Goal: Task Accomplishment & Management: Use online tool/utility

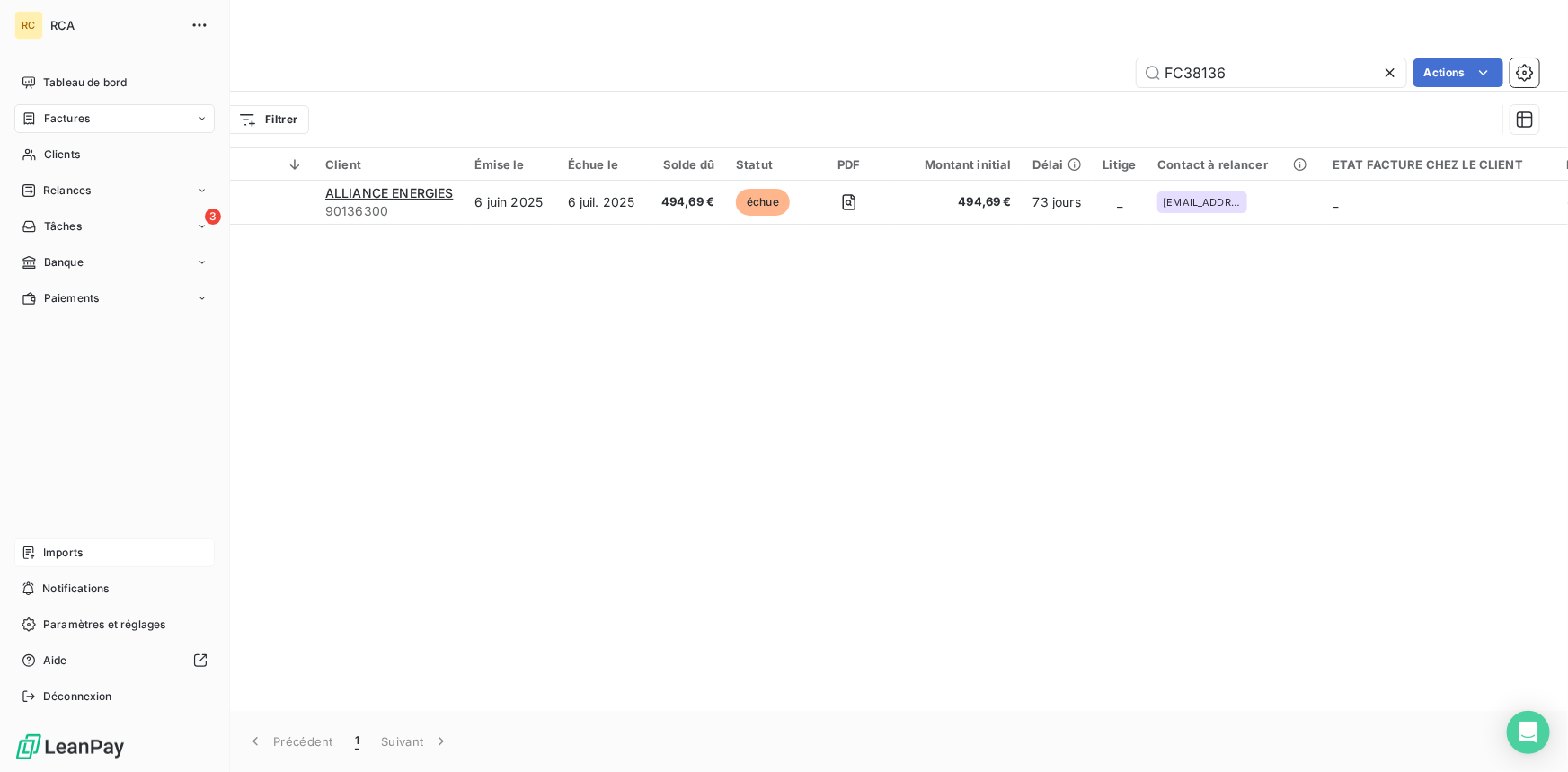
click at [42, 548] on div "Imports" at bounding box center [113, 552] width 200 height 29
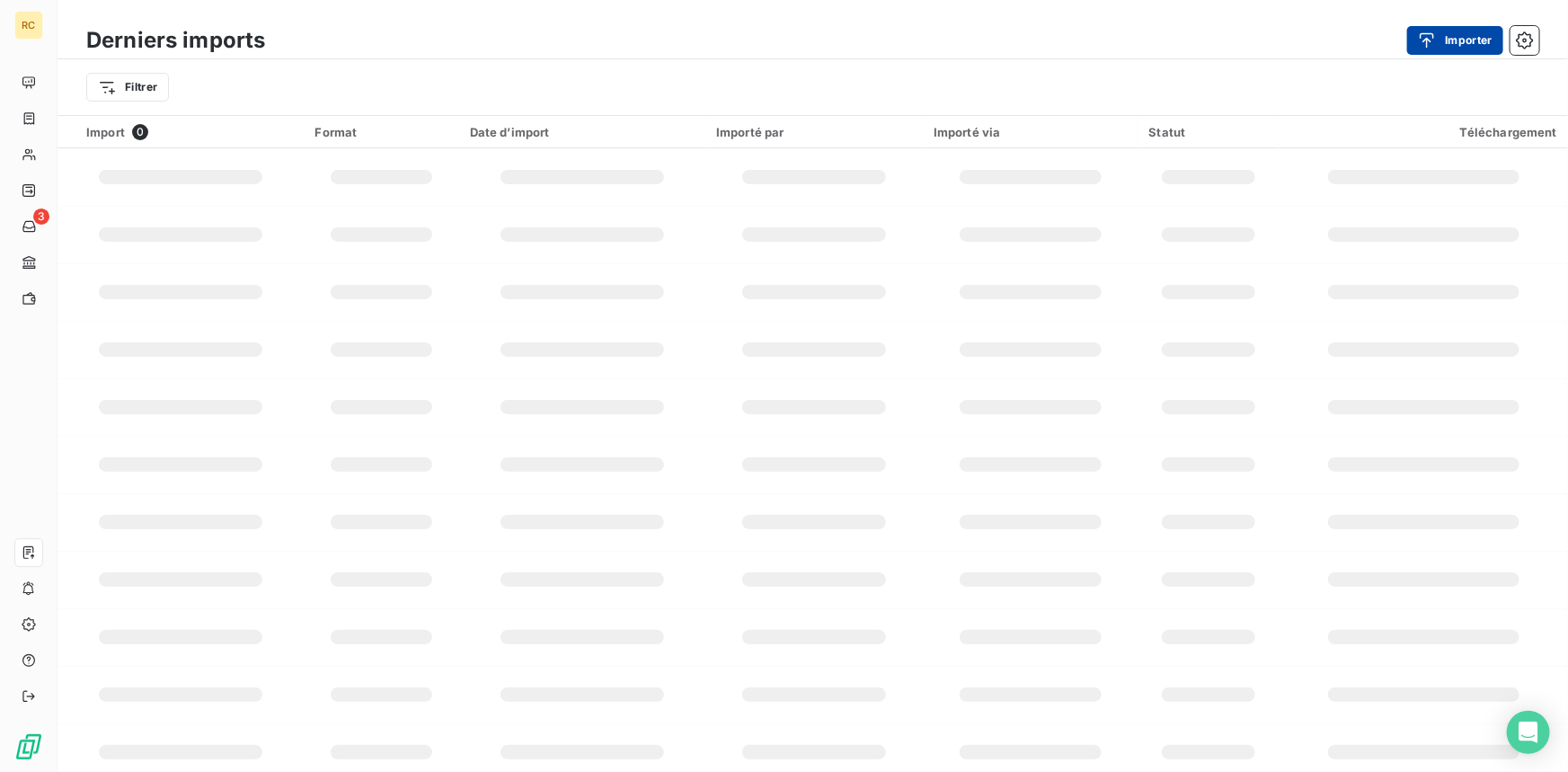
click at [1458, 42] on button "Importer" at bounding box center [1455, 40] width 96 height 29
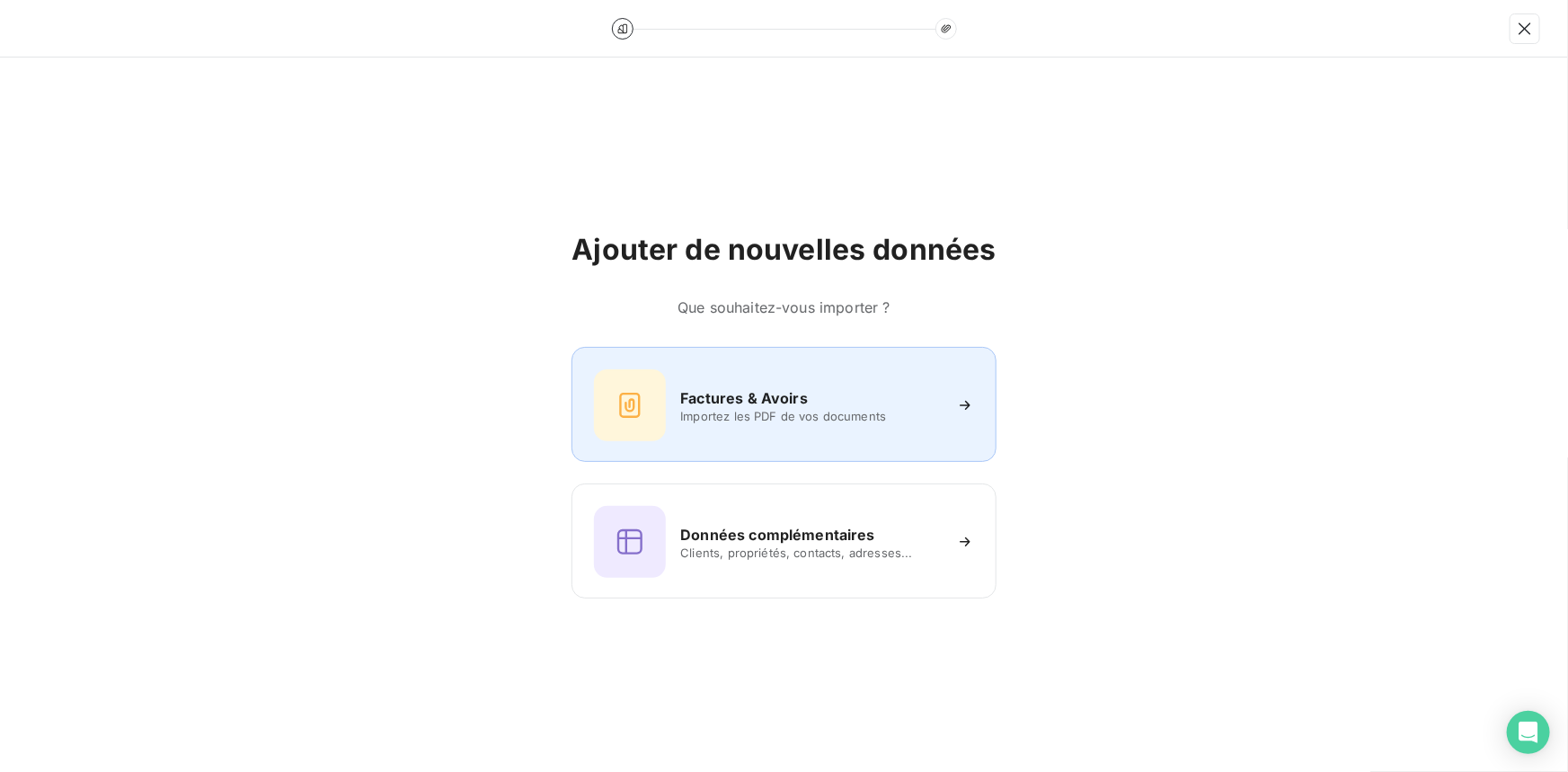
click at [825, 403] on div "Factures & Avoirs" at bounding box center [810, 398] width 261 height 22
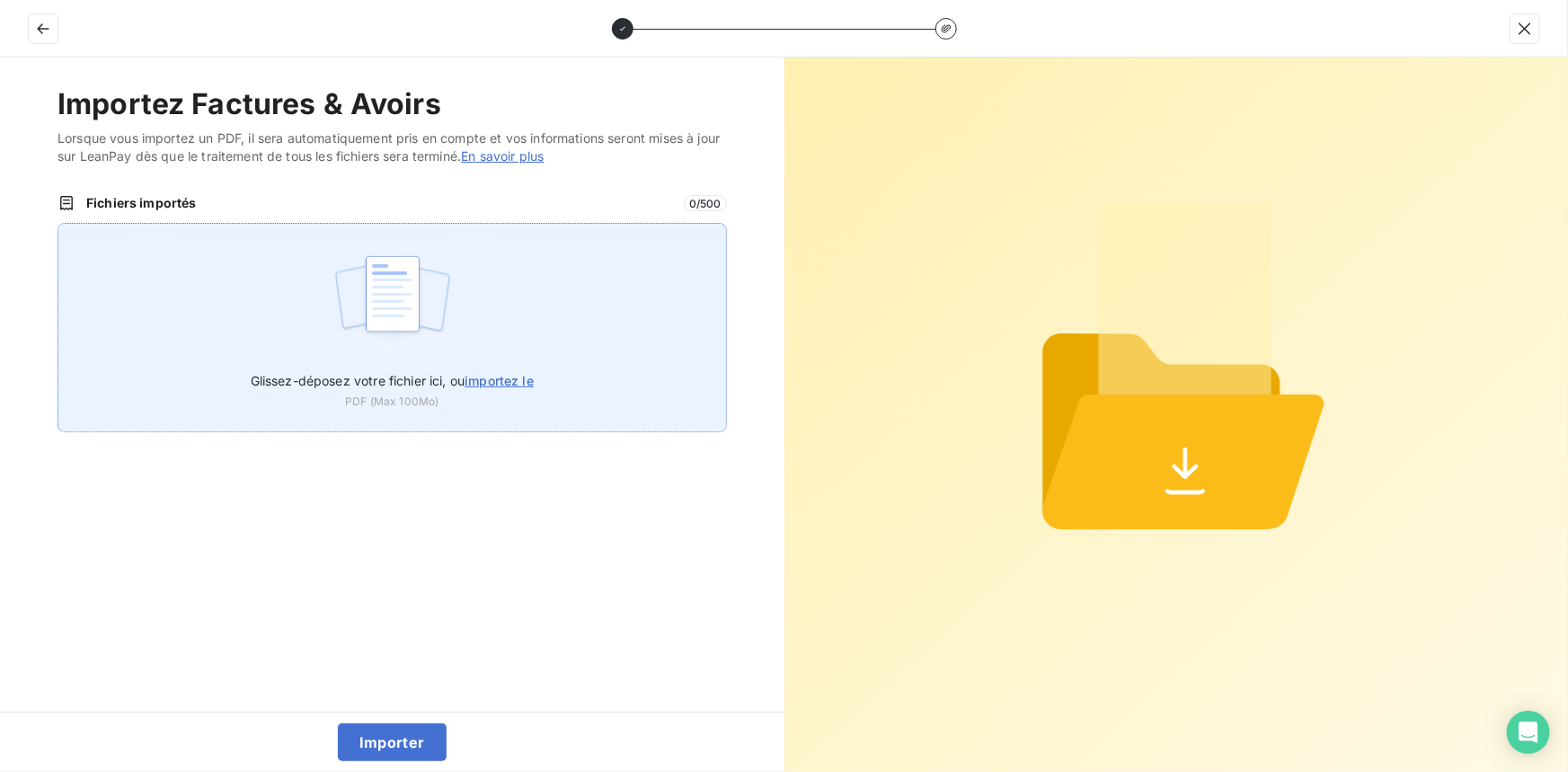
click at [502, 377] on span "importez le" at bounding box center [499, 380] width 70 height 15
click at [59, 224] on input "Glissez-déposez votre fichier ici, ou importez le" at bounding box center [58, 223] width 1 height 1
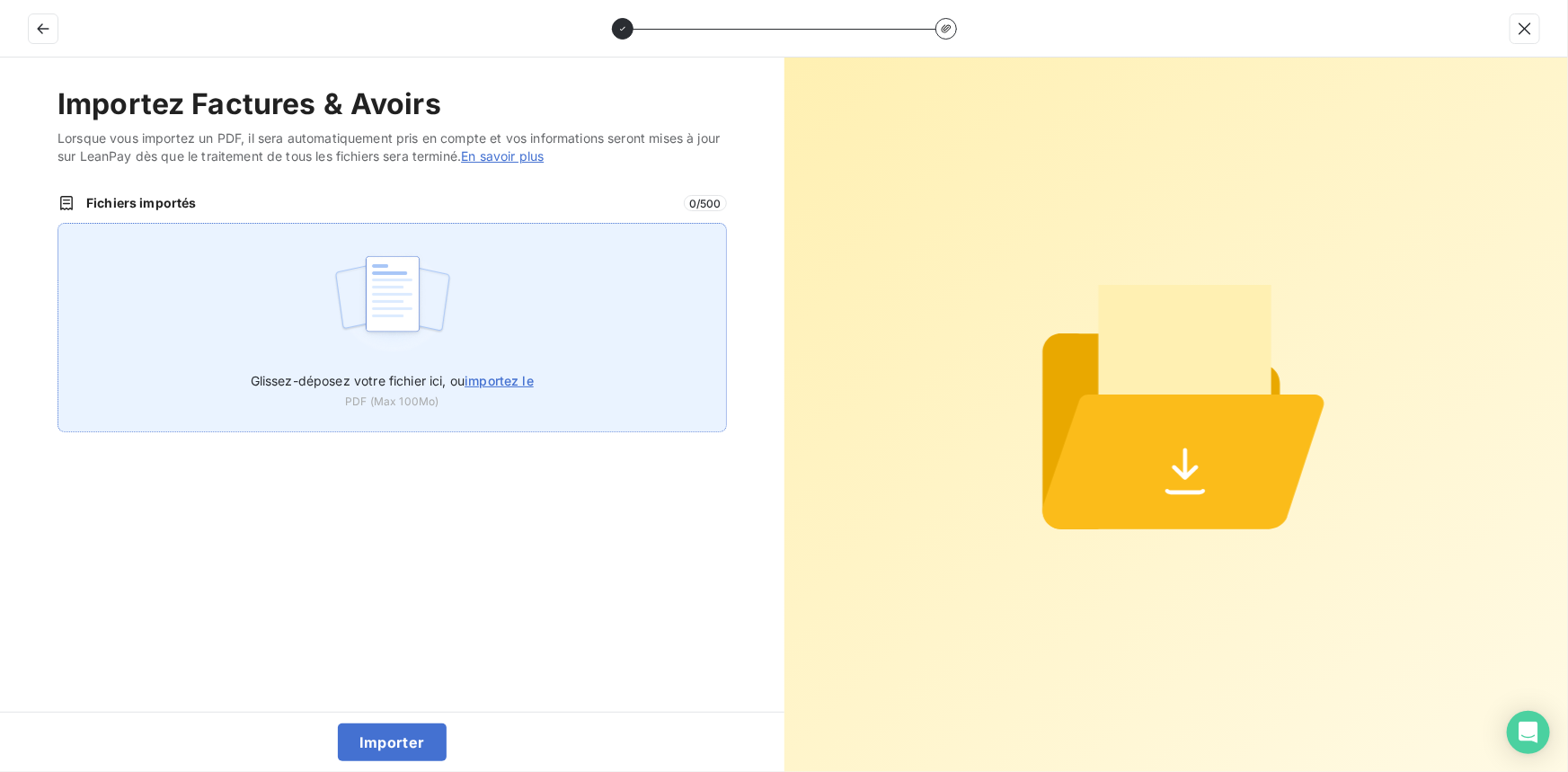
type input "C:\fakepath\FC38556.pdf"
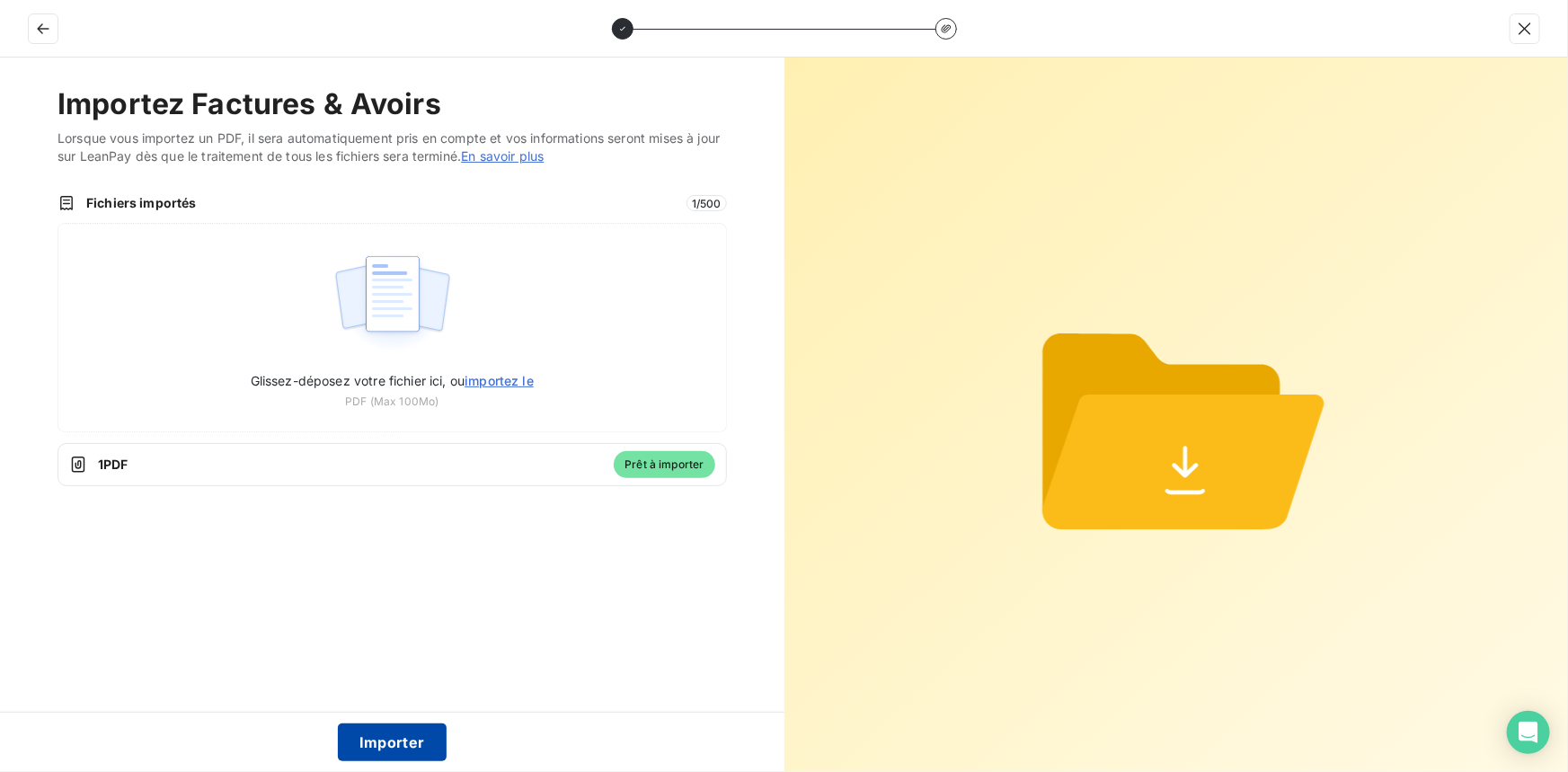
click at [402, 741] on button "Importer" at bounding box center [392, 742] width 108 height 38
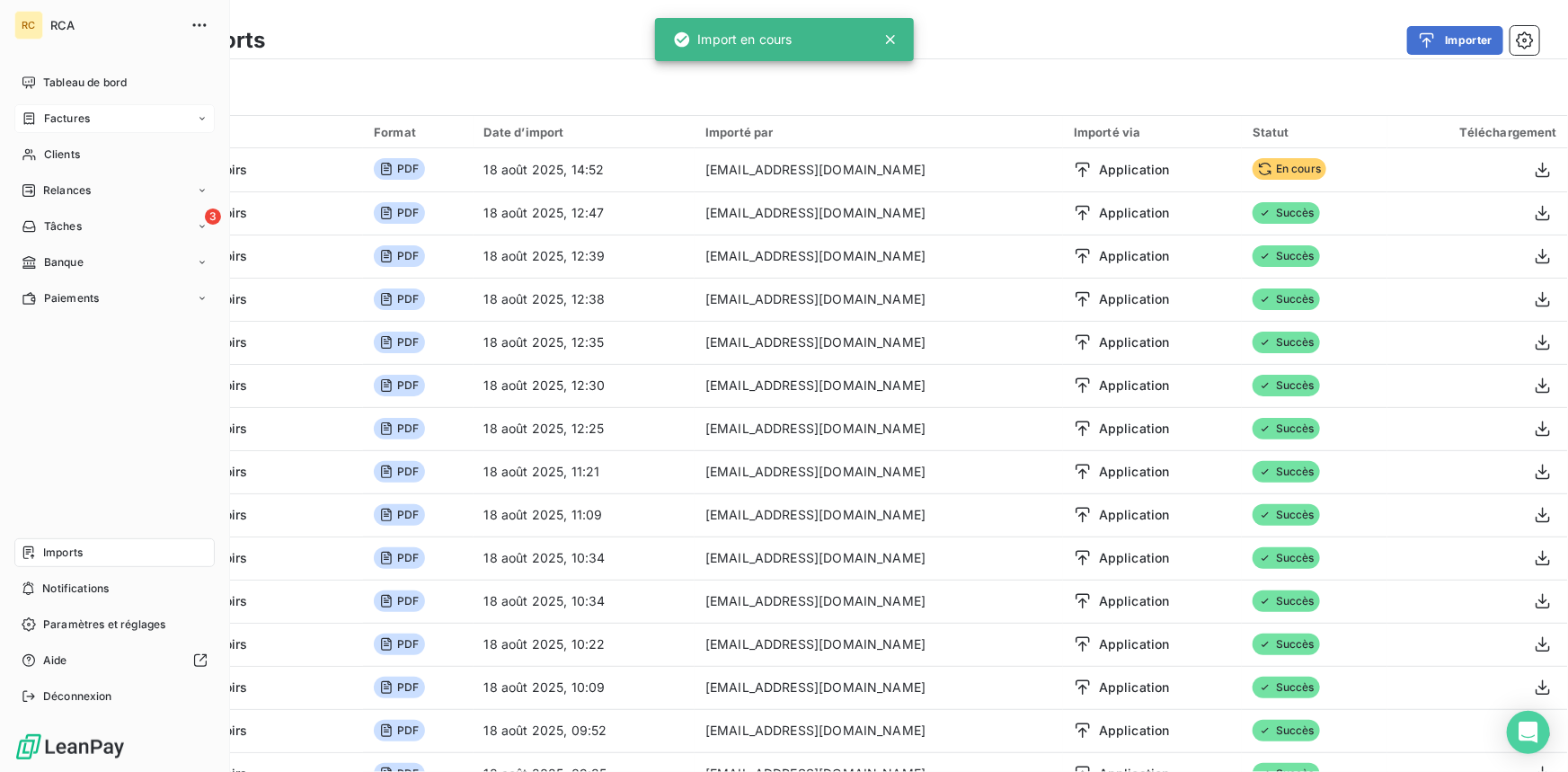
click at [64, 112] on span "Factures" at bounding box center [67, 118] width 46 height 16
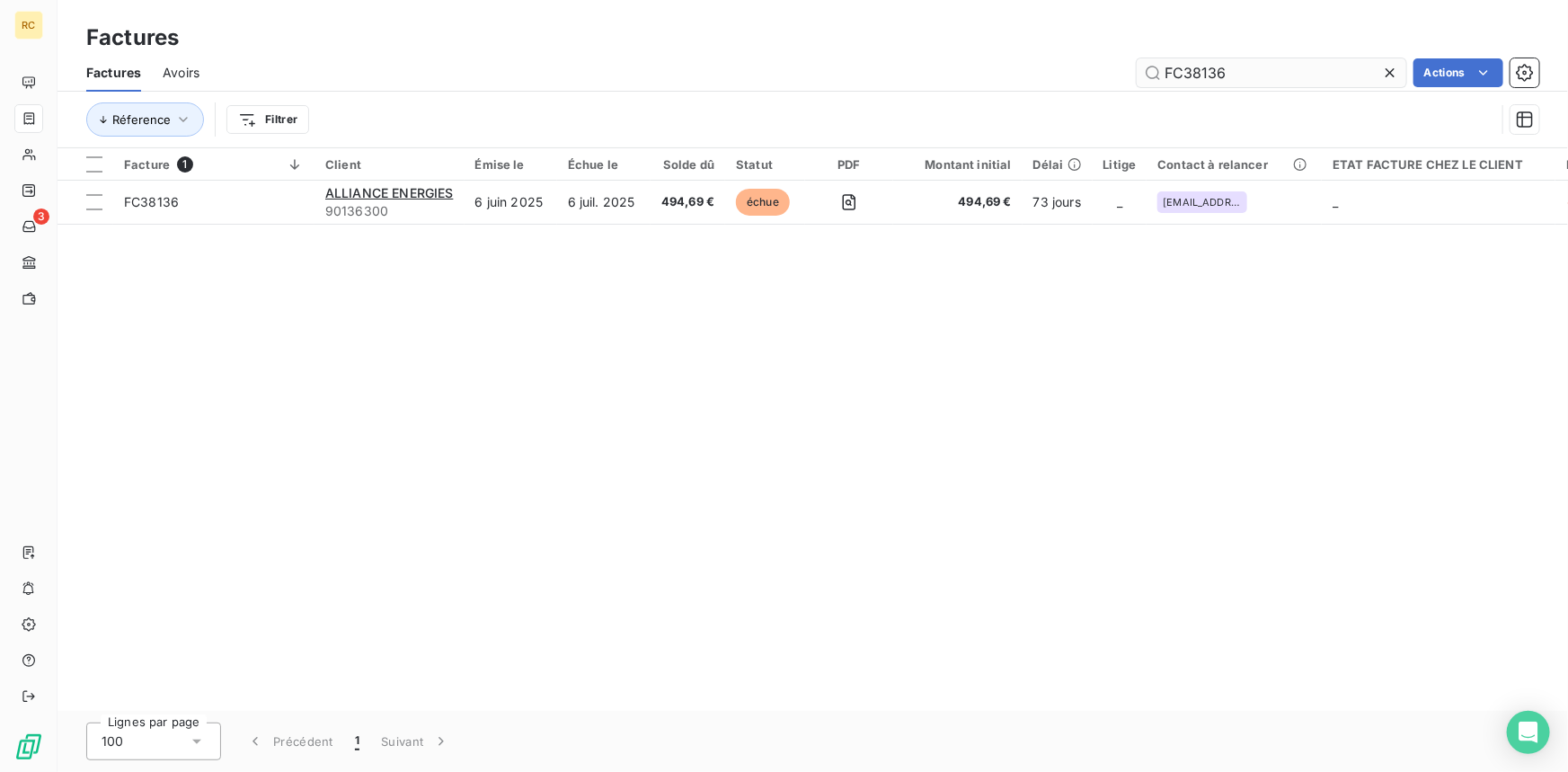
drag, startPoint x: 1220, startPoint y: 72, endPoint x: 1153, endPoint y: 70, distance: 67.0
click at [1153, 70] on input "FC38136" at bounding box center [1271, 73] width 269 height 29
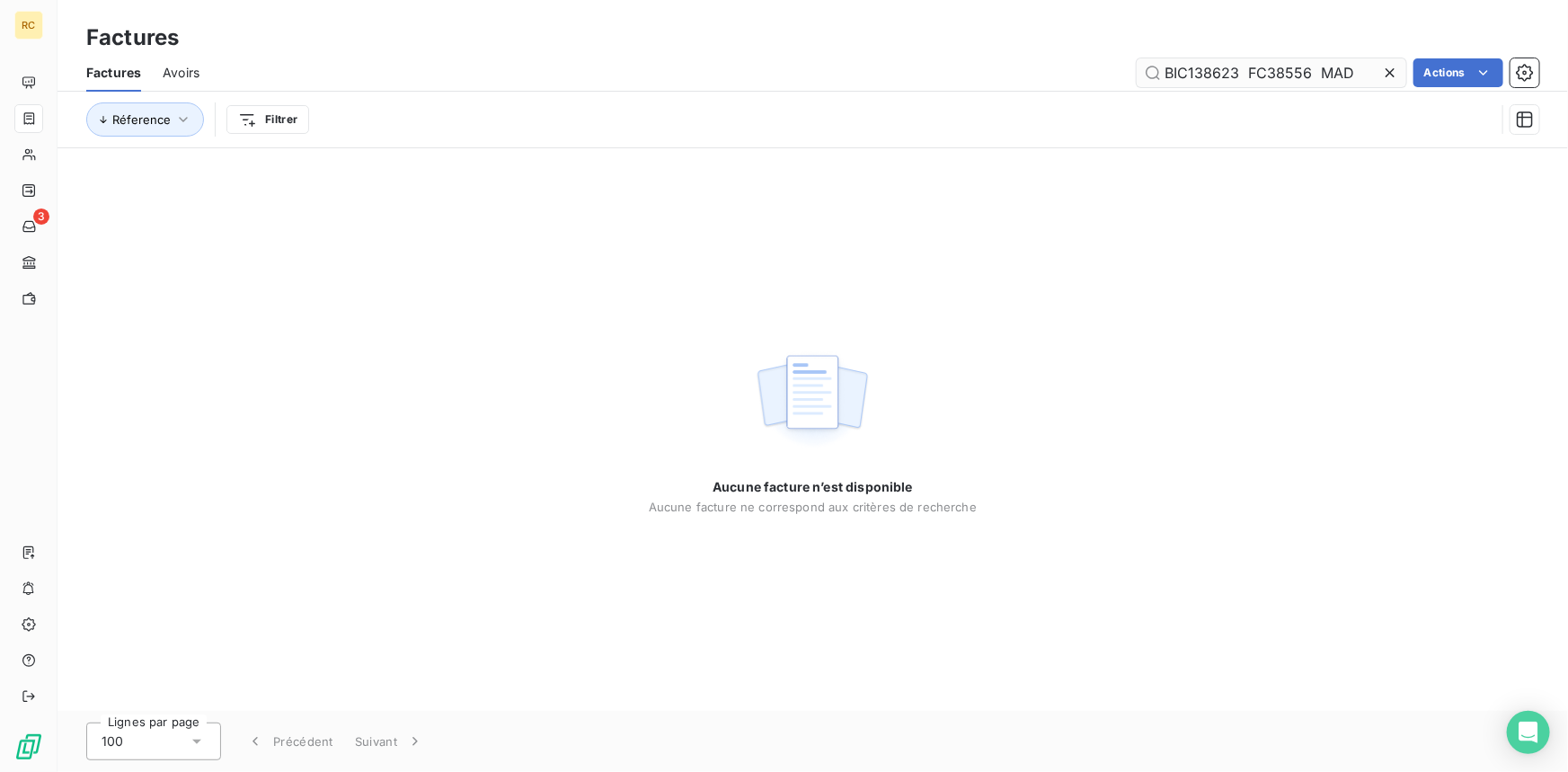
drag, startPoint x: 1333, startPoint y: 70, endPoint x: 1310, endPoint y: 71, distance: 23.0
click at [1310, 71] on input "BIC138623 FC38556 MAD" at bounding box center [1271, 73] width 269 height 29
click at [1244, 72] on input "BIC138623 FC38556" at bounding box center [1271, 73] width 269 height 29
click at [1168, 70] on input "FC38556" at bounding box center [1271, 73] width 269 height 29
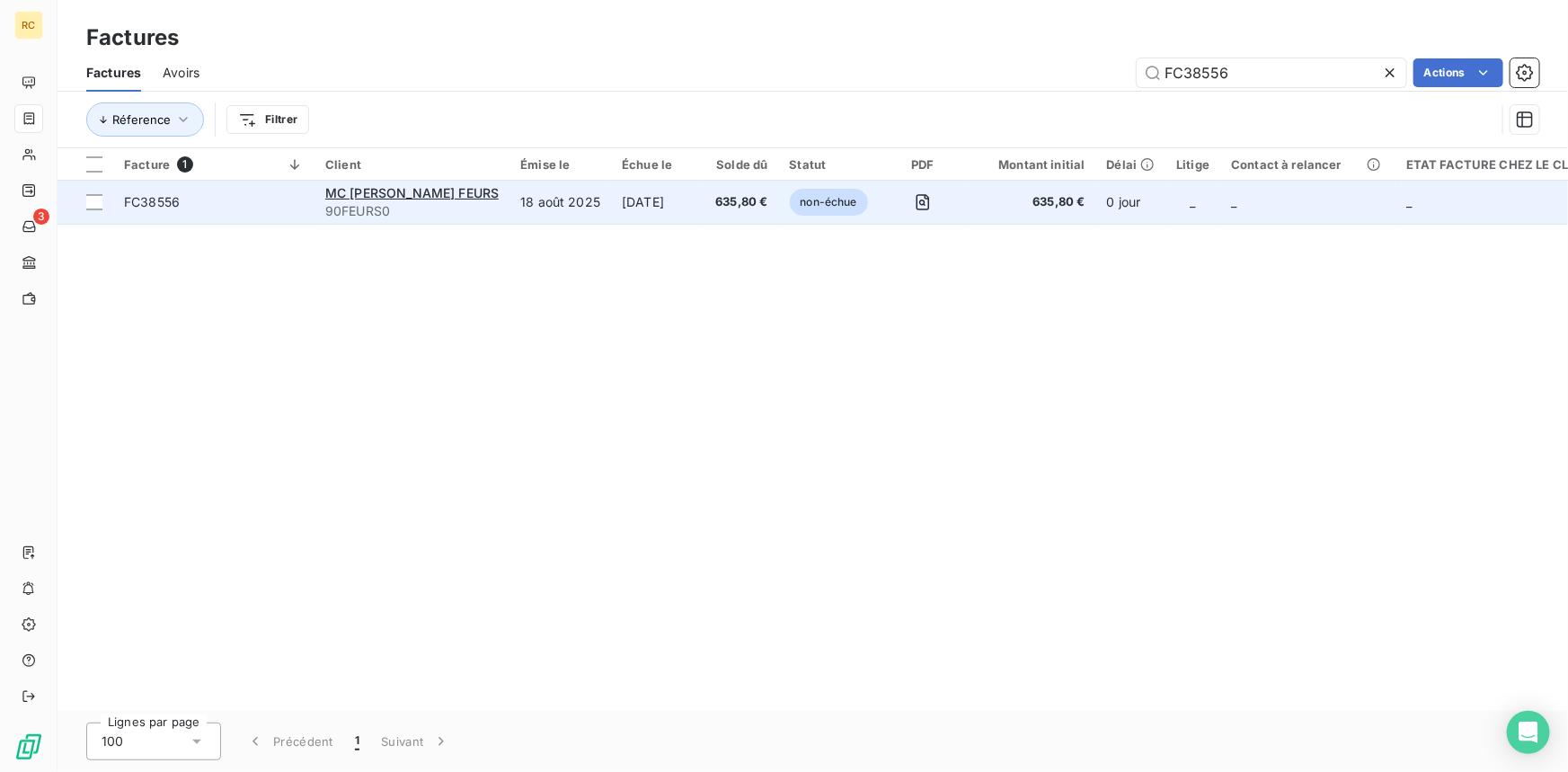
type input "FC38556"
click at [142, 197] on span "FC38556" at bounding box center [152, 201] width 56 height 15
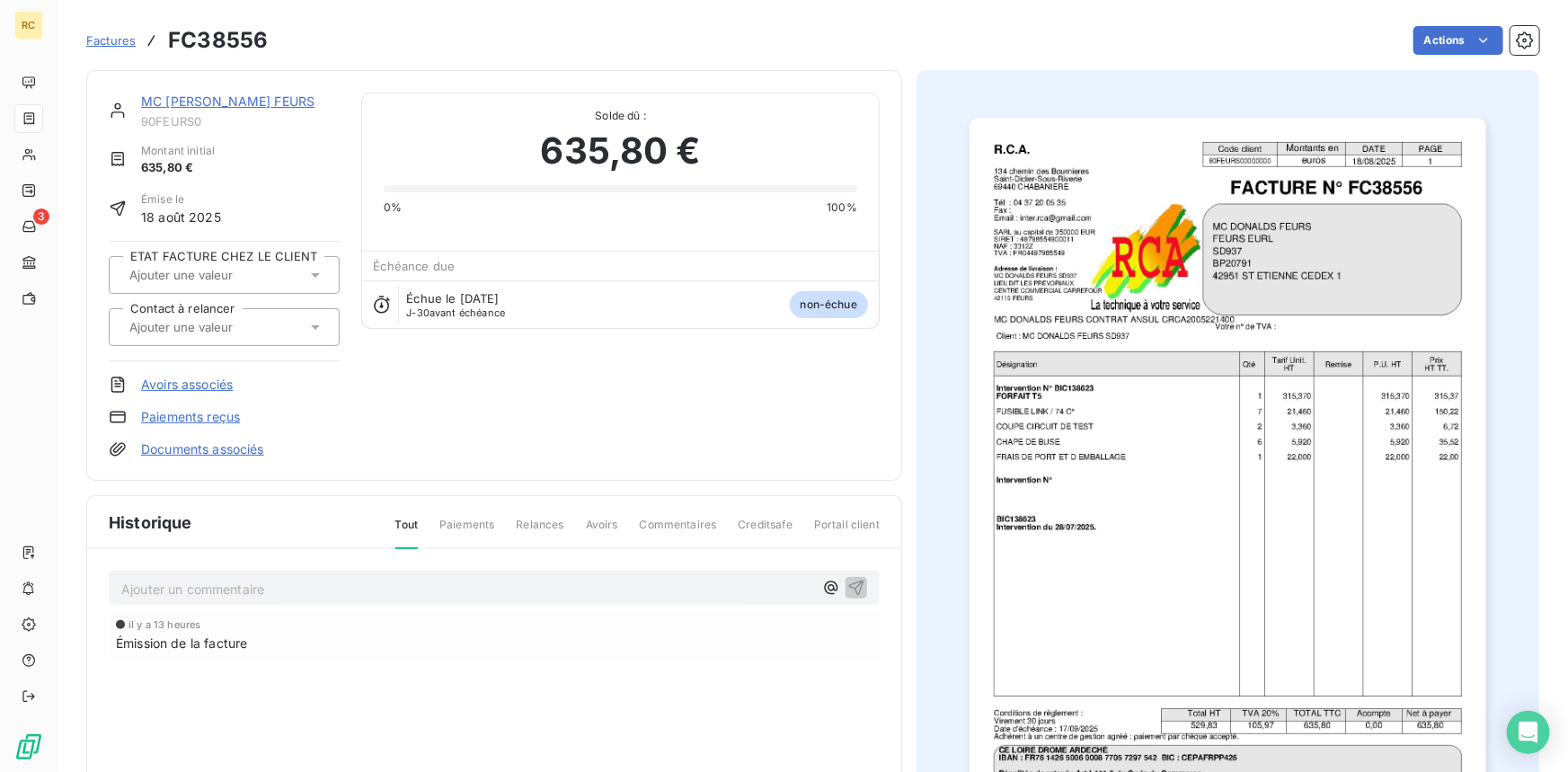
click at [232, 449] on link "Documents associés" at bounding box center [203, 450] width 123 height 18
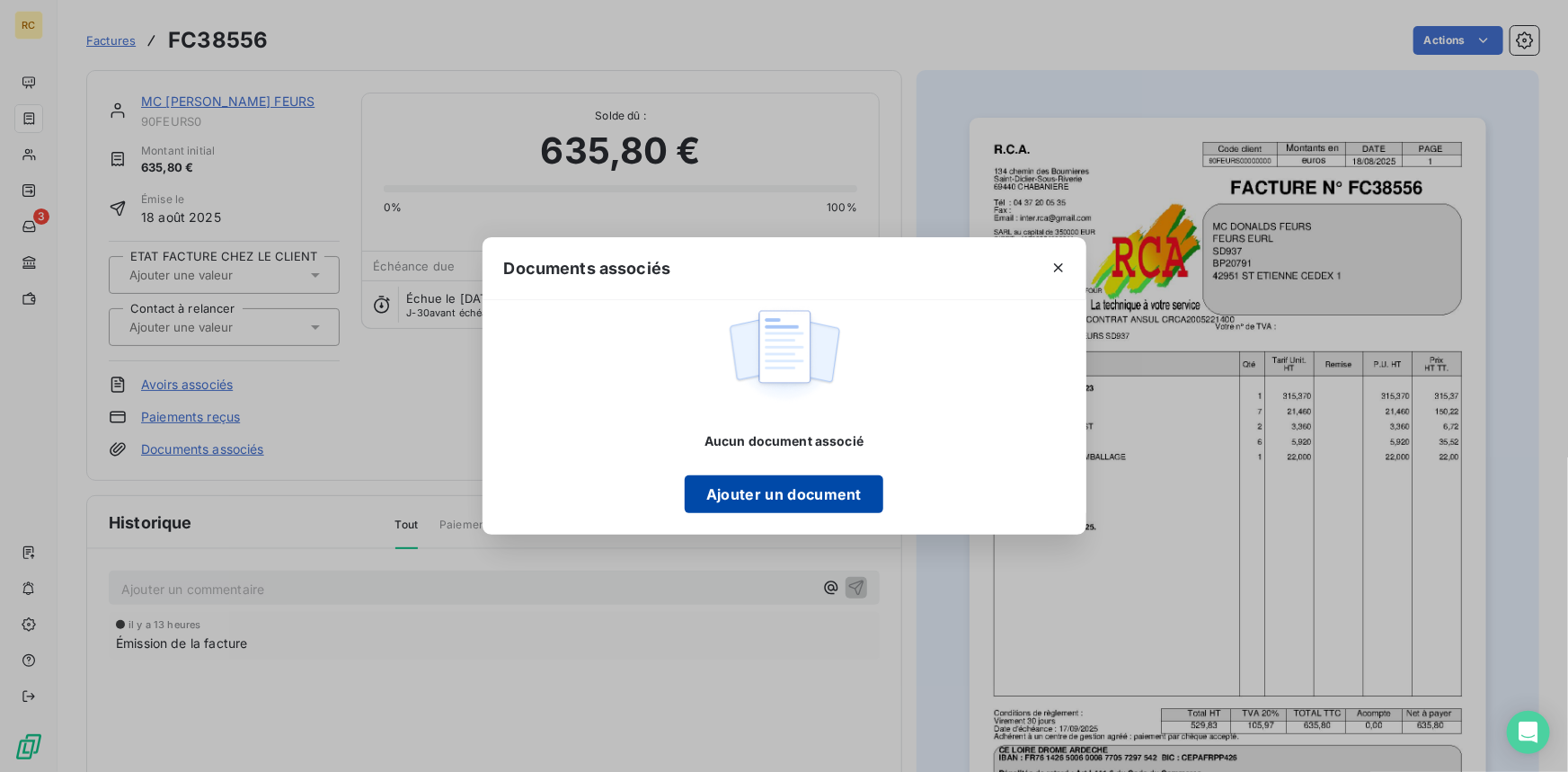
click at [697, 489] on button "Ajouter un document" at bounding box center [784, 494] width 199 height 38
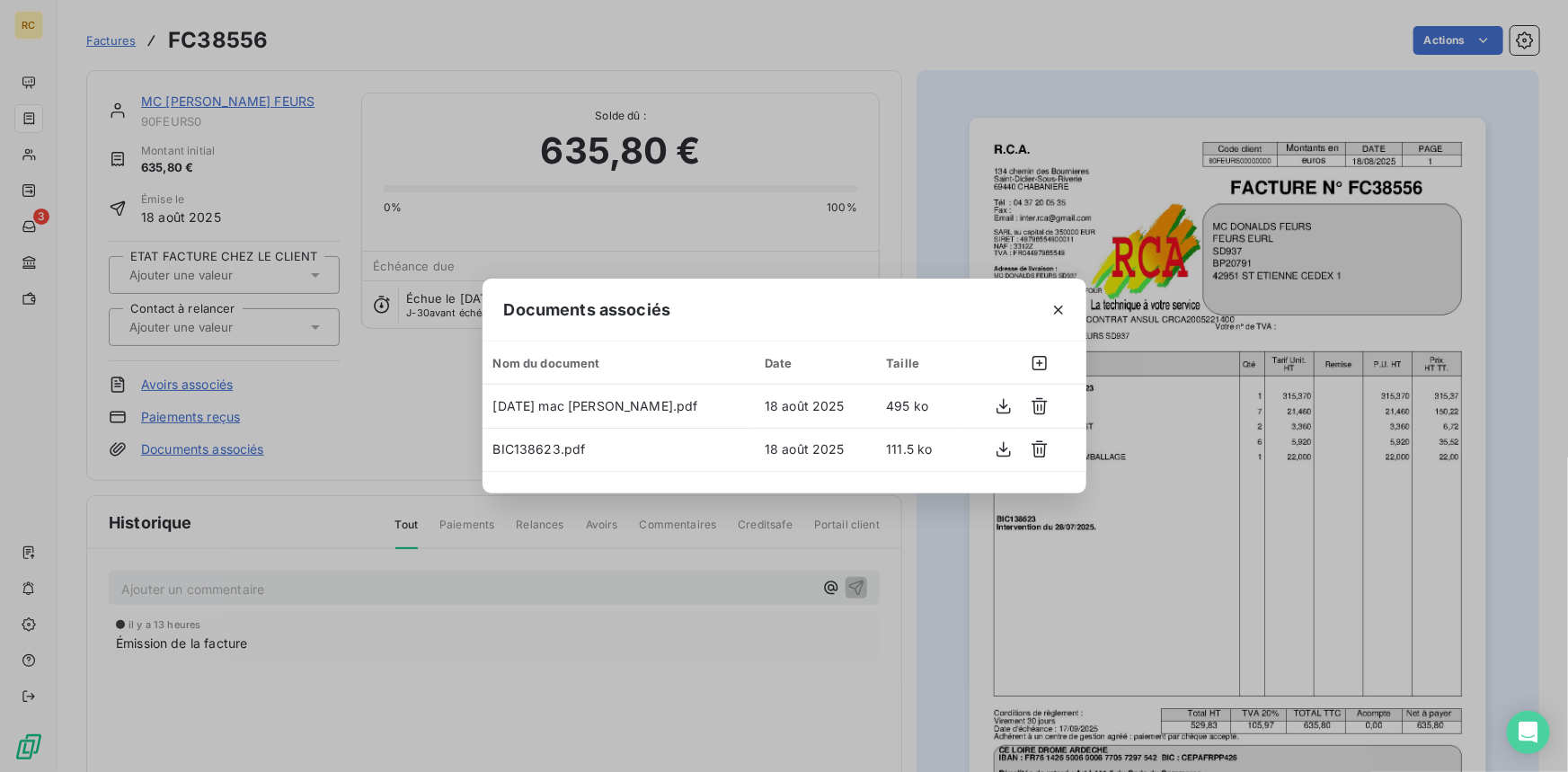
drag, startPoint x: 1058, startPoint y: 302, endPoint x: 988, endPoint y: 313, distance: 70.9
click at [1057, 302] on icon "button" at bounding box center [1058, 310] width 18 height 18
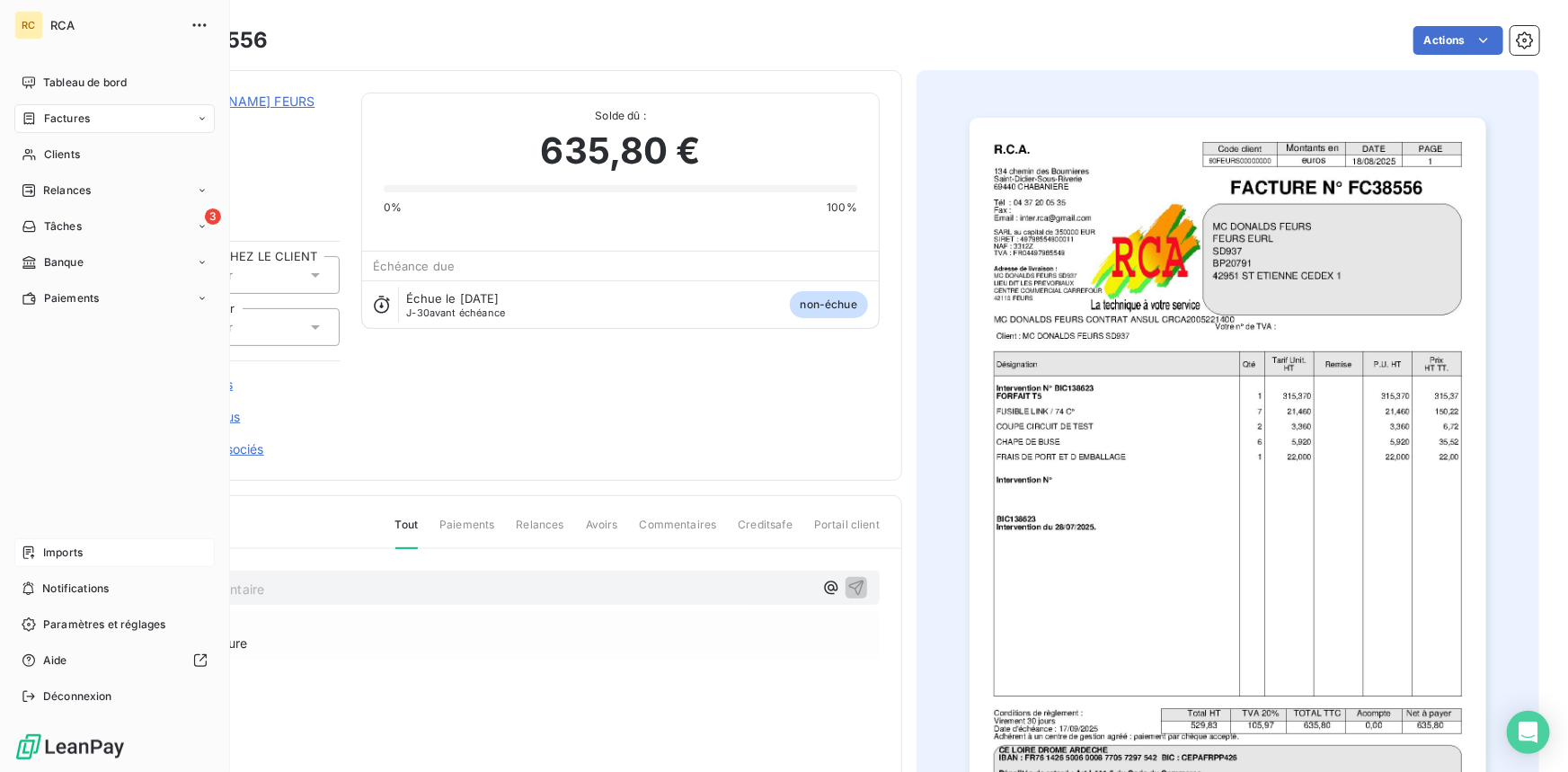
click at [44, 554] on span "Imports" at bounding box center [63, 553] width 40 height 16
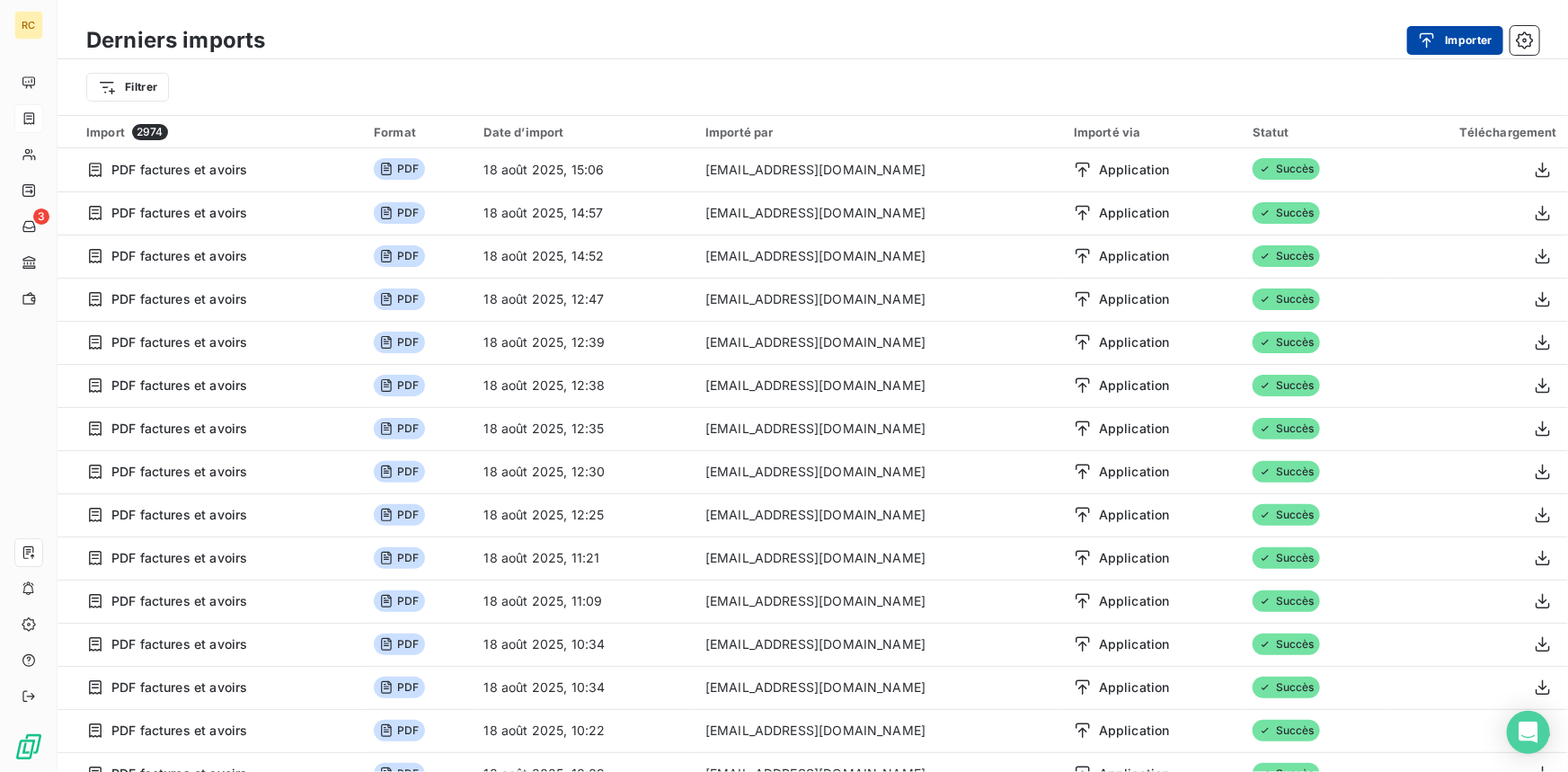
click at [1457, 49] on button "Importer" at bounding box center [1455, 40] width 96 height 29
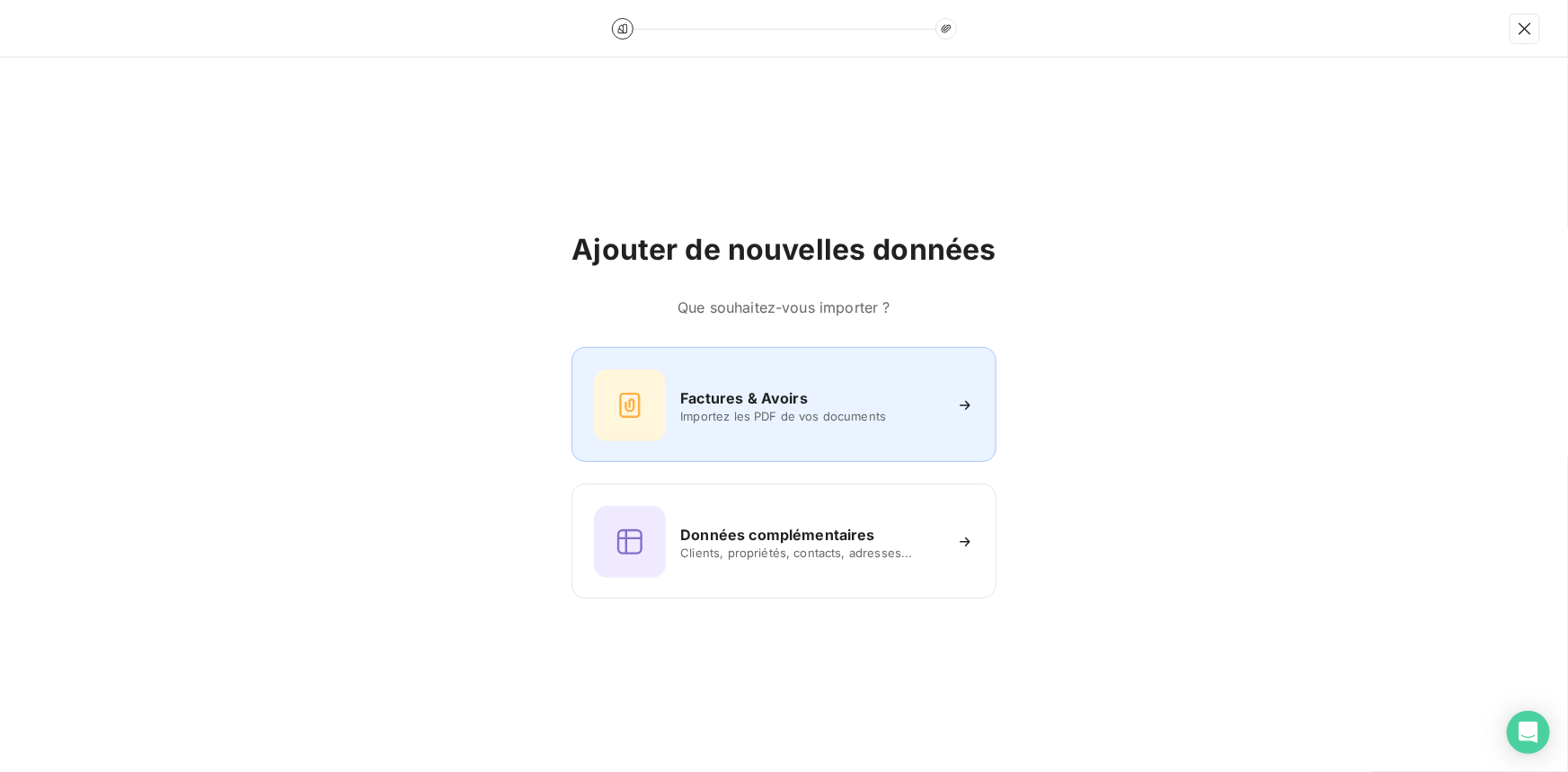
click at [755, 402] on h6 "Factures & Avoirs" at bounding box center [744, 398] width 127 height 22
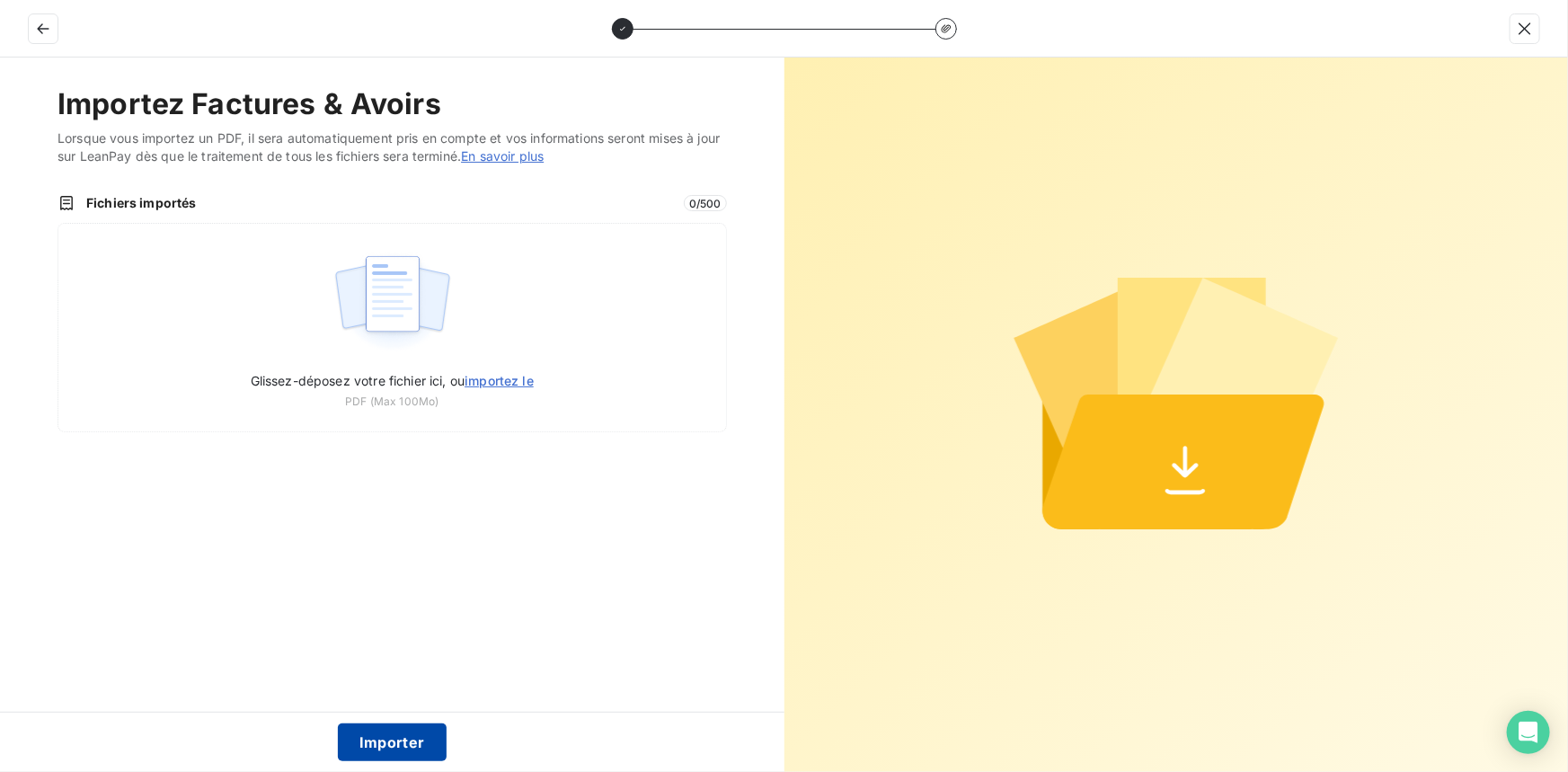
click at [357, 746] on button "Importer" at bounding box center [392, 742] width 108 height 38
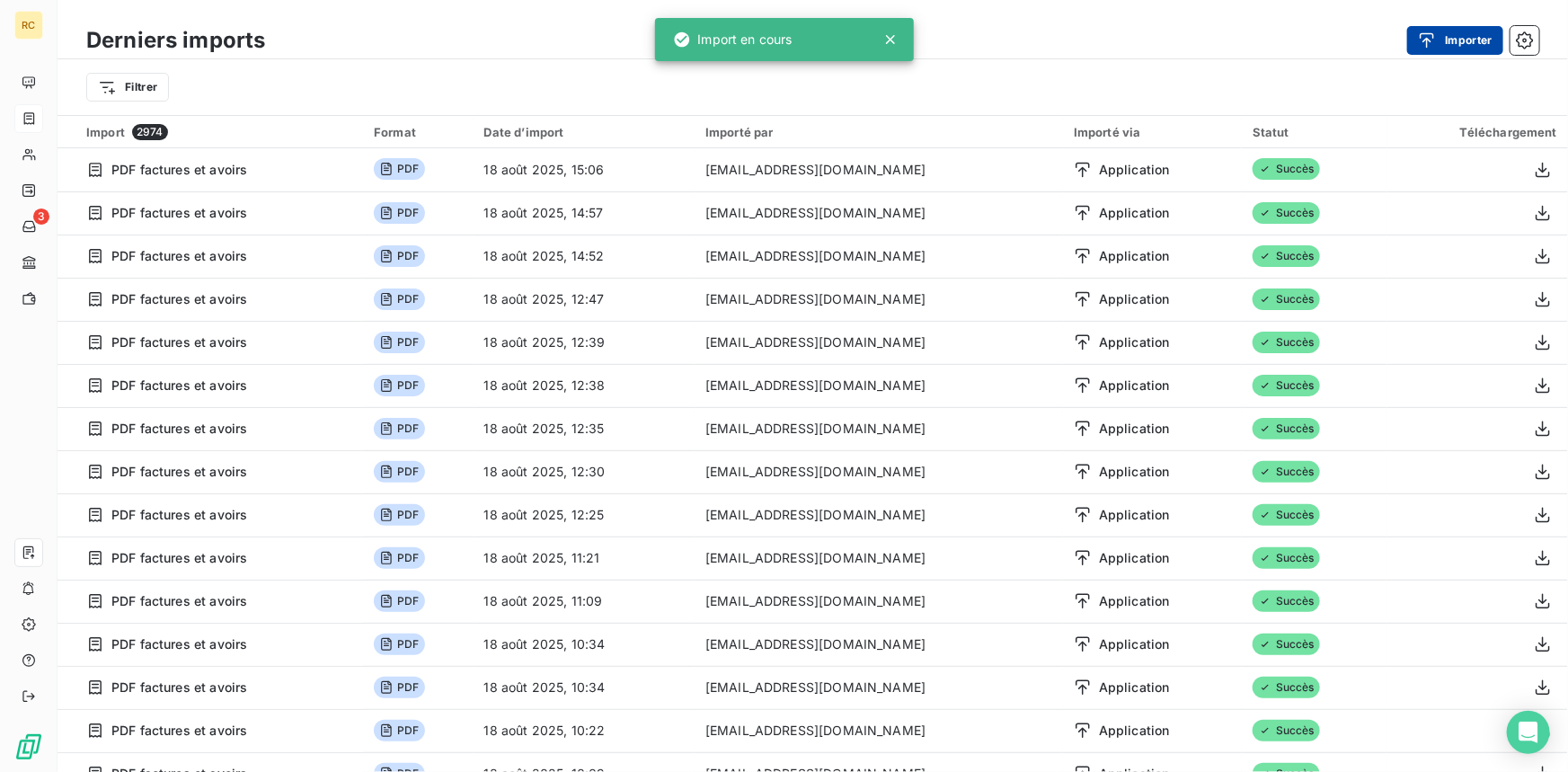
click at [1426, 36] on icon "button" at bounding box center [1427, 41] width 18 height 18
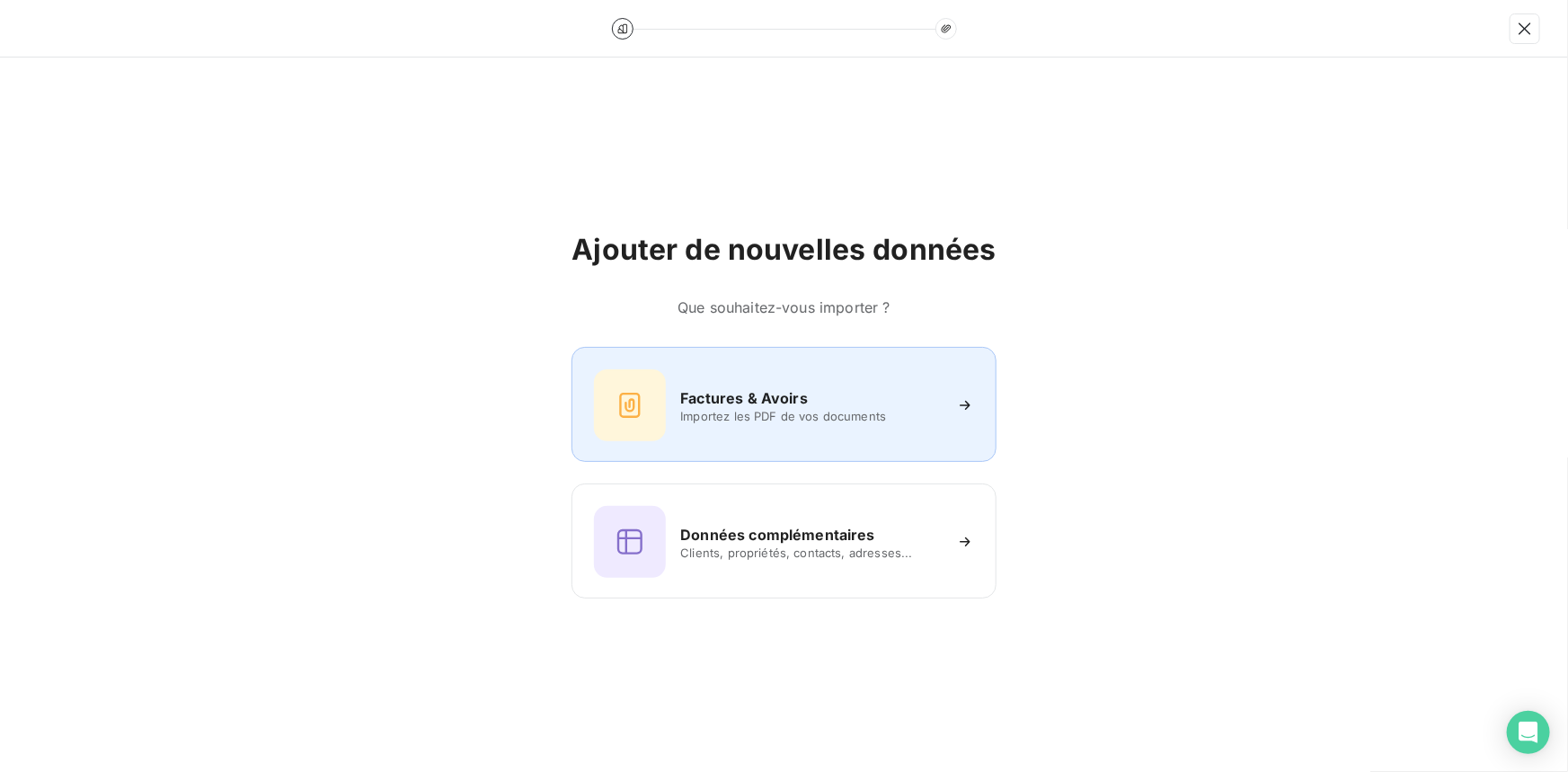
click at [823, 396] on div "Factures & Avoirs" at bounding box center [810, 398] width 261 height 22
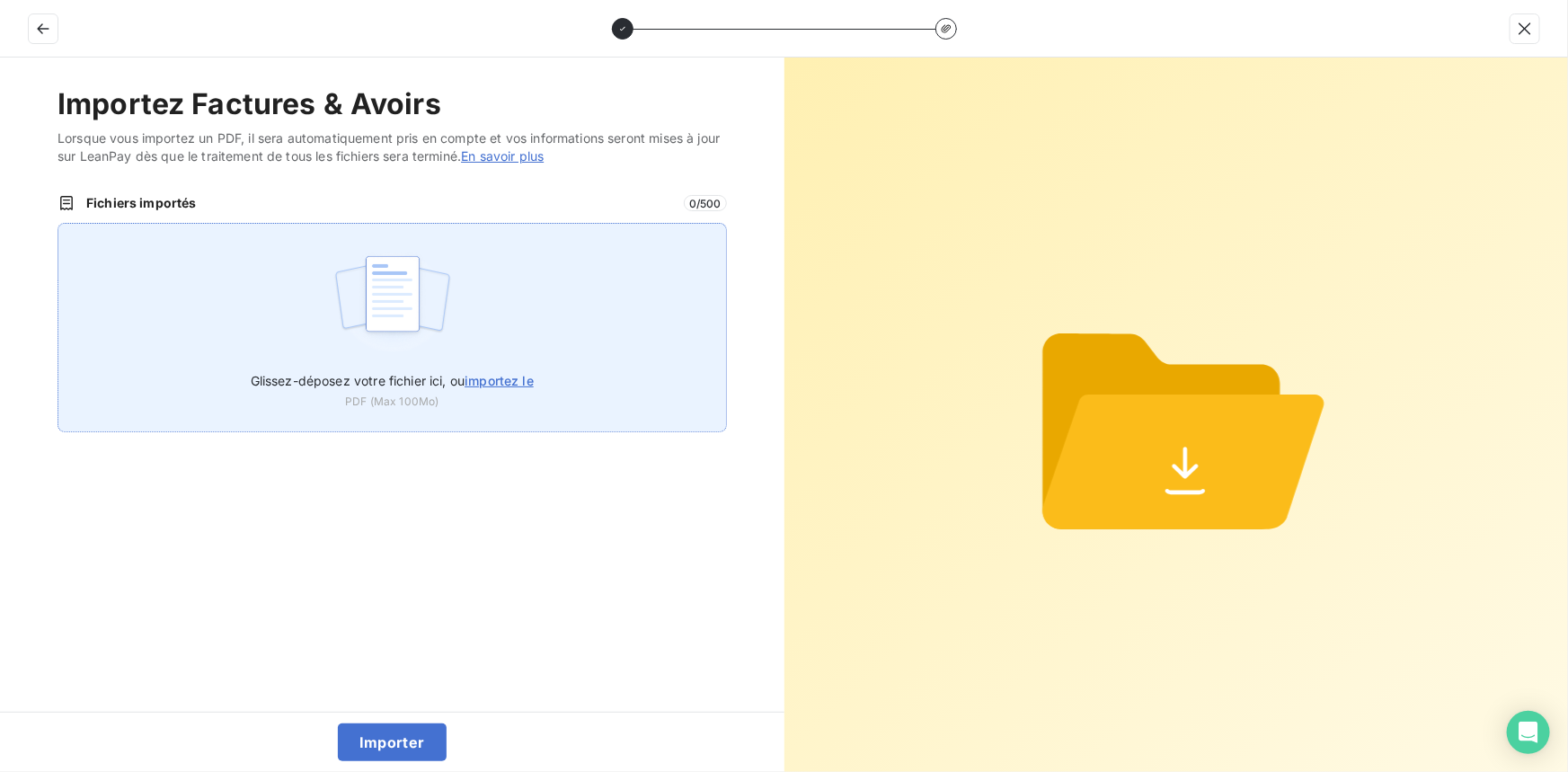
click at [493, 379] on span "importez le" at bounding box center [499, 380] width 70 height 15
click at [59, 224] on input "Glissez-déposez votre fichier ici, ou importez le" at bounding box center [58, 223] width 1 height 1
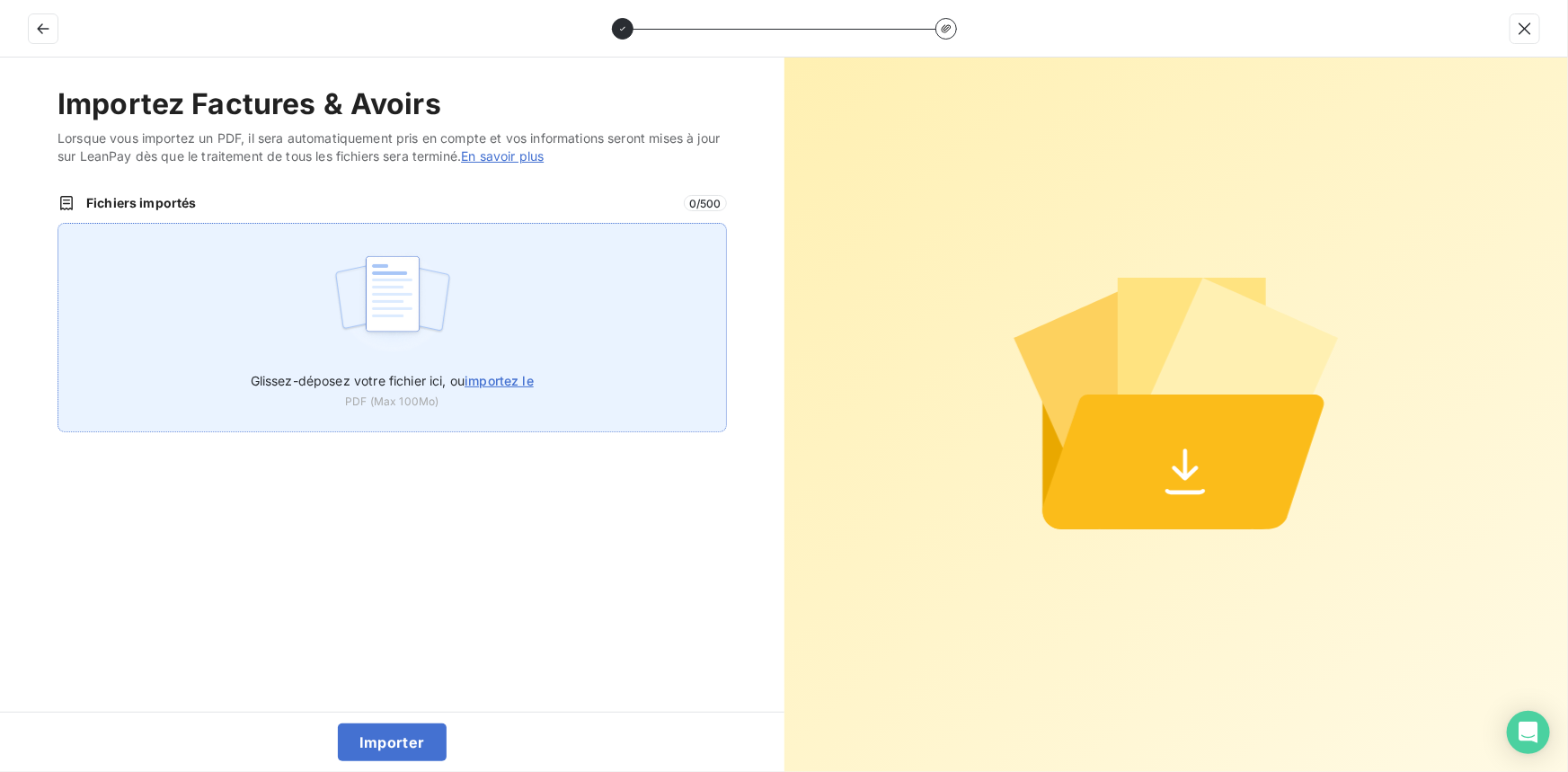
type input "C:\fakepath\FC38558.pdf"
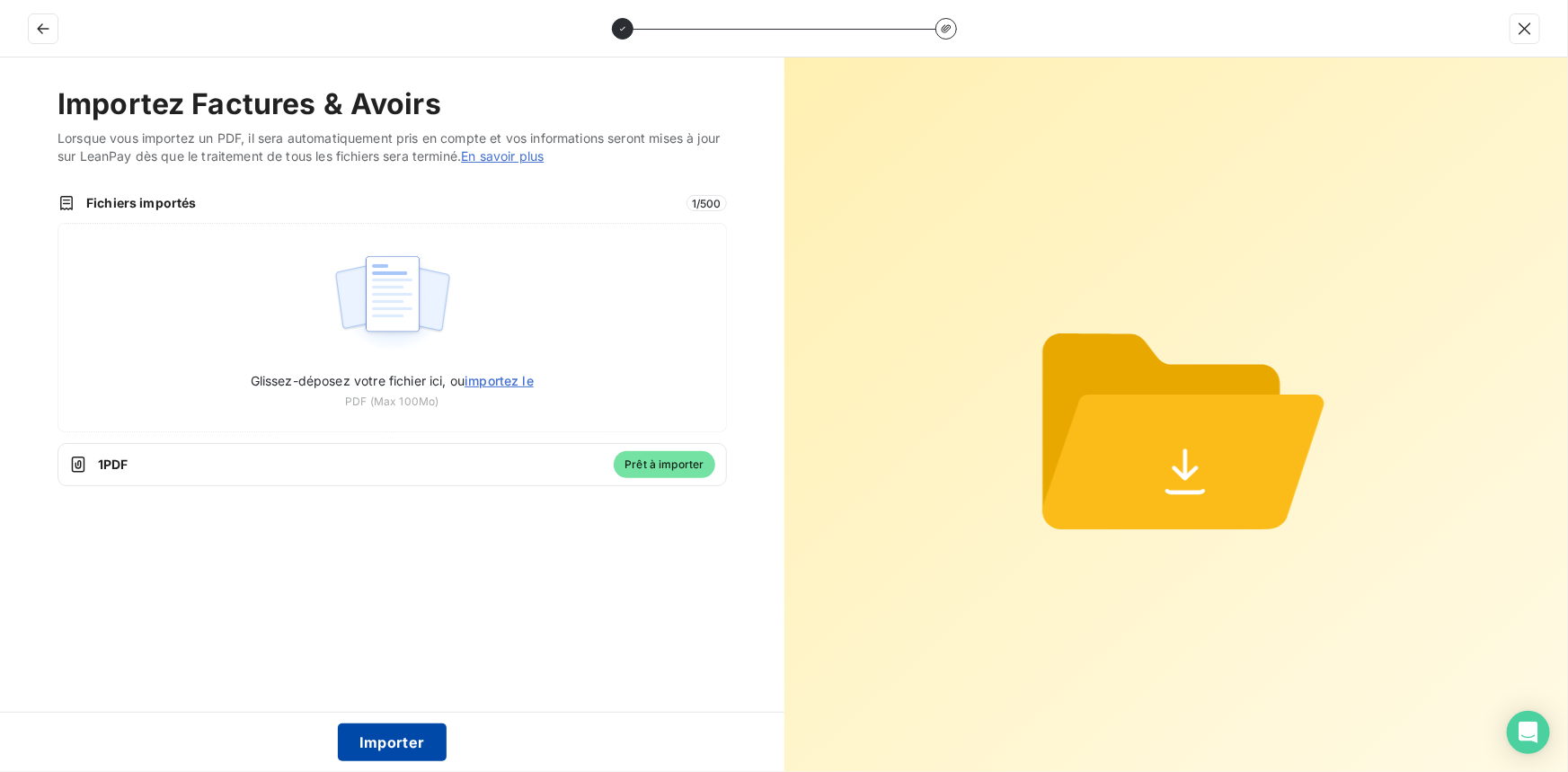
click at [401, 745] on button "Importer" at bounding box center [392, 742] width 108 height 38
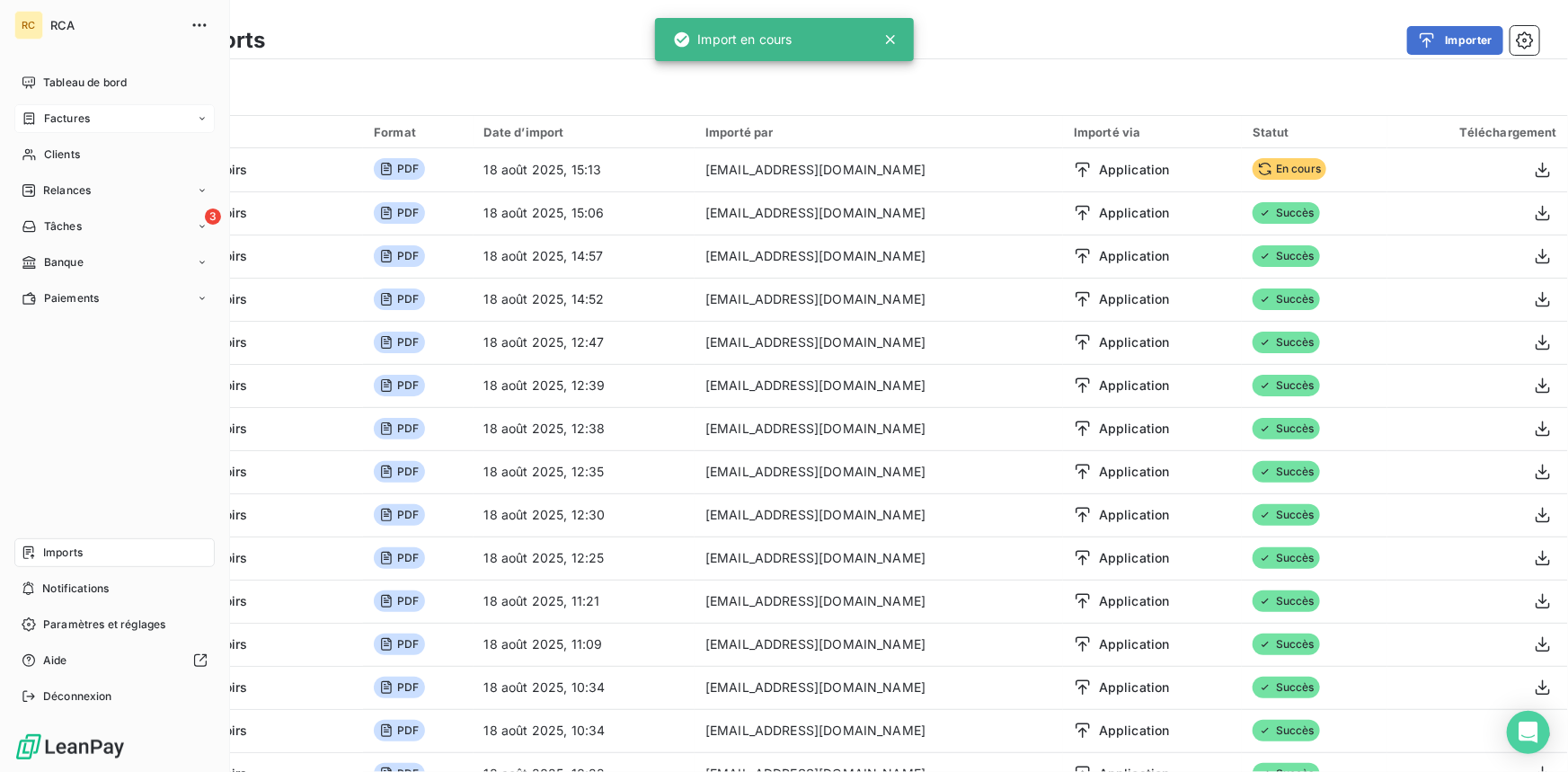
click at [52, 114] on span "Factures" at bounding box center [67, 118] width 46 height 16
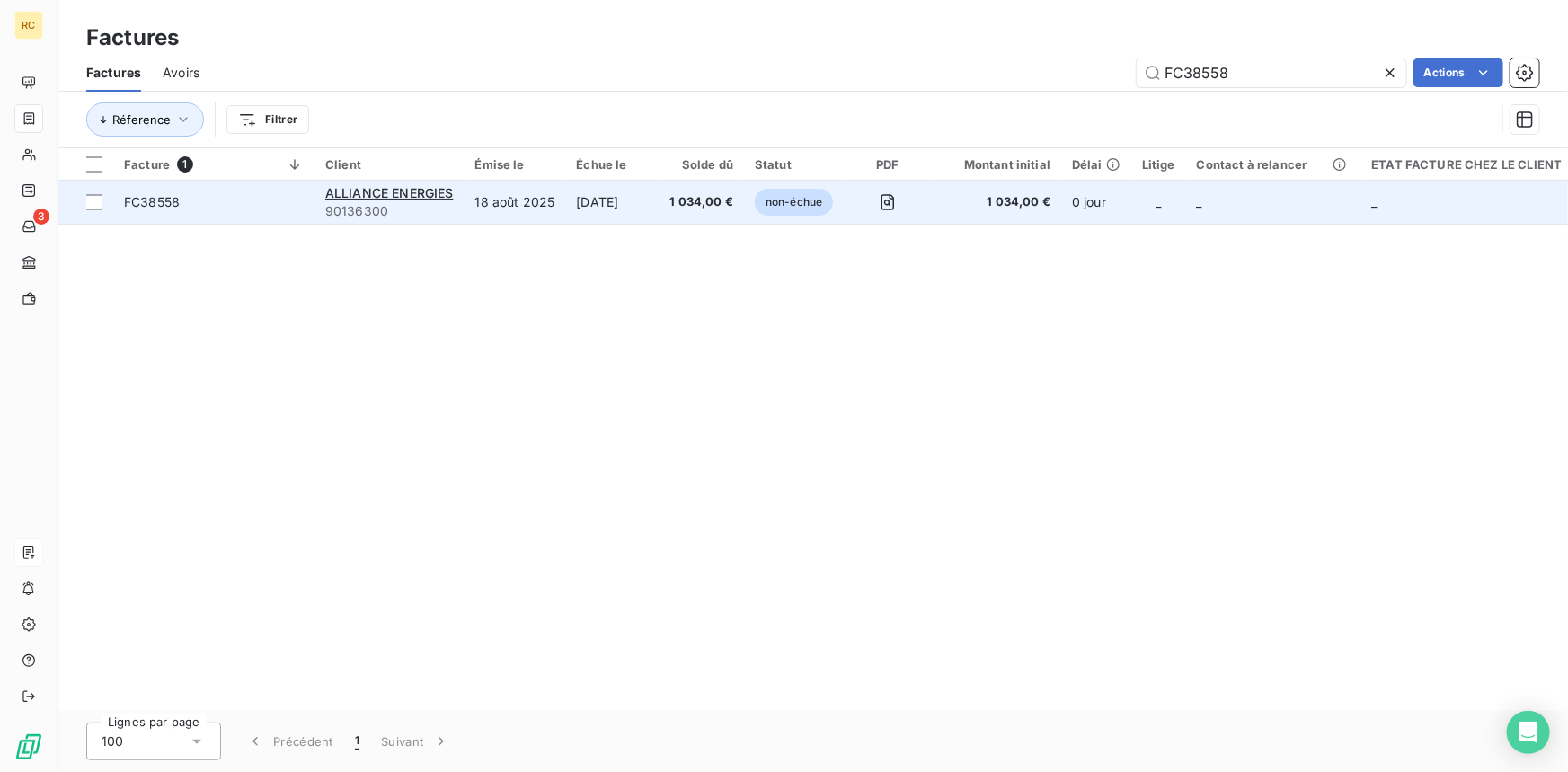
type input "FC38558"
click at [129, 200] on span "FC38558" at bounding box center [152, 201] width 56 height 15
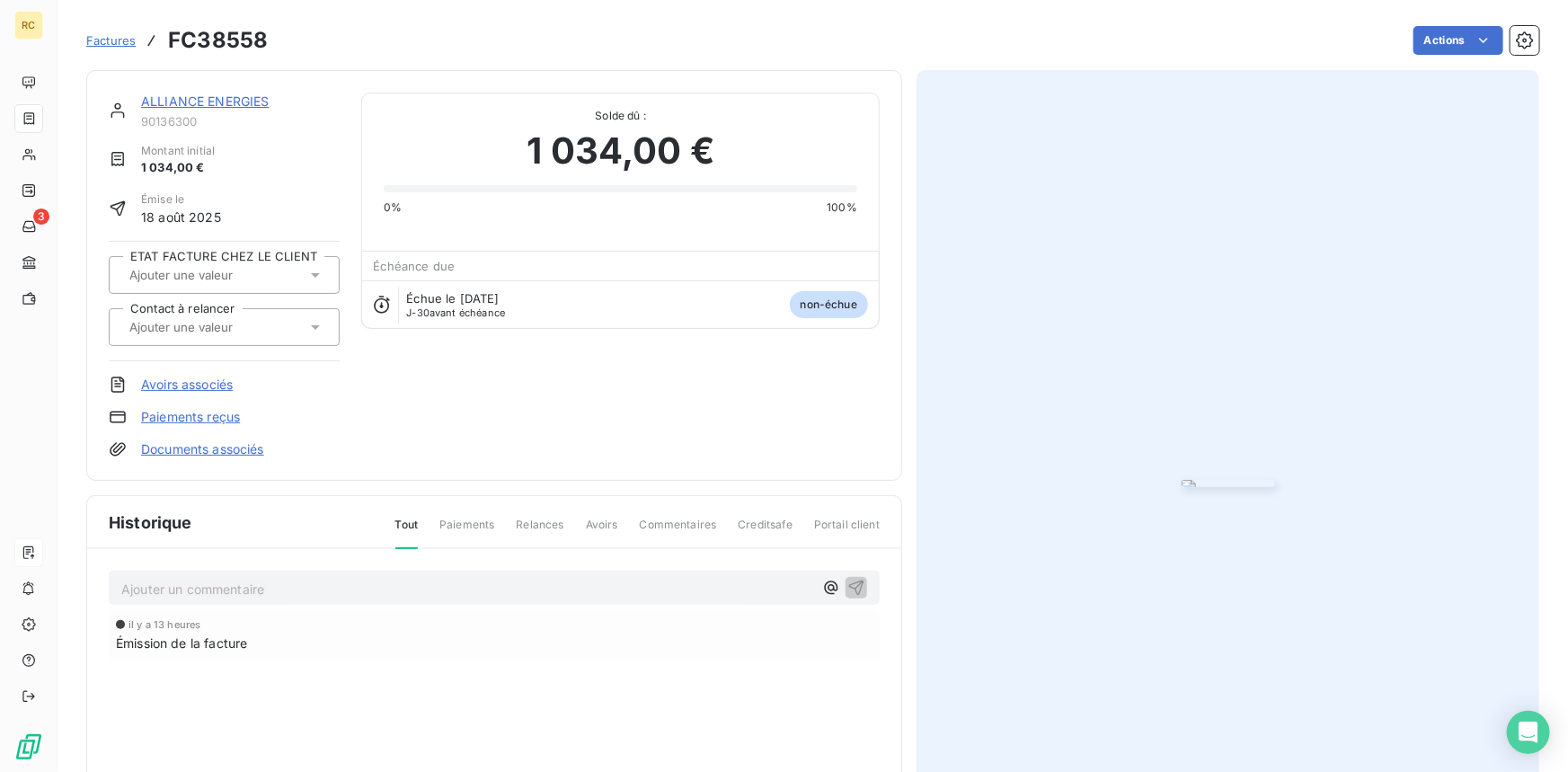
click at [233, 442] on link "Documents associés" at bounding box center [203, 450] width 123 height 18
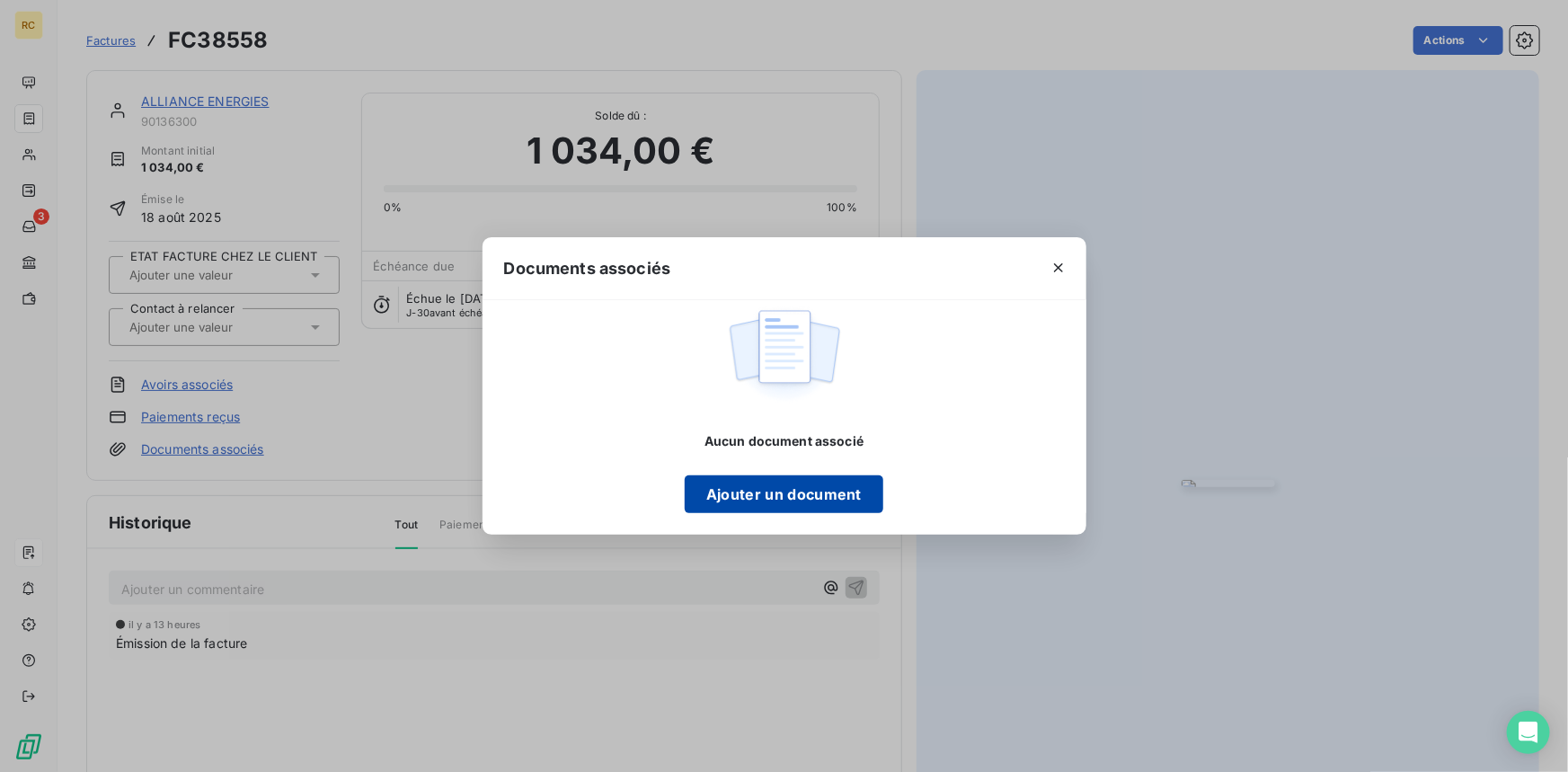
click at [731, 483] on button "Ajouter un document" at bounding box center [784, 494] width 199 height 38
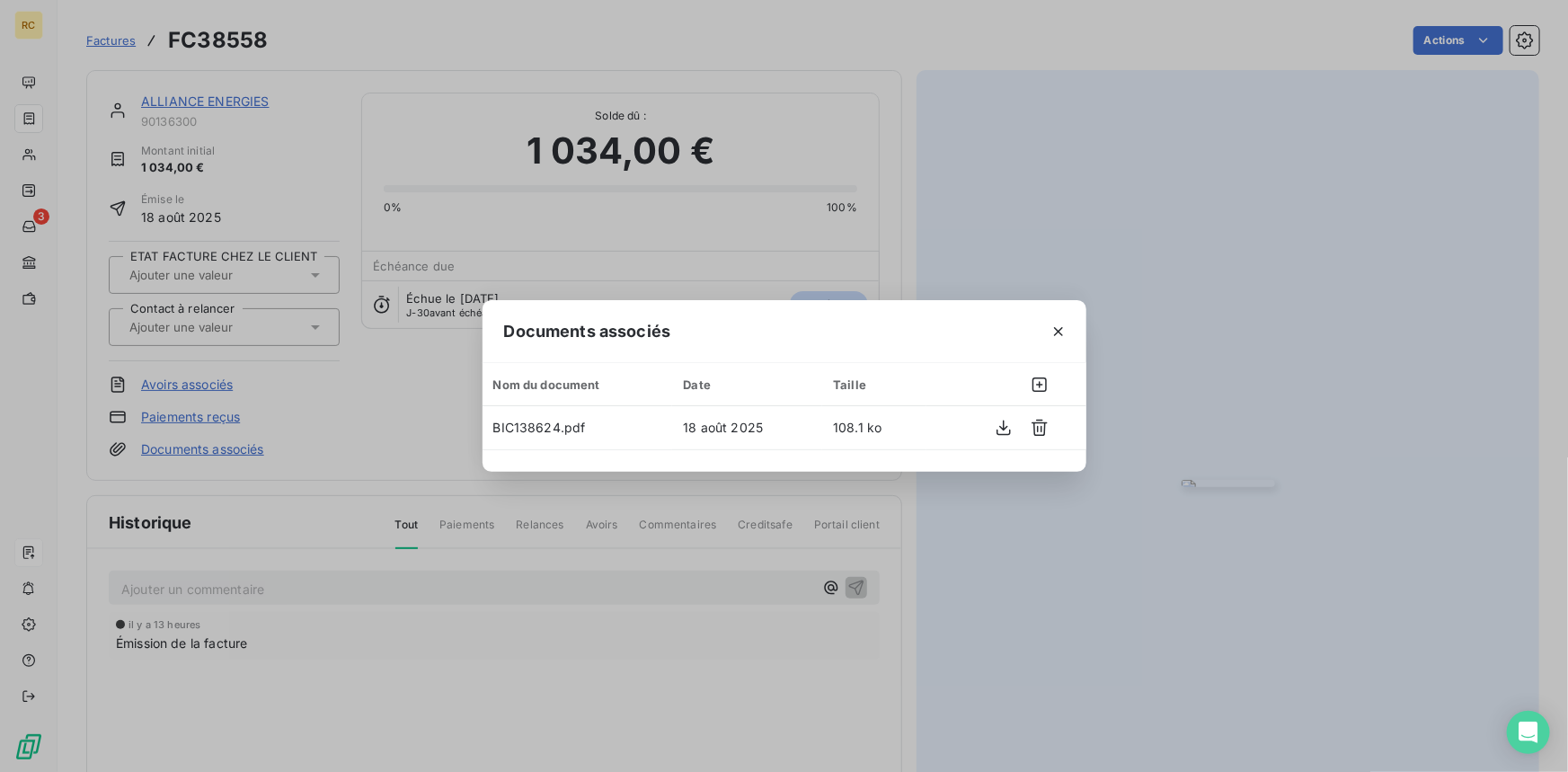
click at [962, 61] on div "Documents associés Nom du document Date Taille BIC138624.pdf 18 août 2025 108.1…" at bounding box center [784, 386] width 1568 height 772
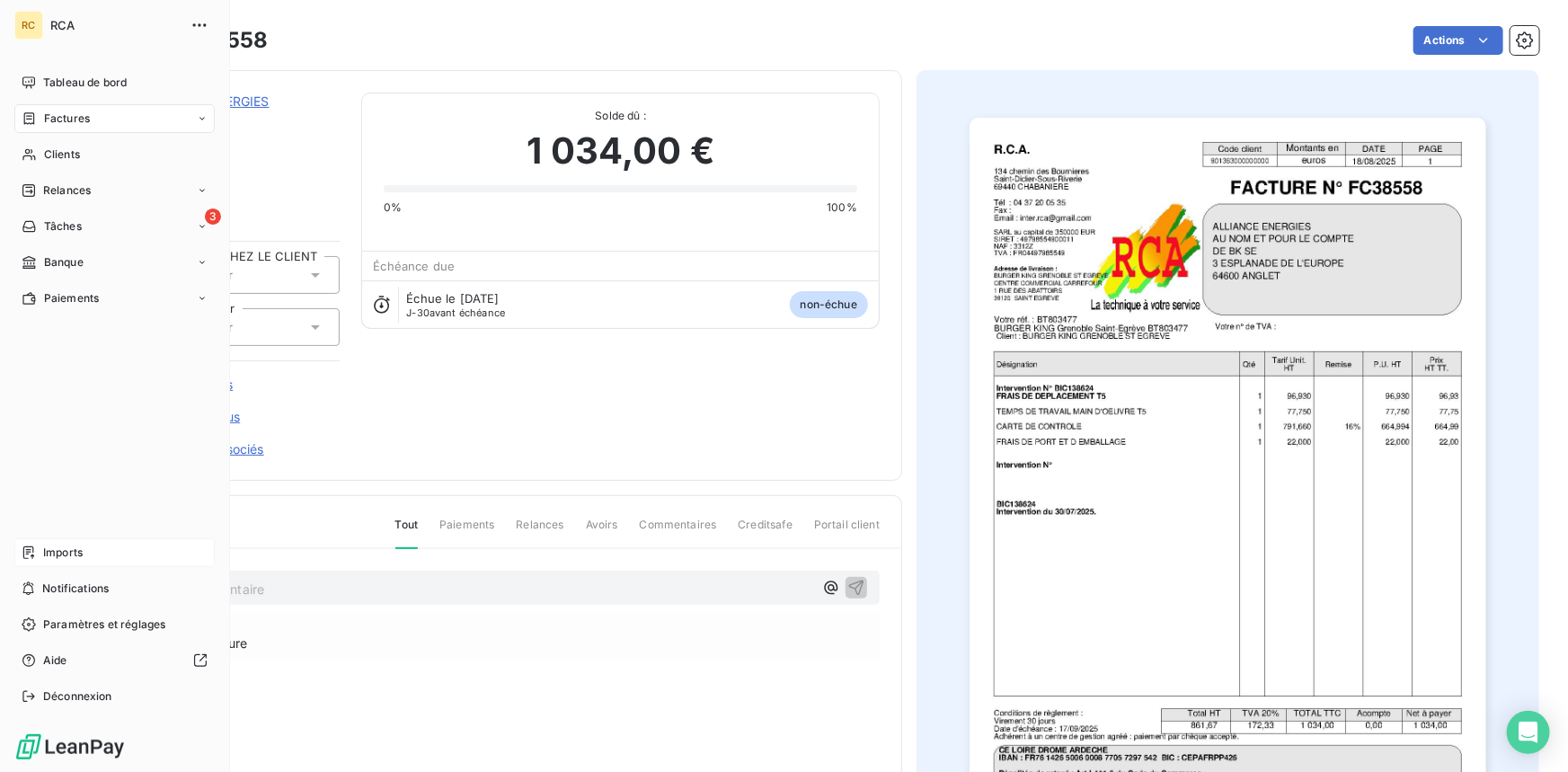
click at [36, 558] on div "Imports" at bounding box center [113, 552] width 200 height 29
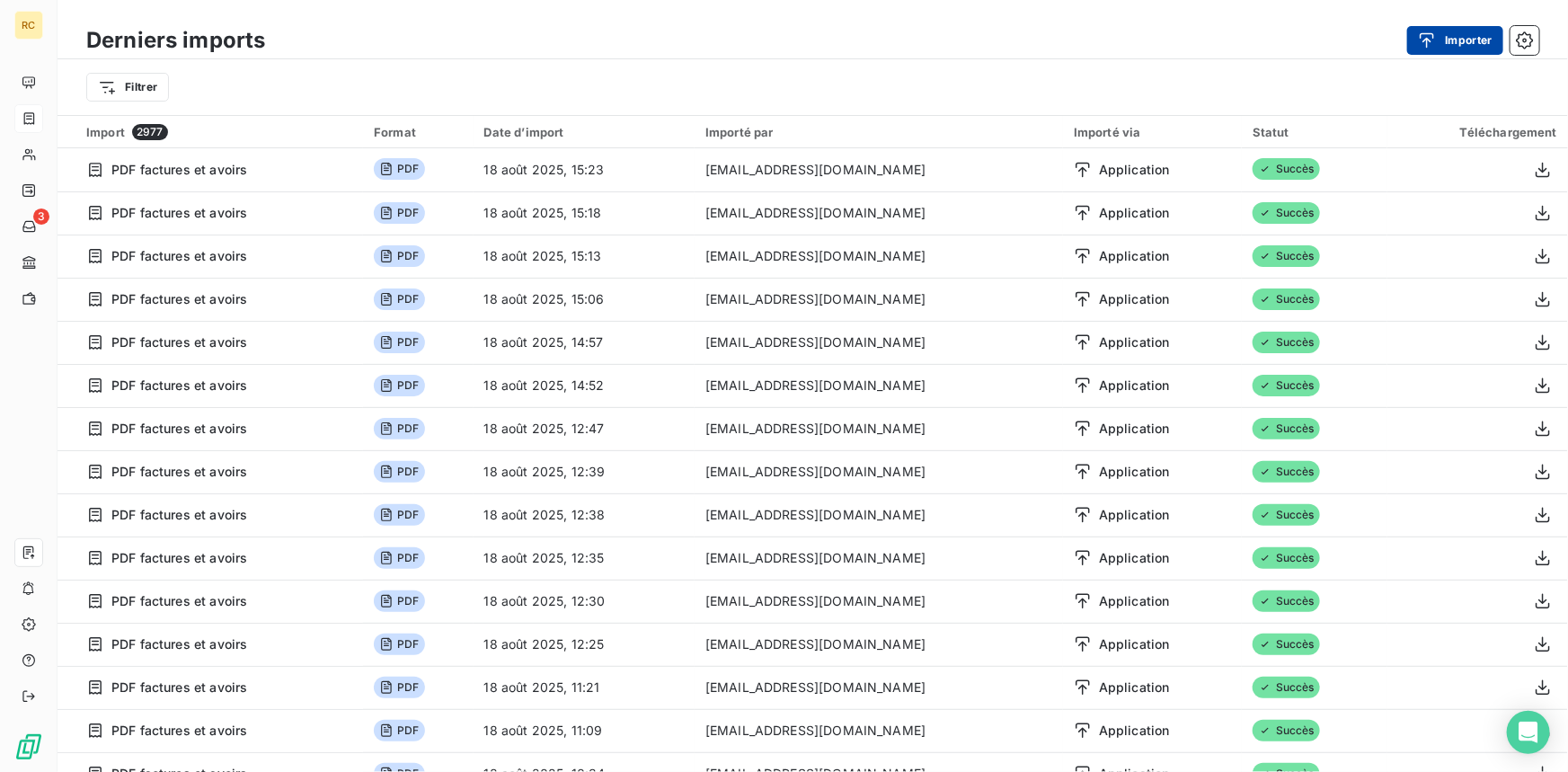
click at [1430, 40] on icon "button" at bounding box center [1427, 41] width 18 height 18
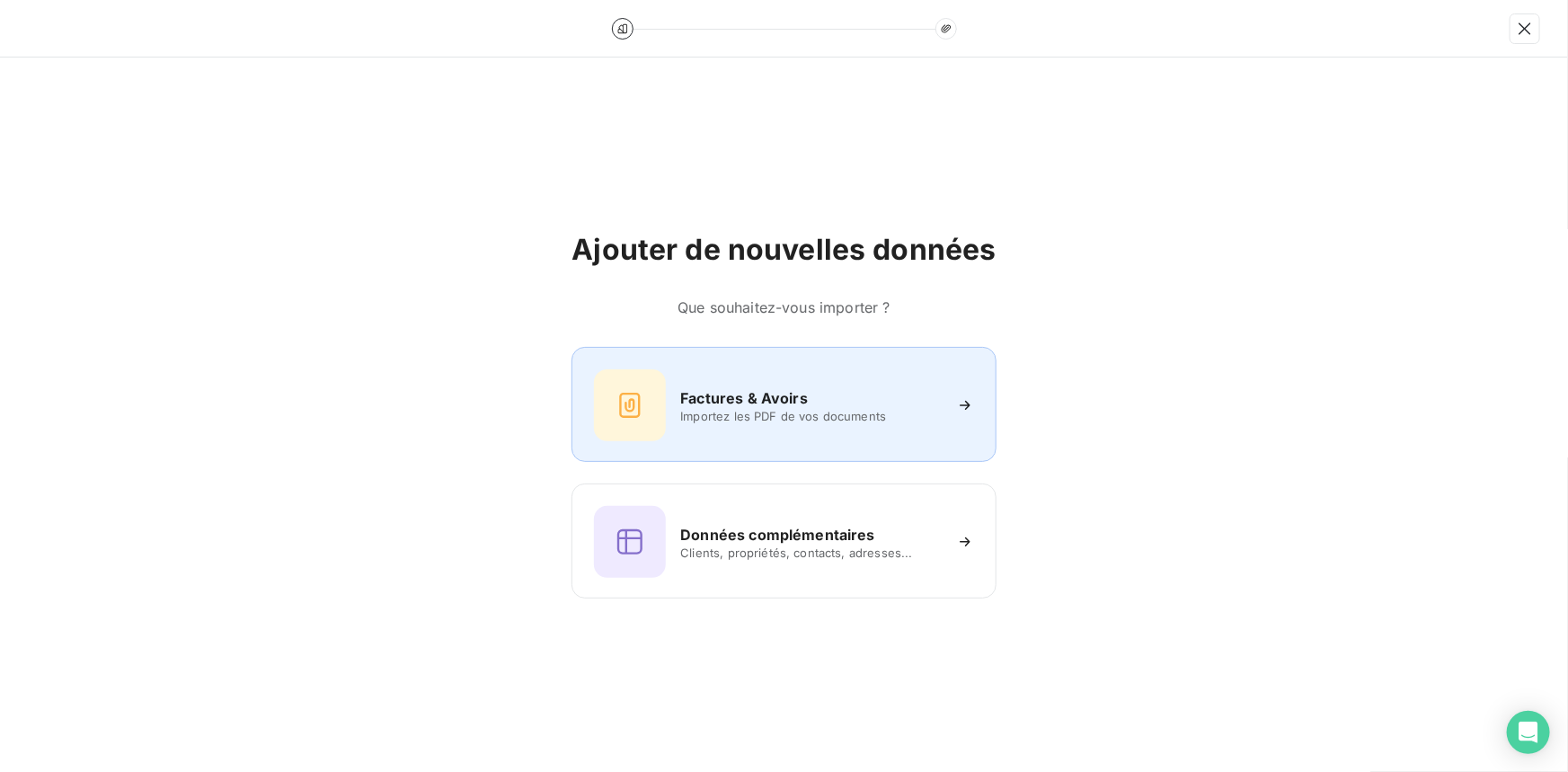
click at [746, 403] on h6 "Factures & Avoirs" at bounding box center [744, 398] width 127 height 22
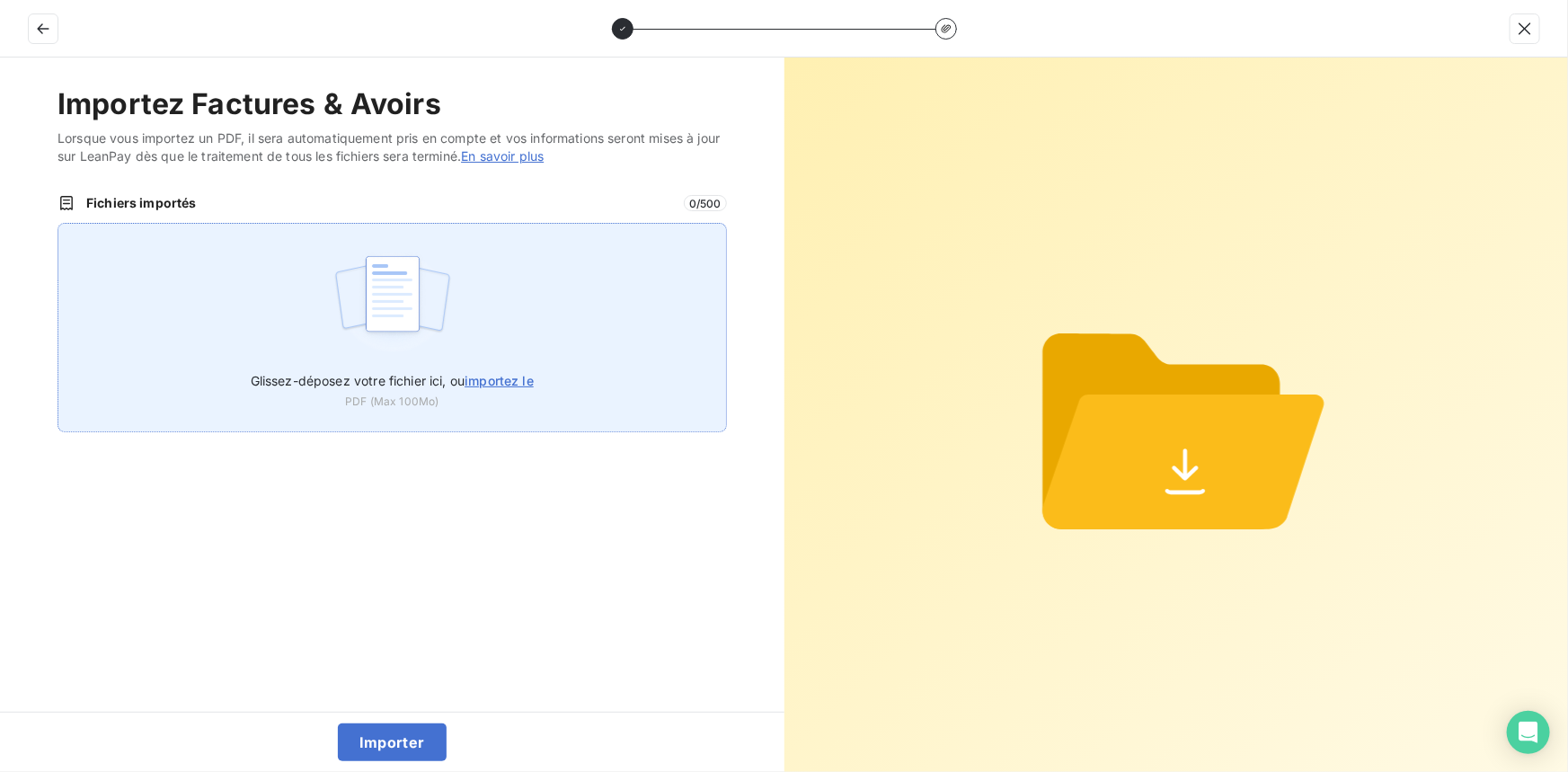
click at [500, 381] on span "importez le" at bounding box center [499, 380] width 70 height 15
click at [59, 224] on input "Glissez-déposez votre fichier ici, ou importez le" at bounding box center [58, 223] width 1 height 1
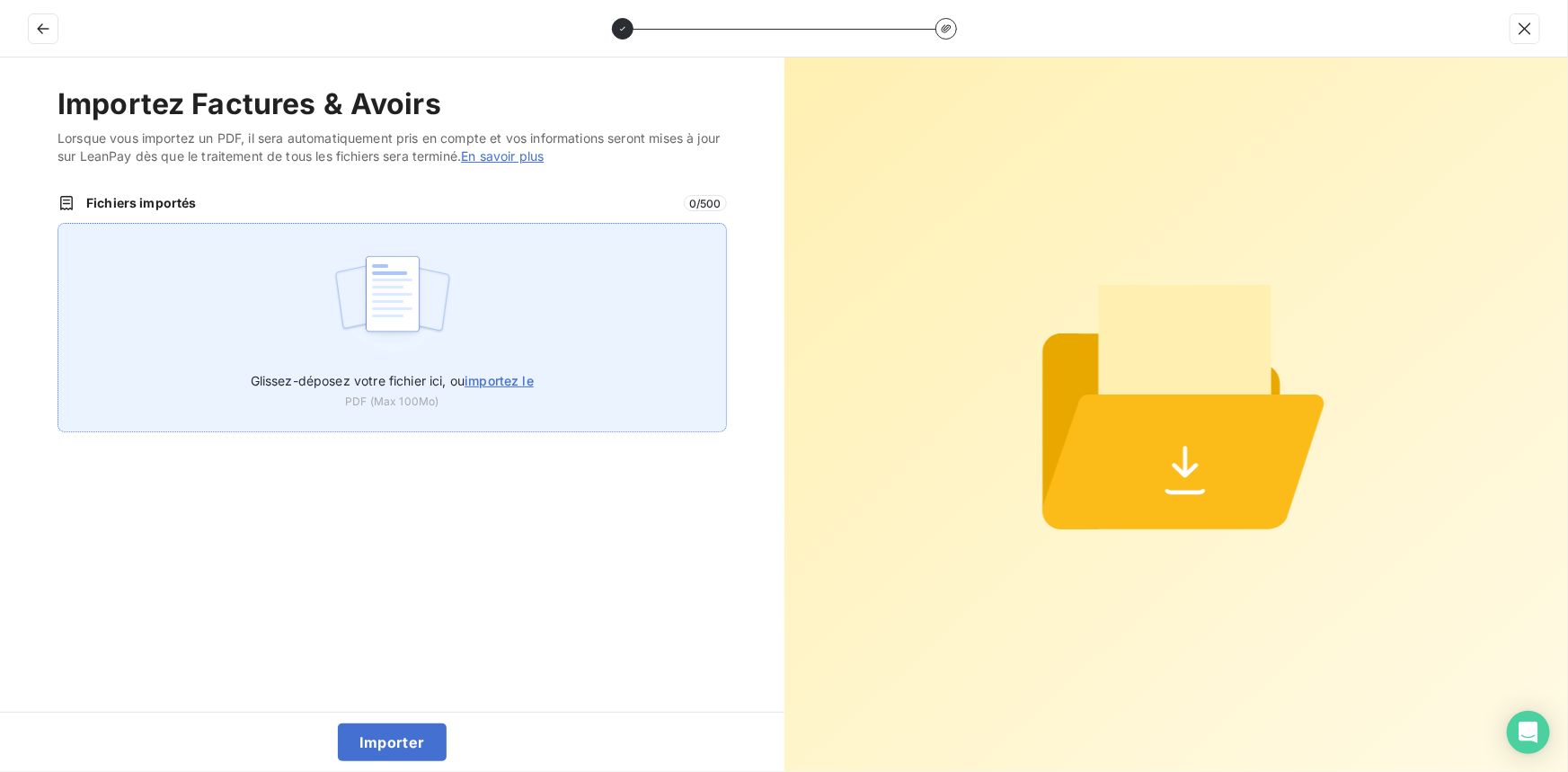
type input "C:\fakepath\FC38559.pdf"
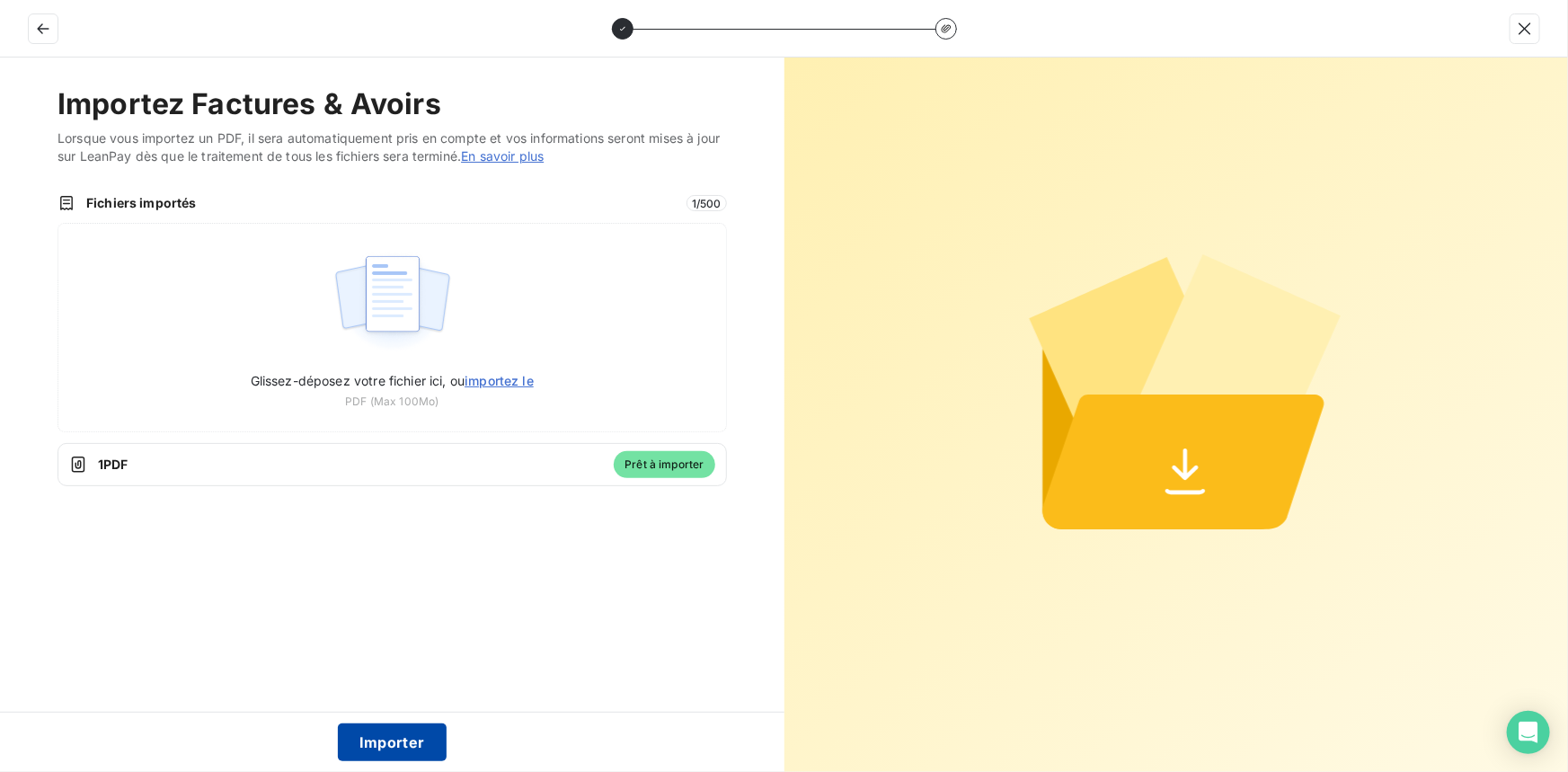
click at [396, 731] on button "Importer" at bounding box center [392, 742] width 108 height 38
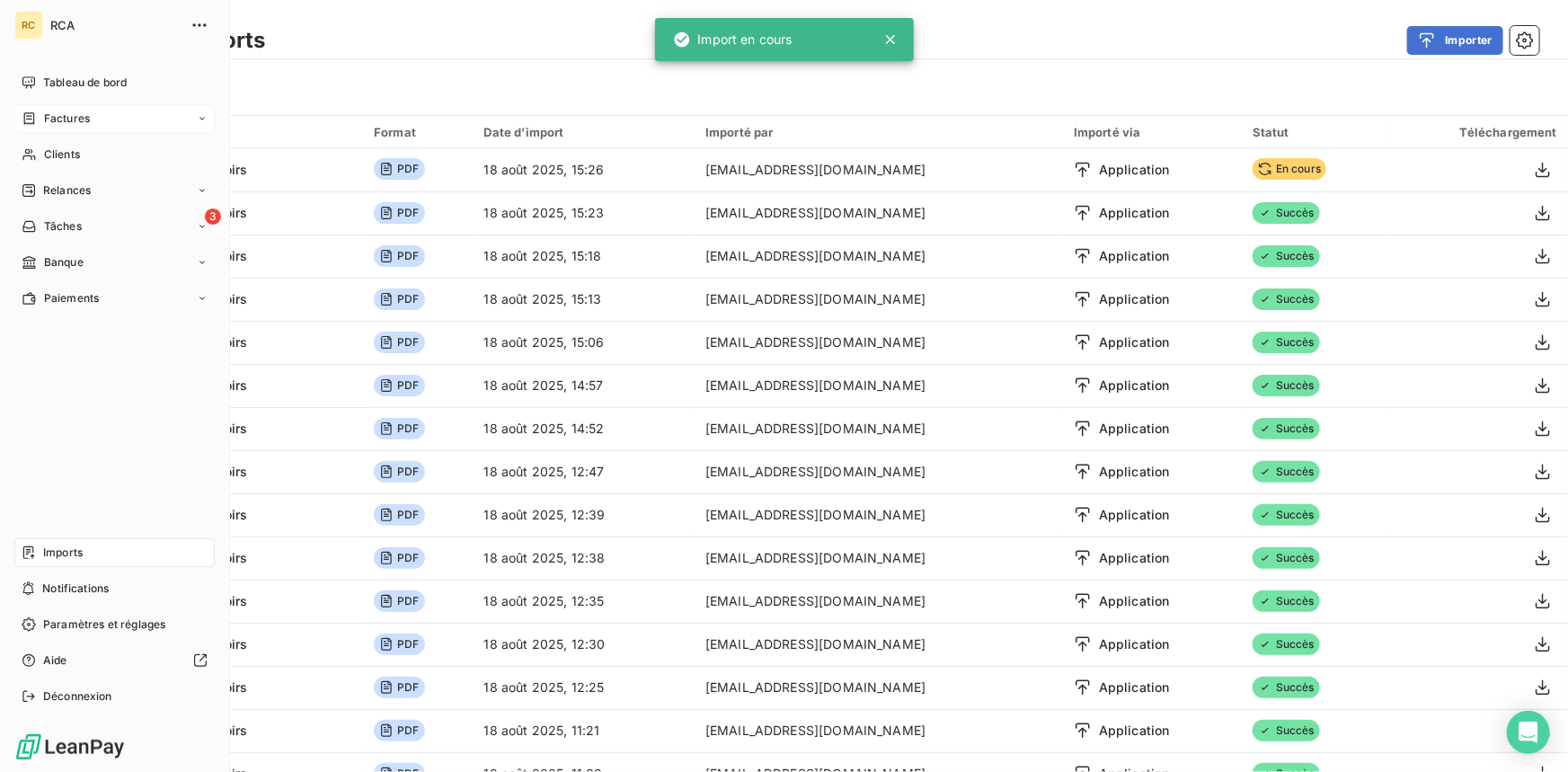
click at [44, 116] on span "Factures" at bounding box center [67, 118] width 46 height 16
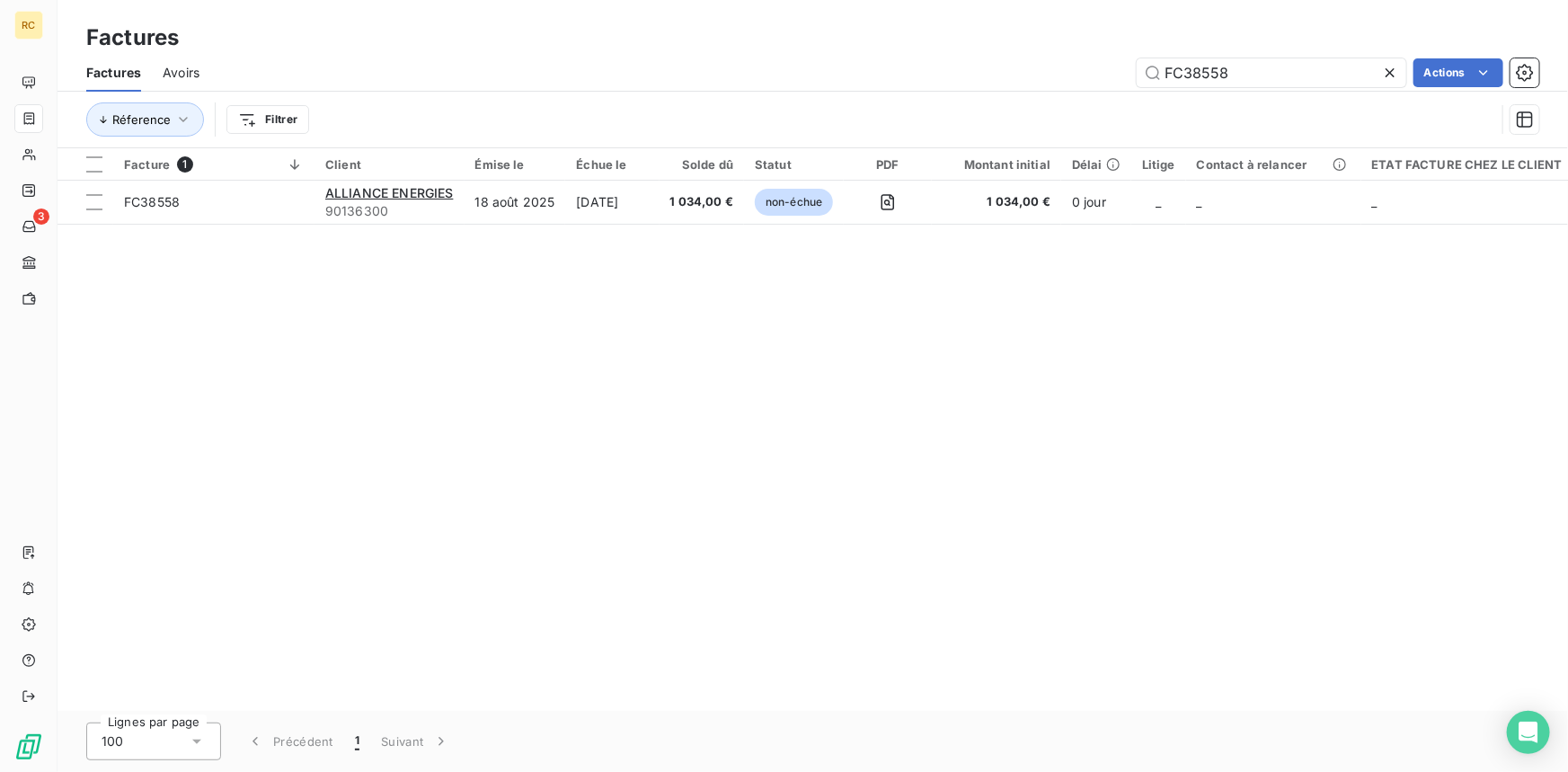
drag, startPoint x: 1259, startPoint y: 71, endPoint x: 1132, endPoint y: 69, distance: 127.0
click at [1132, 69] on div "FC38558 Actions" at bounding box center [880, 73] width 1318 height 29
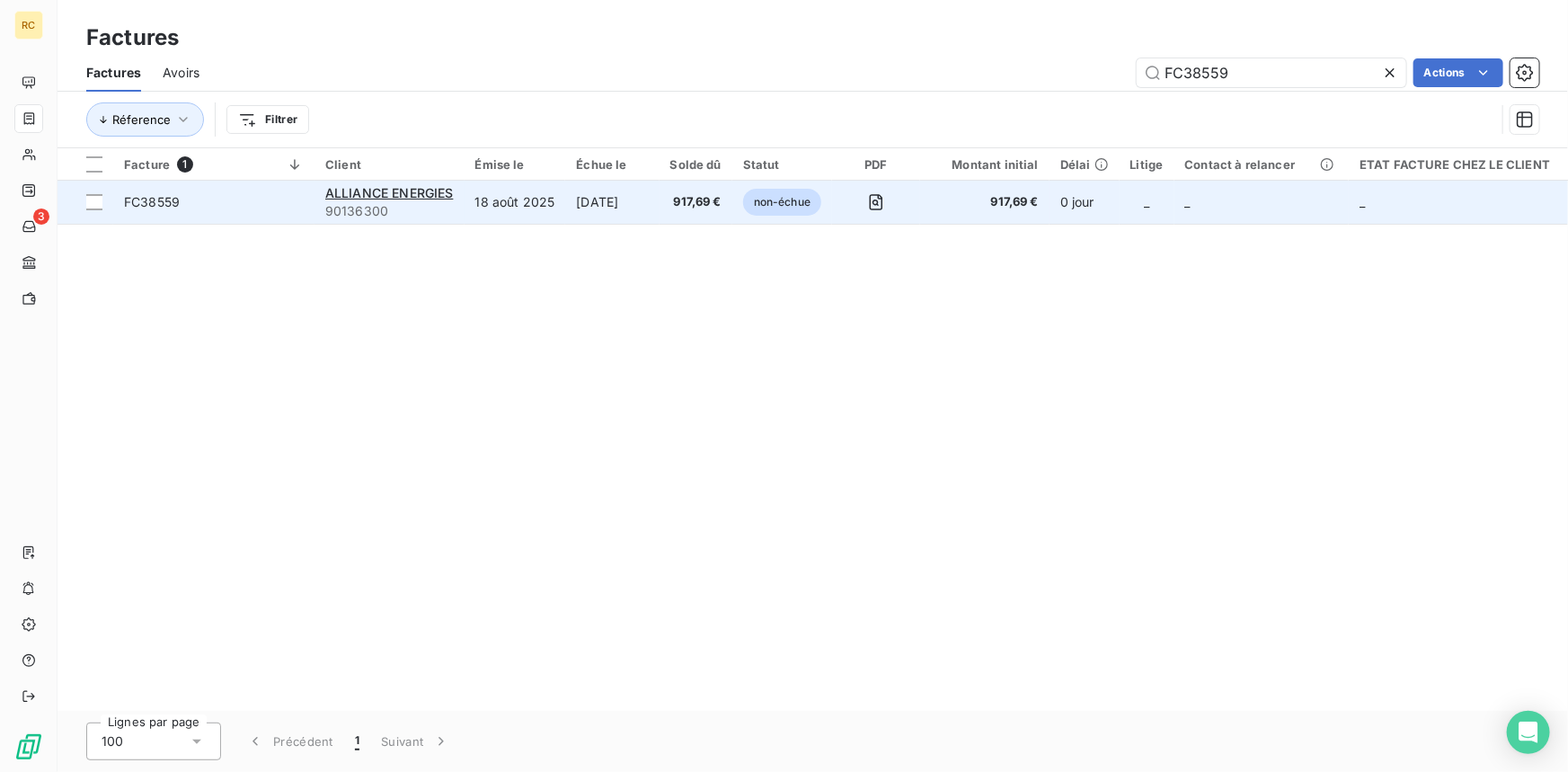
type input "FC38559"
click at [163, 189] on td "FC38559" at bounding box center [214, 202] width 201 height 43
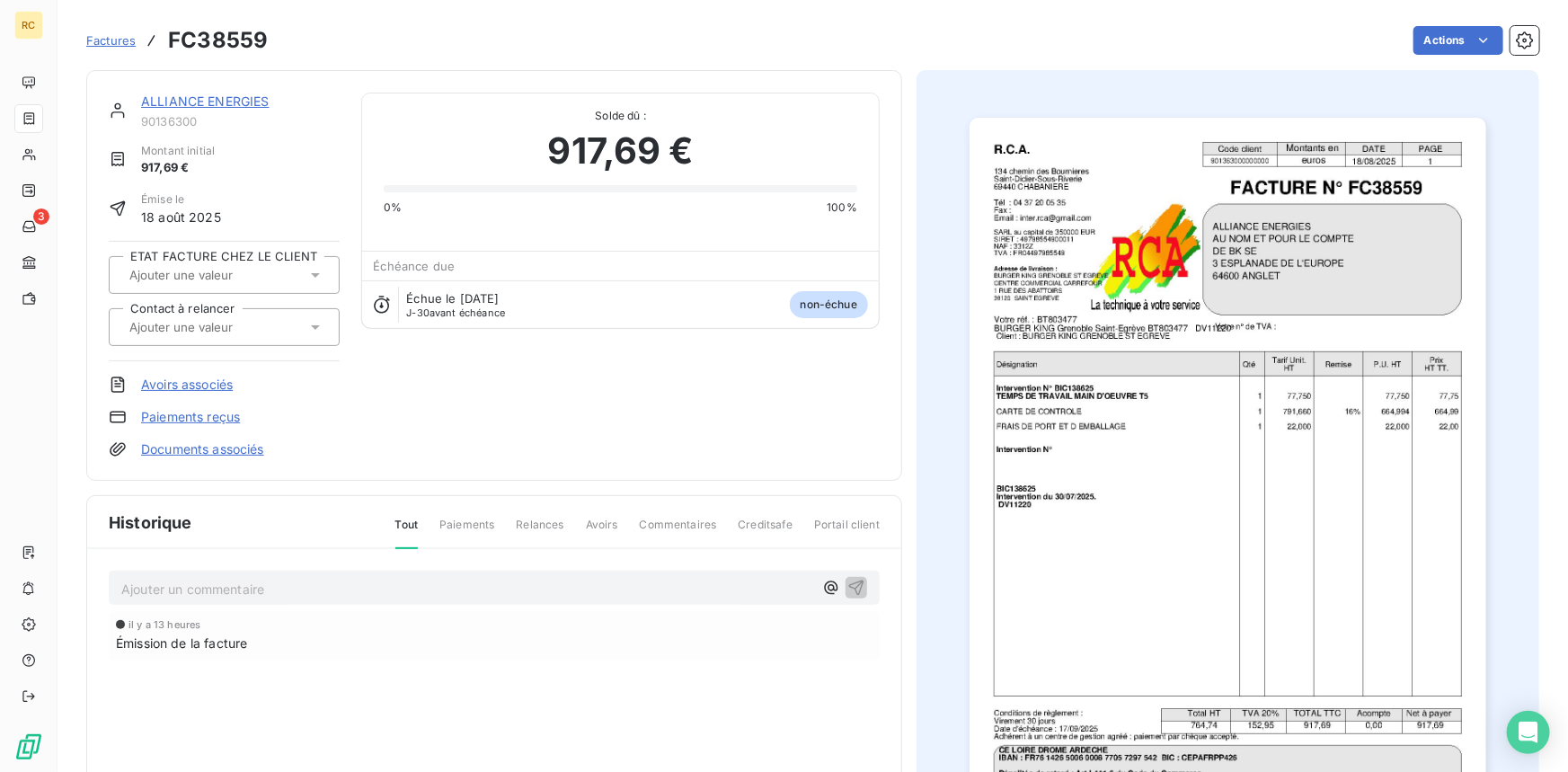
click at [237, 449] on link "Documents associés" at bounding box center [203, 450] width 123 height 18
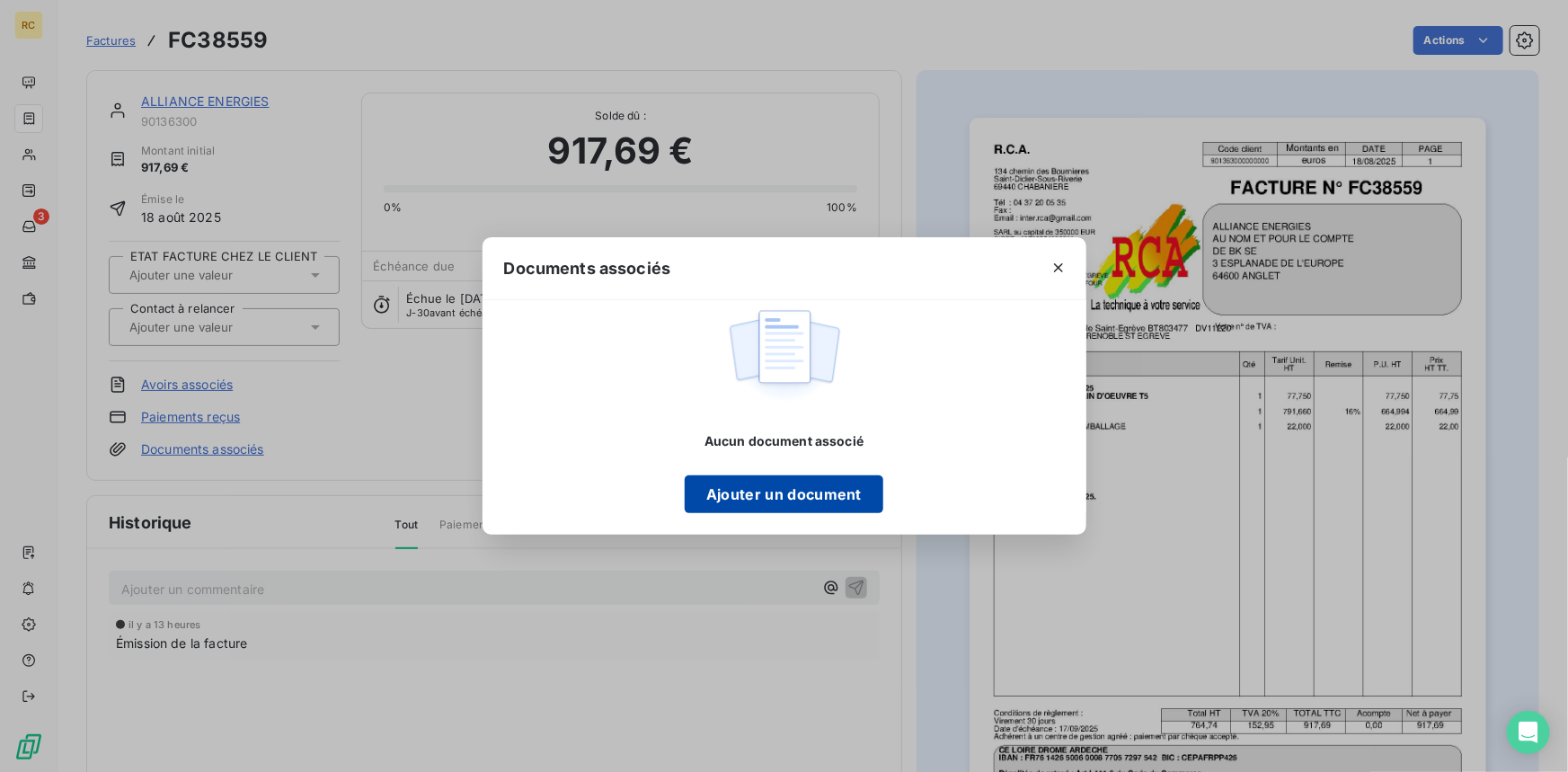
click at [733, 499] on button "Ajouter un document" at bounding box center [784, 494] width 199 height 38
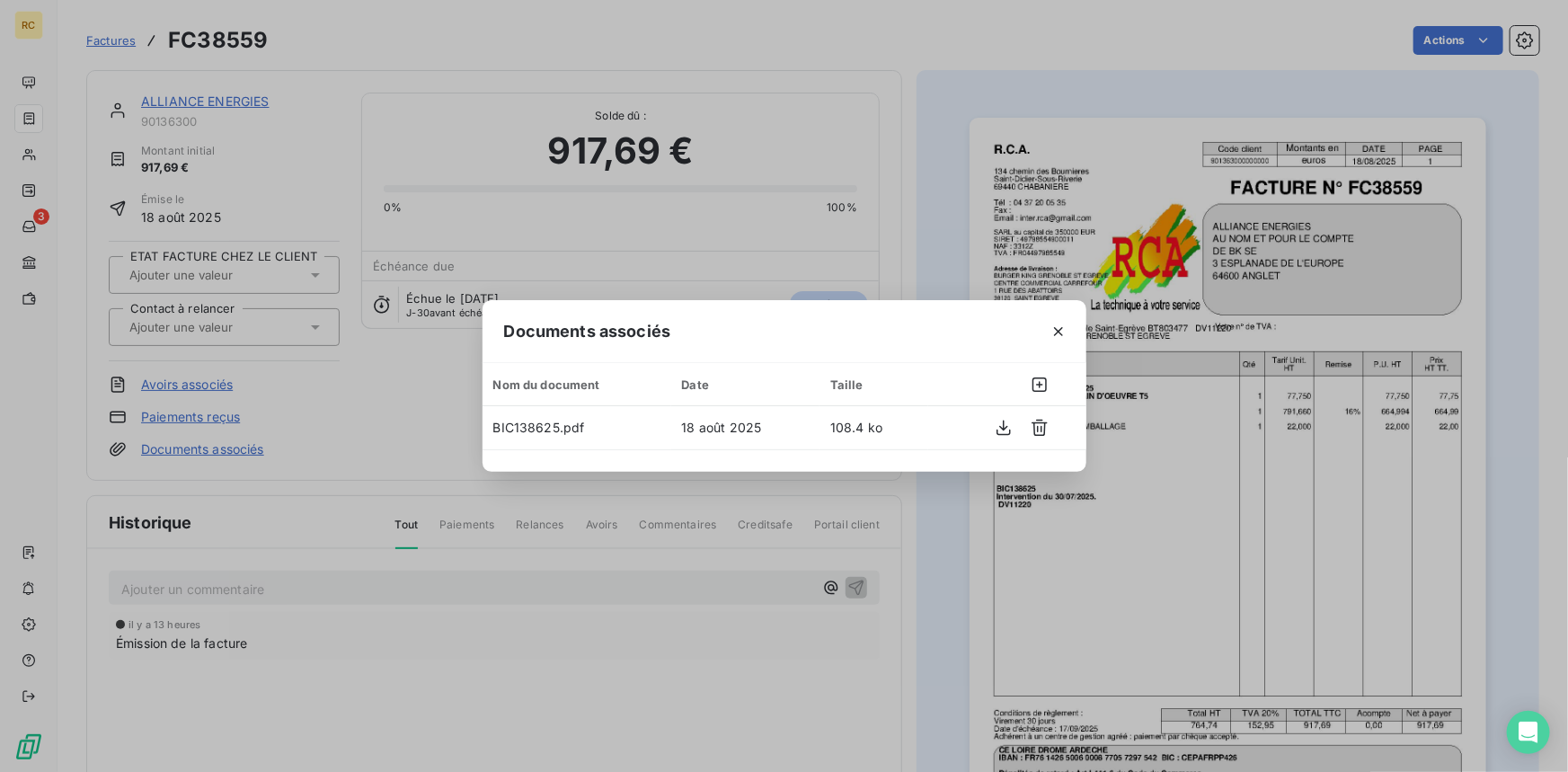
click at [334, 483] on div "Documents associés Nom du document Date Taille BIC138625.pdf 18 août 2025 108.4…" at bounding box center [784, 386] width 1568 height 772
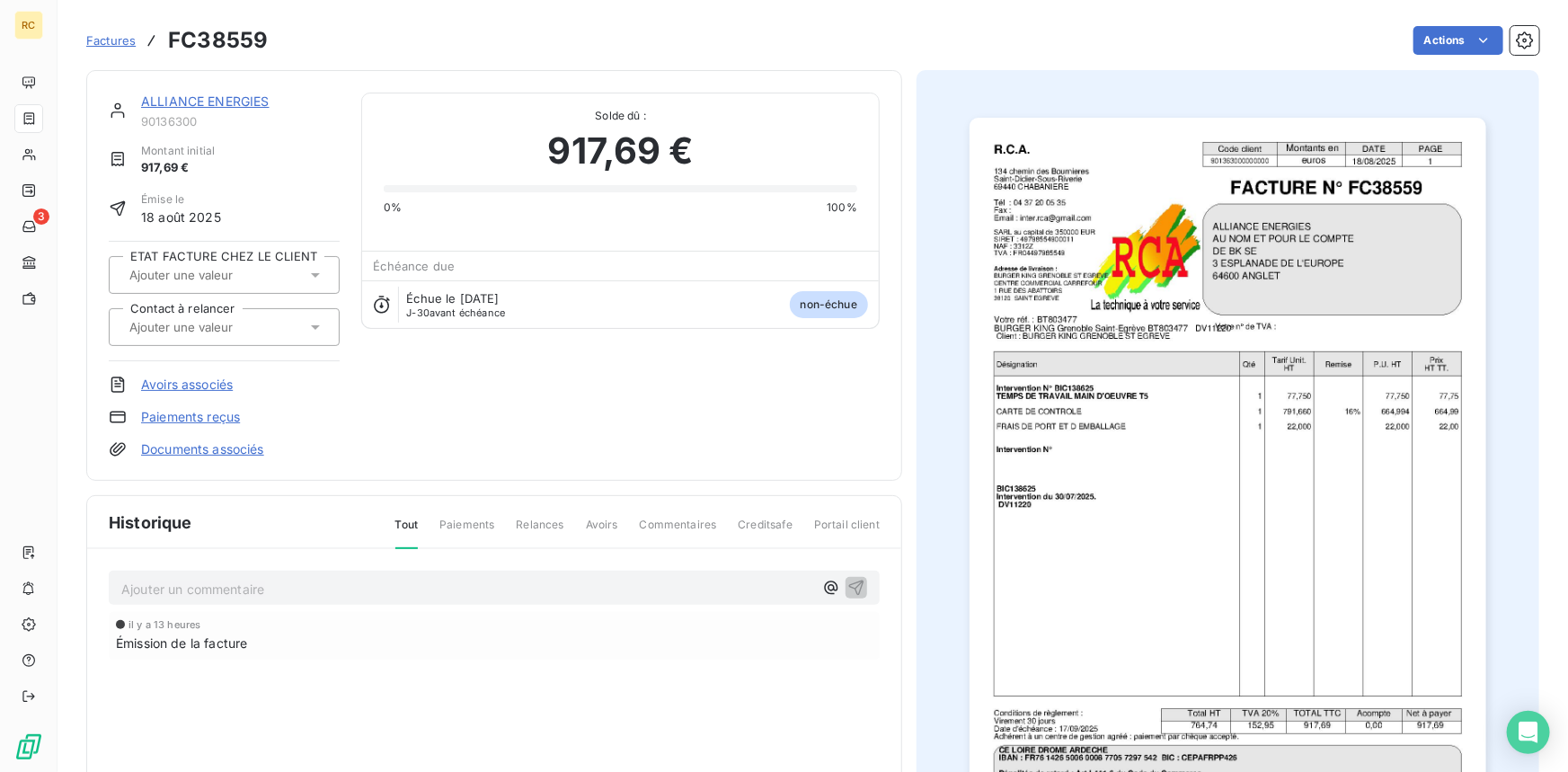
click at [311, 321] on icon at bounding box center [315, 327] width 18 height 18
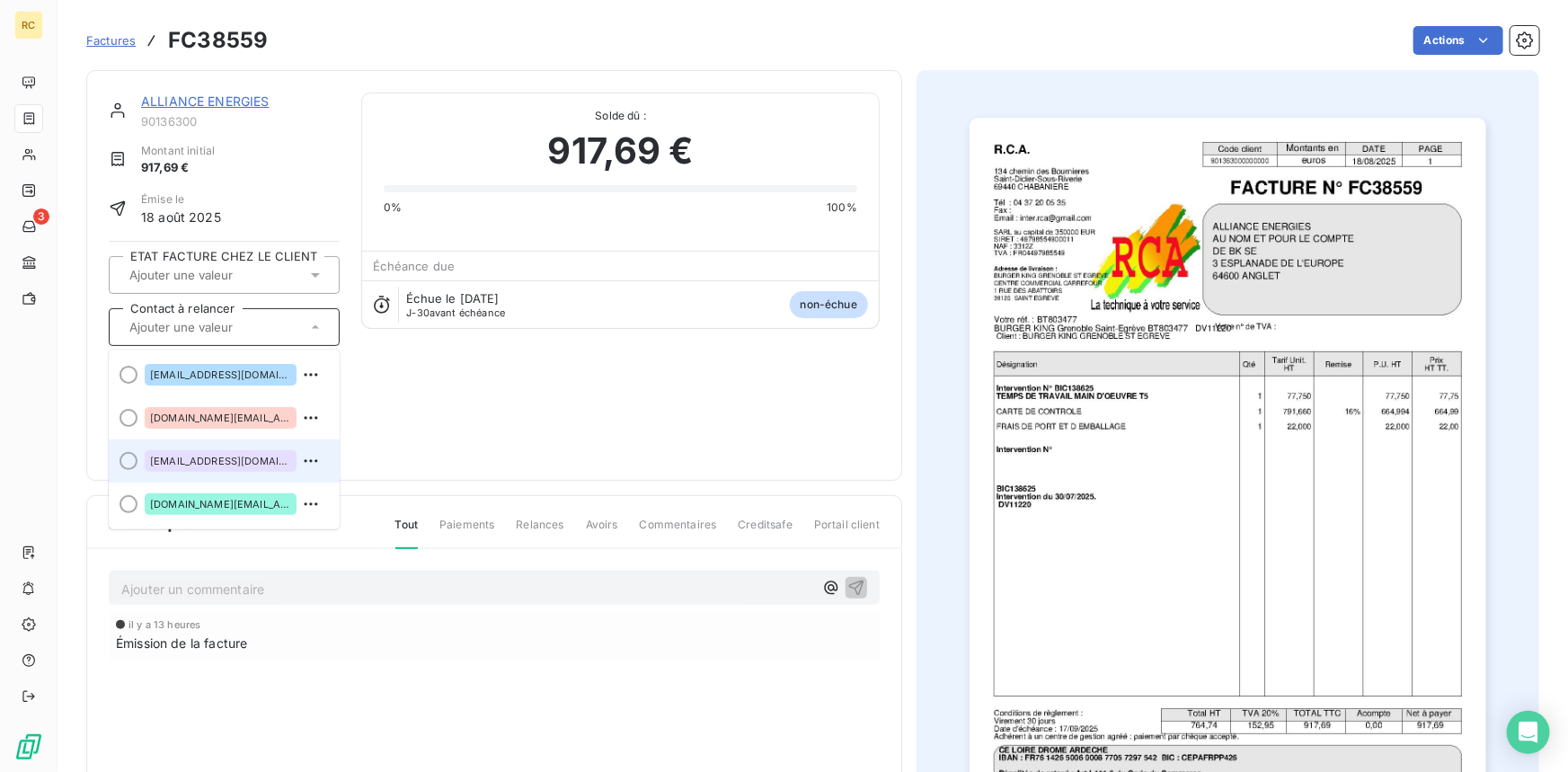
click at [219, 461] on span "[EMAIL_ADDRESS][DOMAIN_NAME]" at bounding box center [221, 461] width 141 height 11
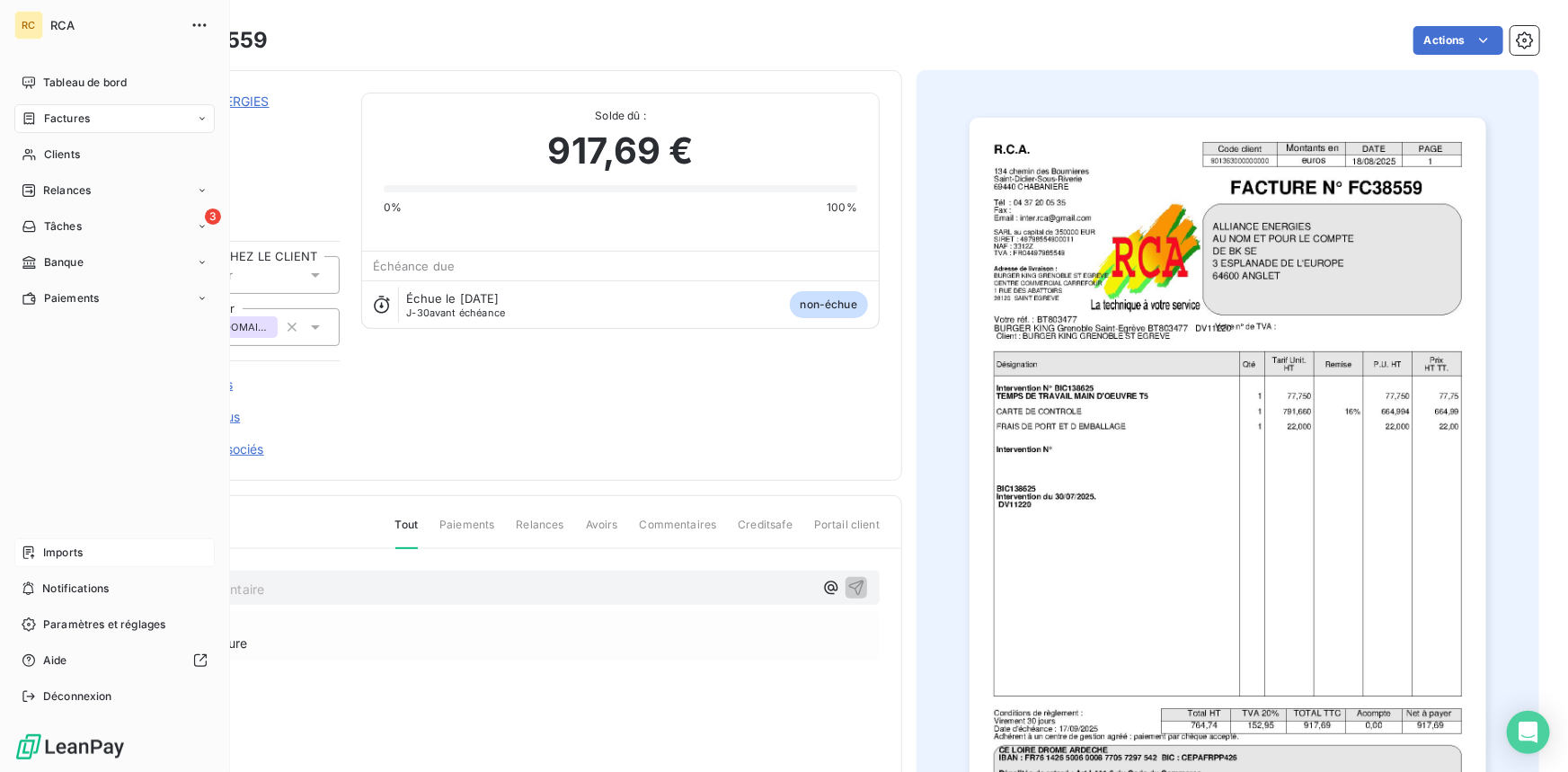
drag, startPoint x: 35, startPoint y: 557, endPoint x: 39, endPoint y: 545, distance: 12.6
click at [34, 557] on icon at bounding box center [29, 552] width 14 height 14
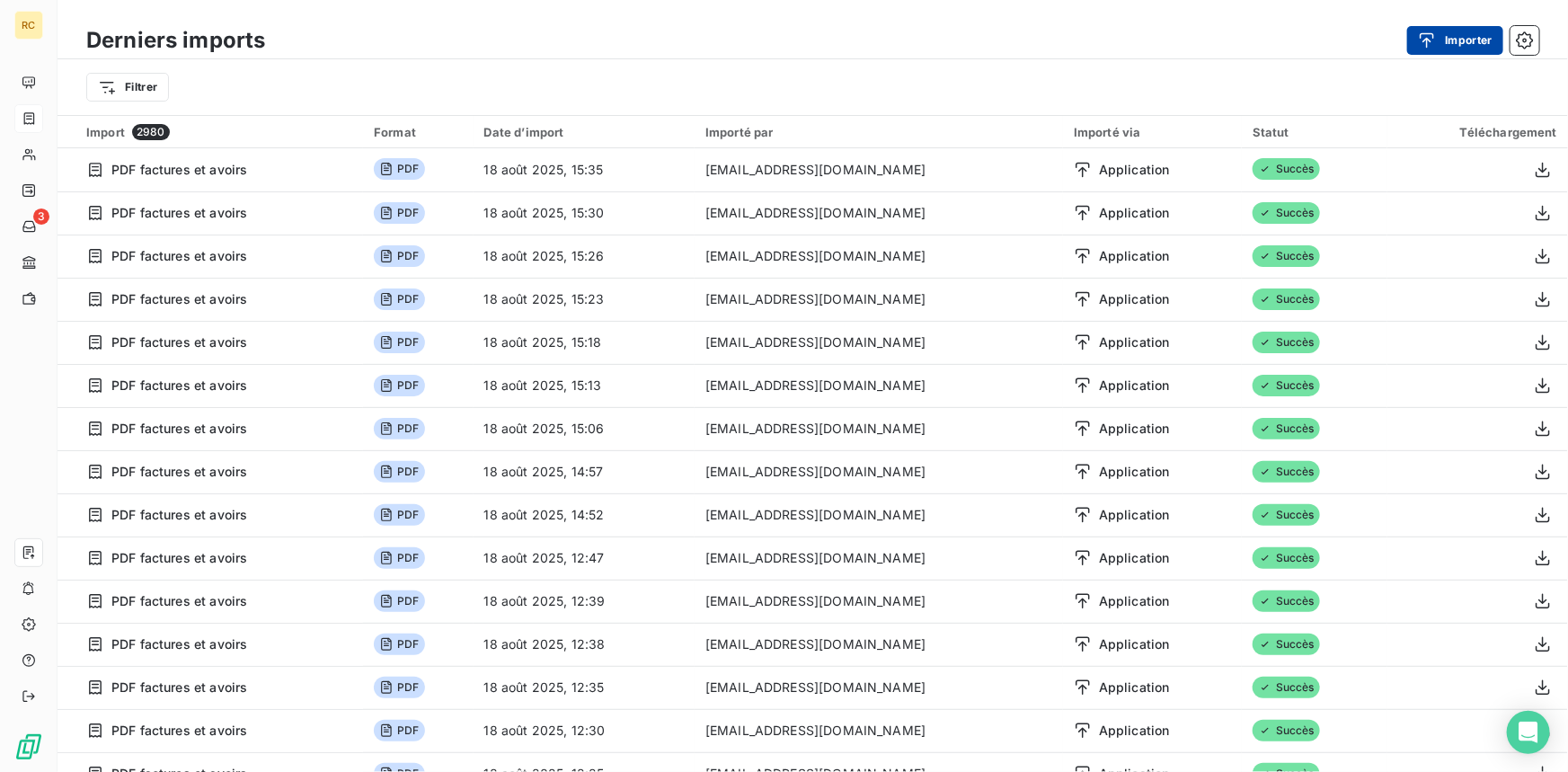
click at [1447, 36] on button "Importer" at bounding box center [1455, 40] width 96 height 29
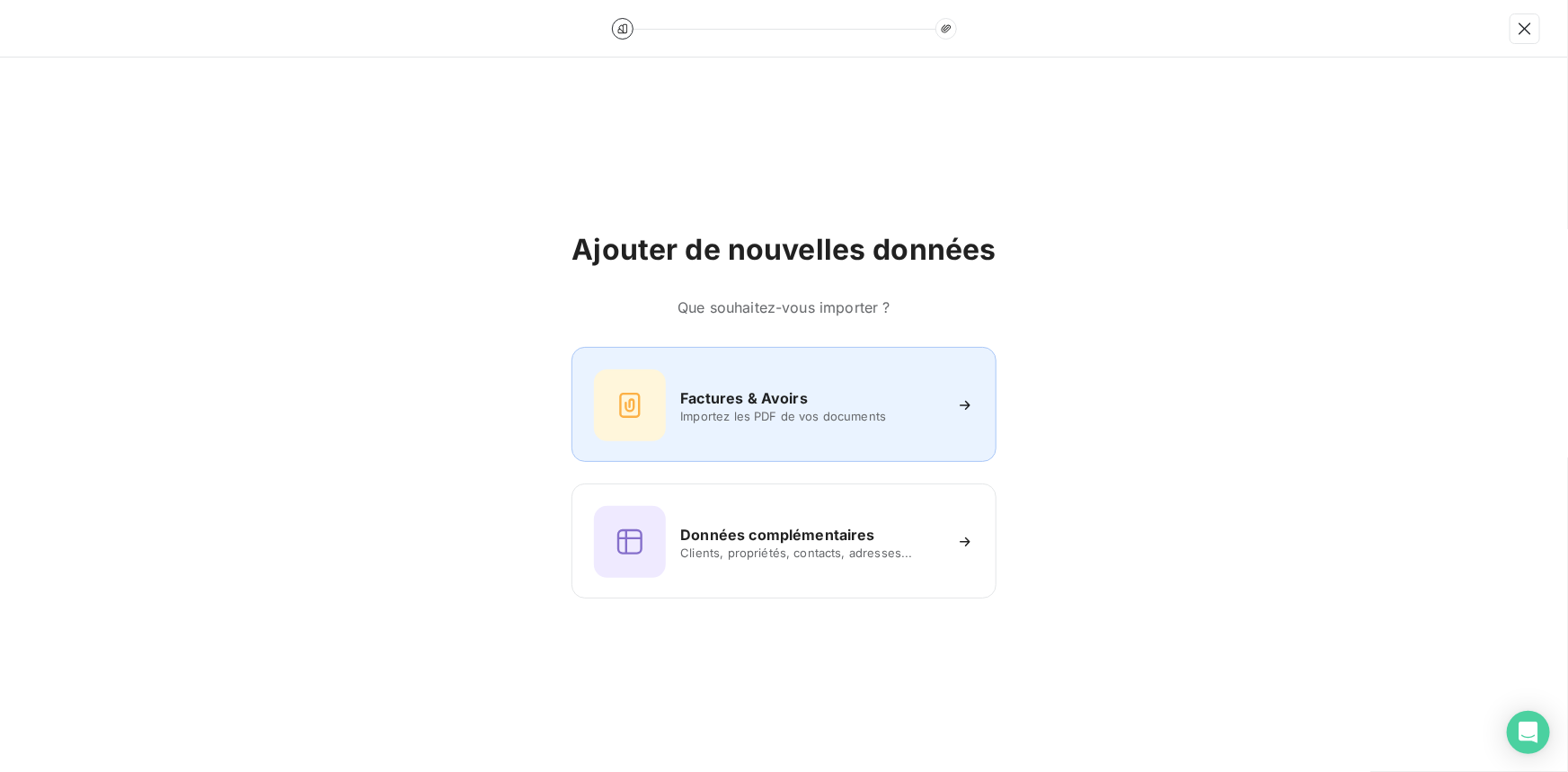
click at [612, 415] on div at bounding box center [629, 405] width 72 height 72
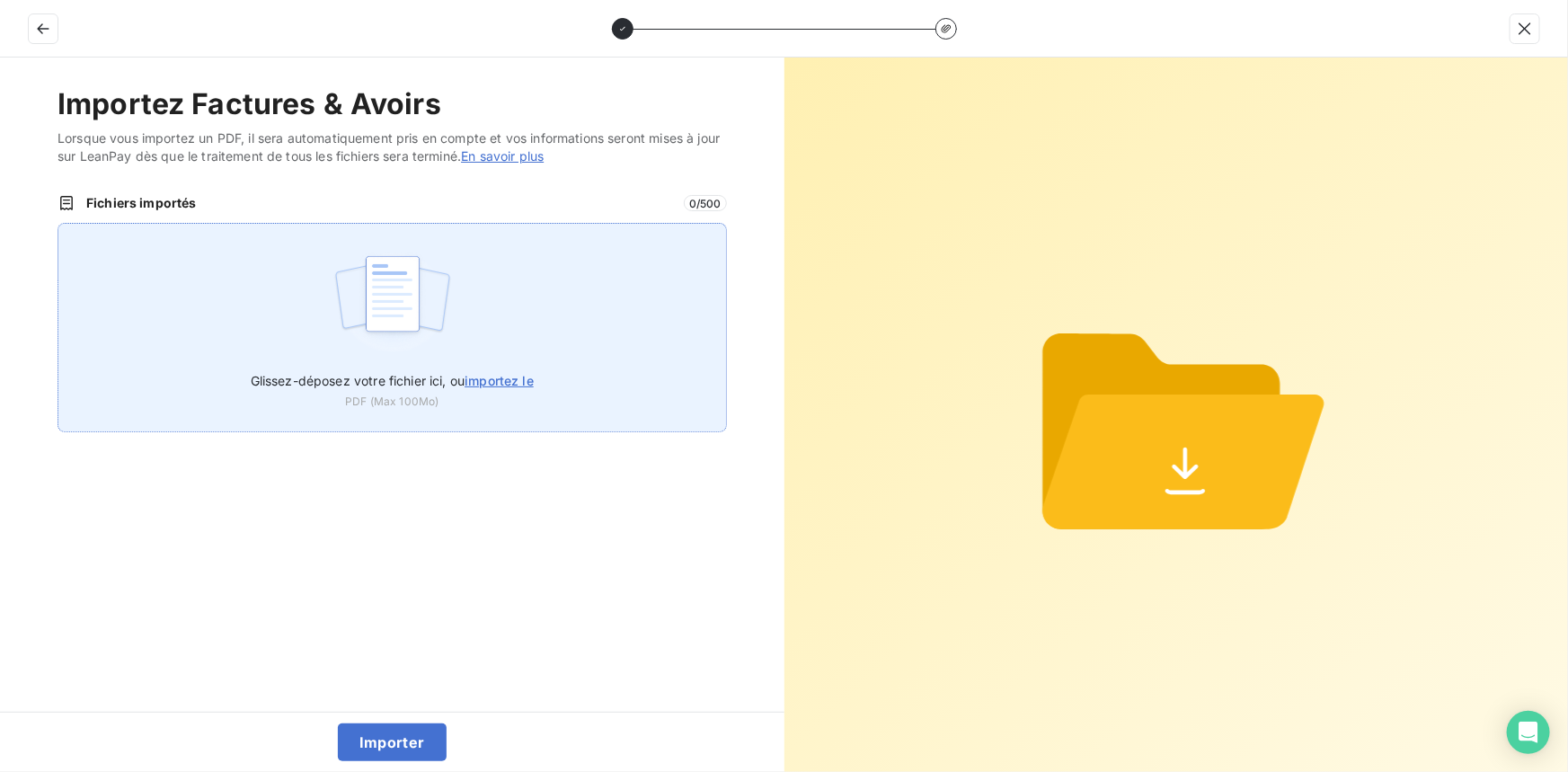
click at [512, 387] on span "importez le" at bounding box center [499, 380] width 70 height 15
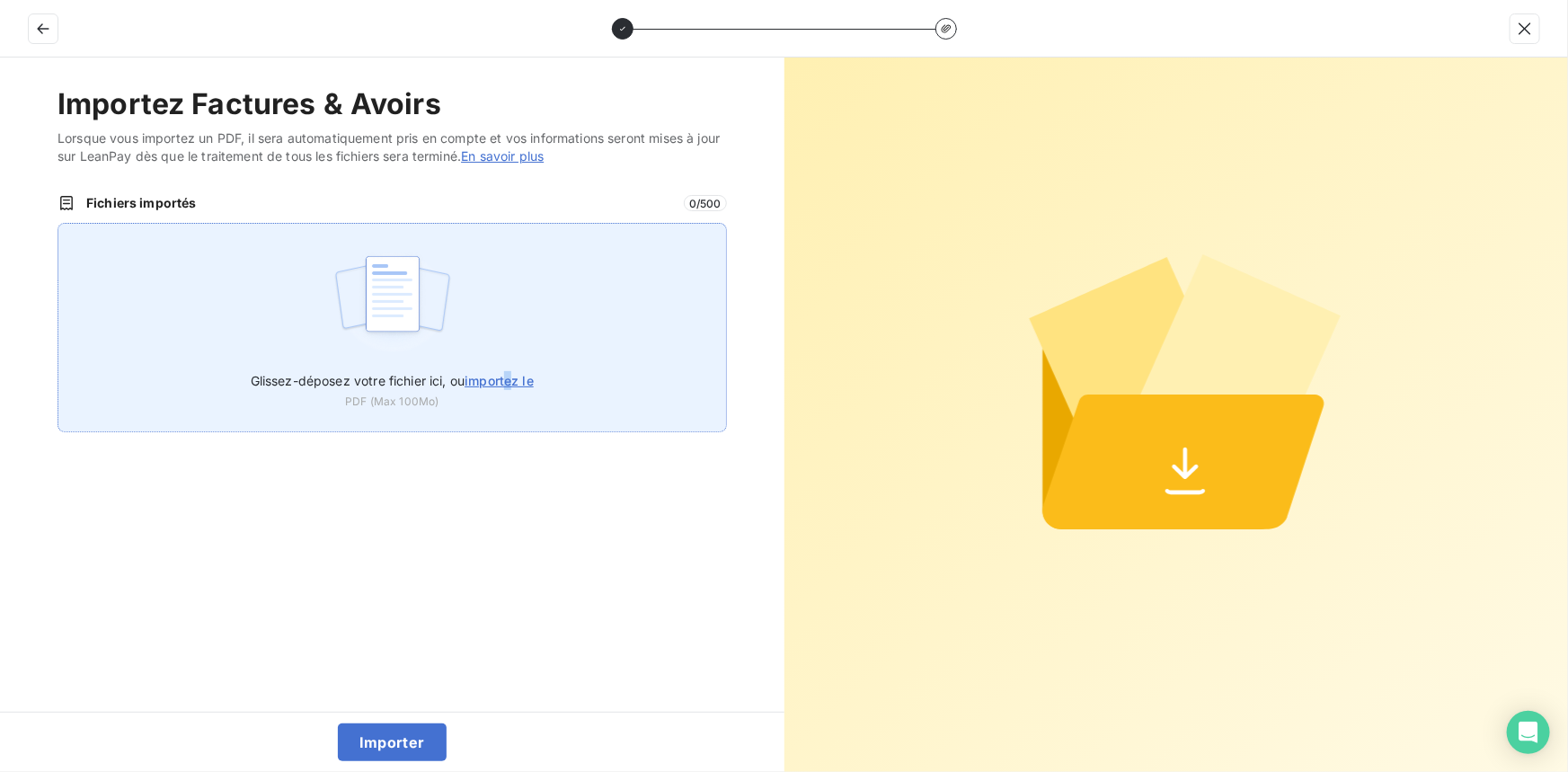
type input "C:\fakepath\FC38561.pdf"
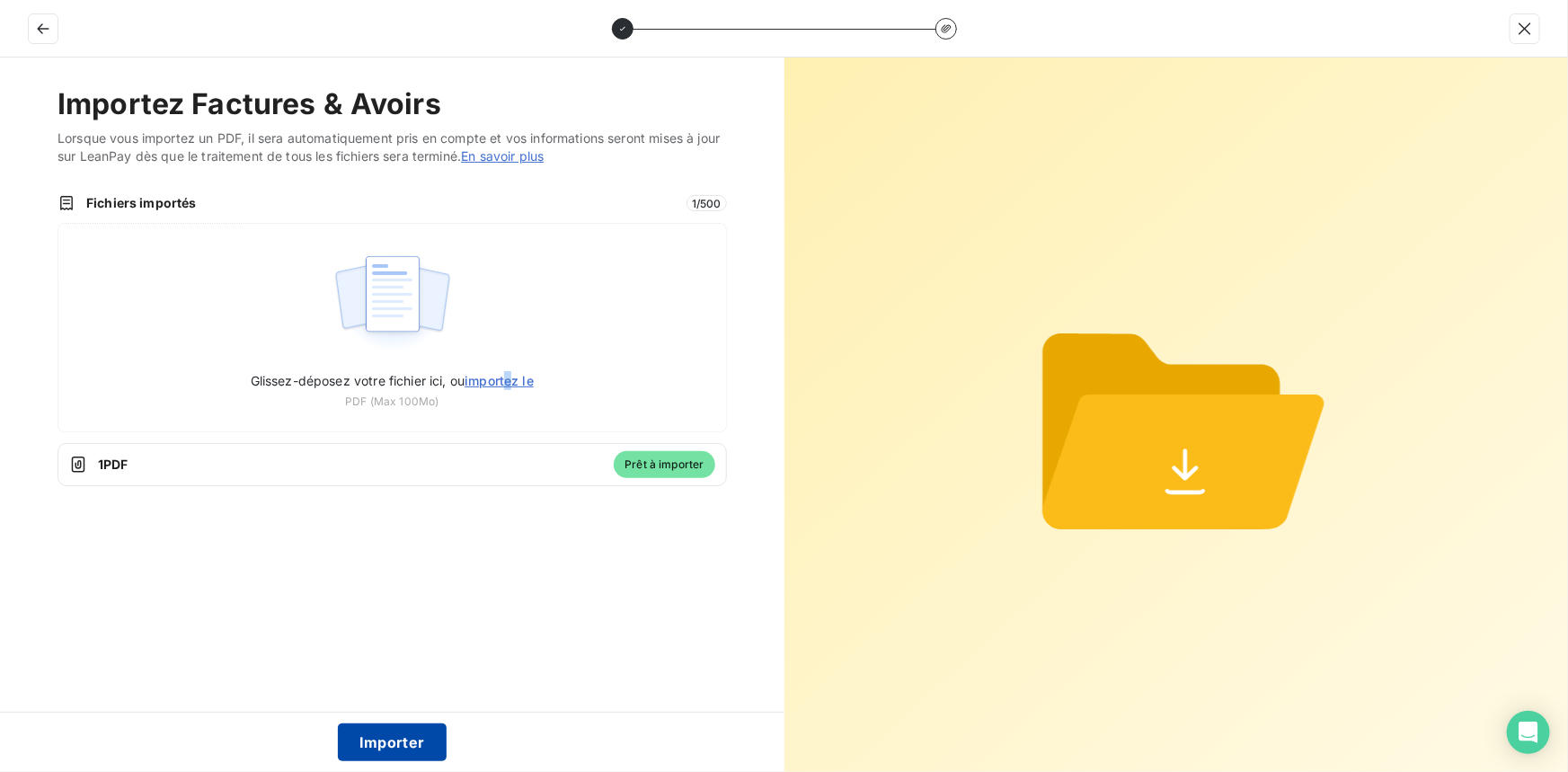
click at [400, 730] on button "Importer" at bounding box center [392, 742] width 108 height 38
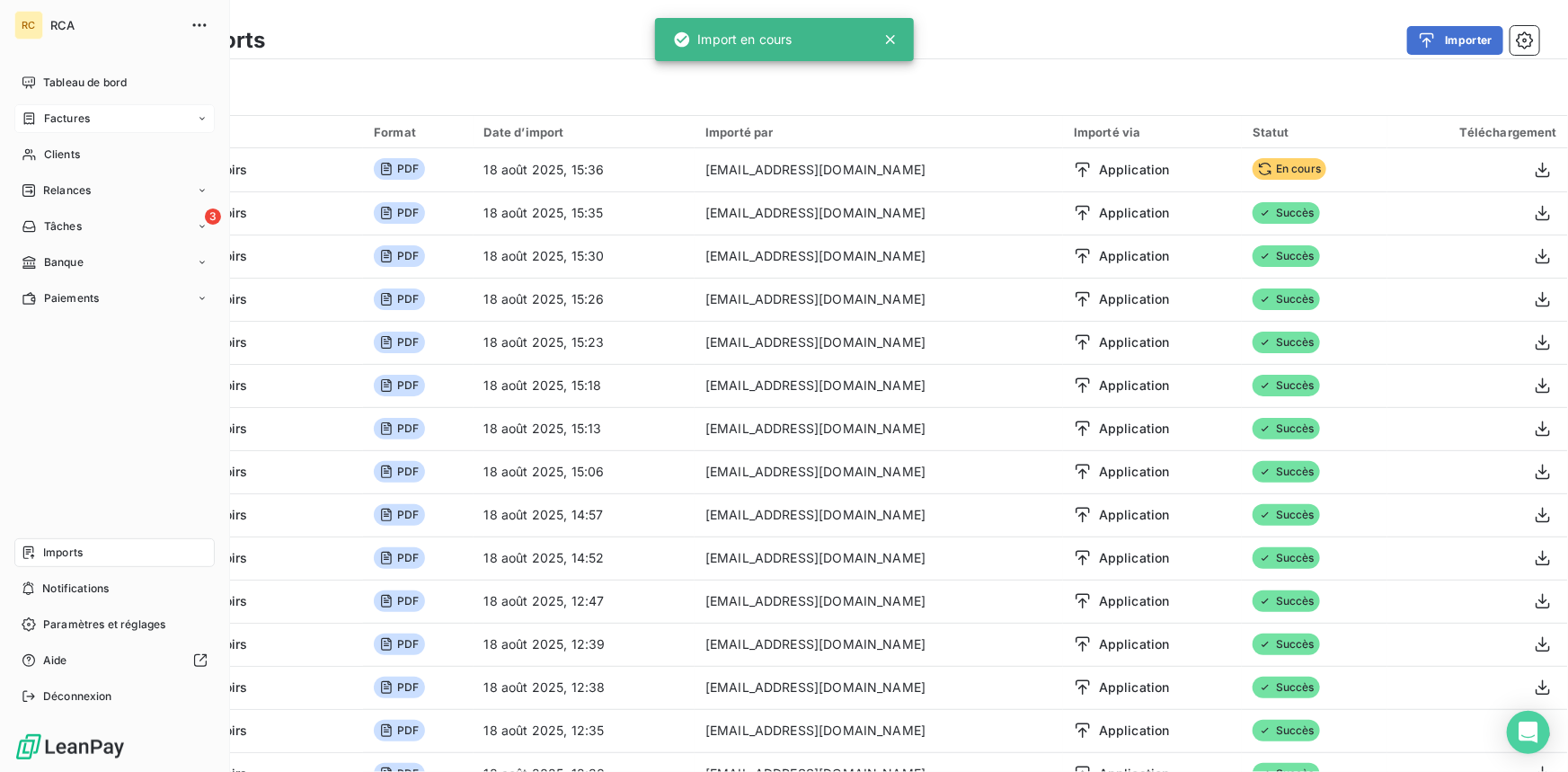
click at [45, 117] on span "Factures" at bounding box center [67, 118] width 46 height 16
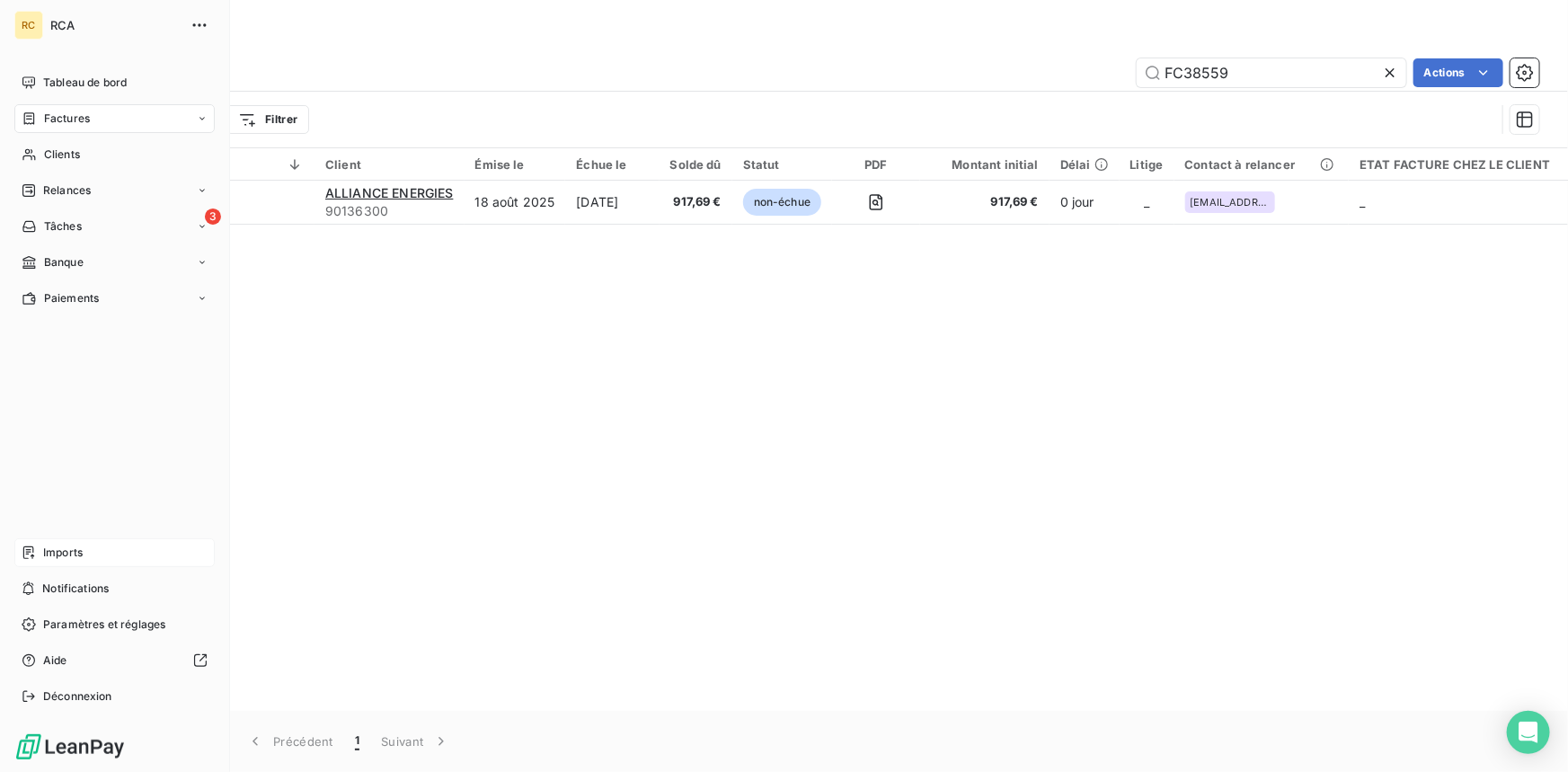
click at [35, 552] on icon at bounding box center [29, 552] width 14 height 14
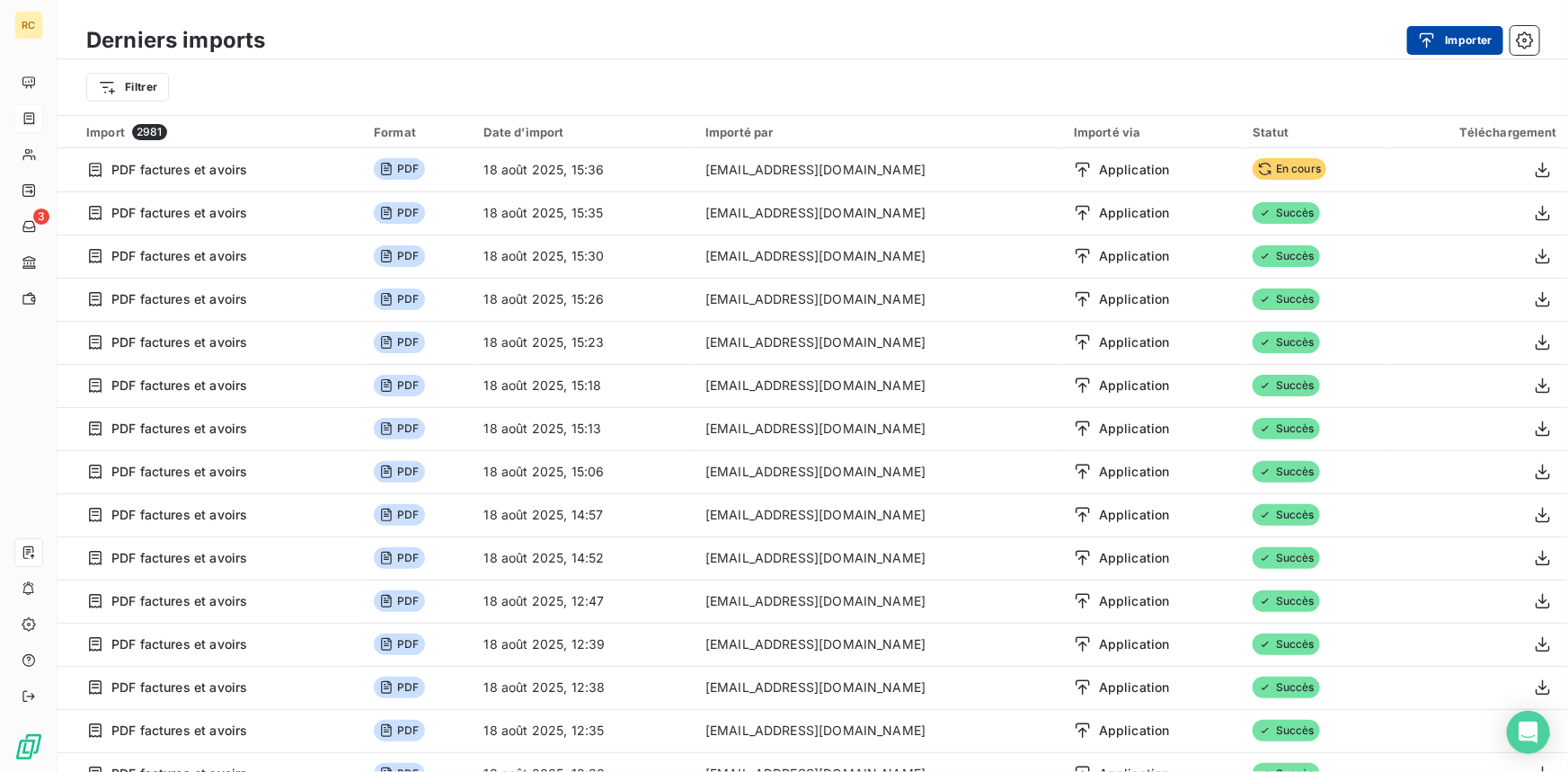
click at [1458, 28] on button "Importer" at bounding box center [1455, 40] width 96 height 29
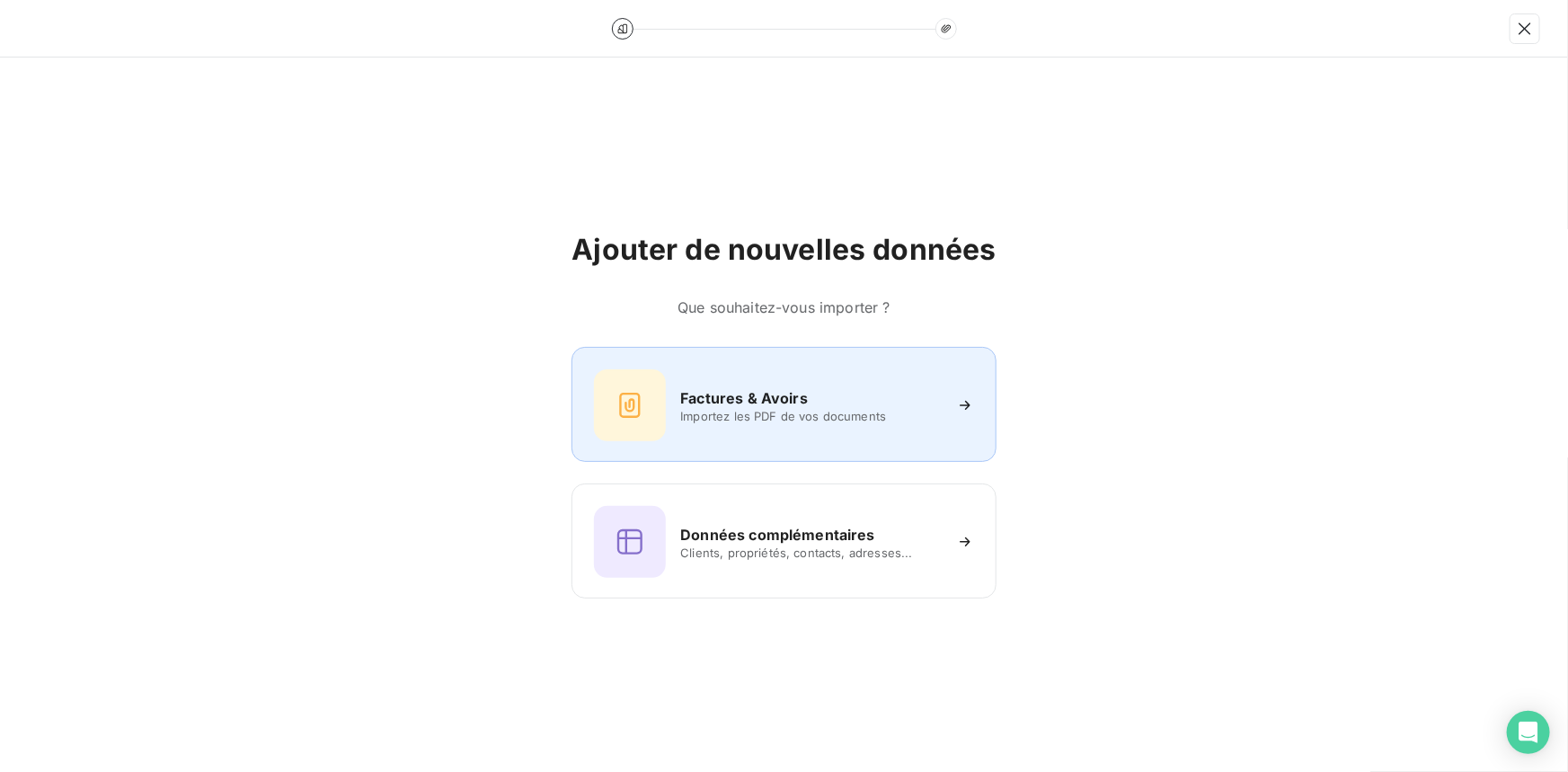
click at [731, 377] on div "Factures & Avoirs Importez les PDF de vos documents" at bounding box center [783, 405] width 379 height 72
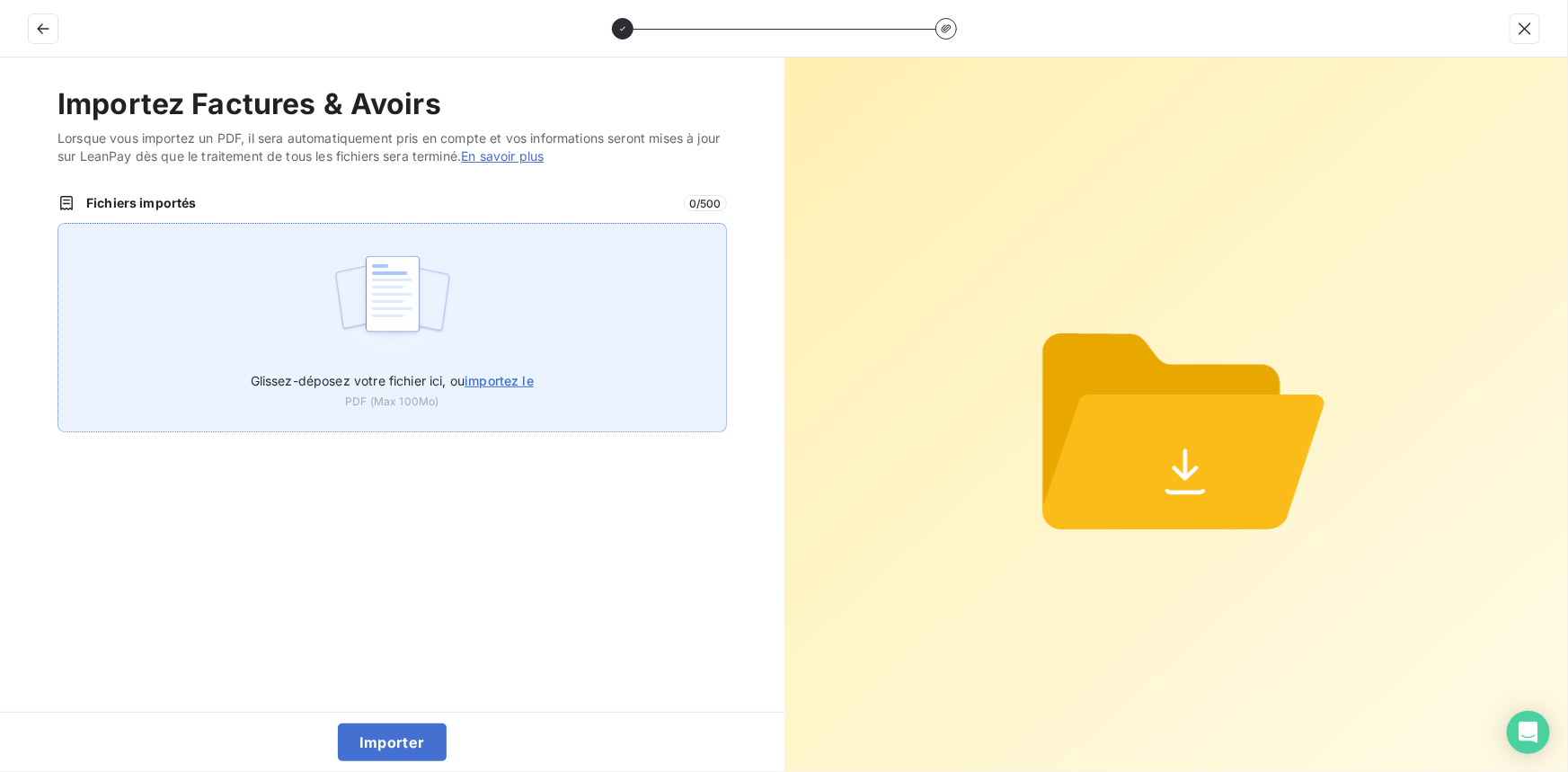
click at [506, 374] on span "importez le" at bounding box center [499, 380] width 70 height 15
click at [59, 224] on input "Glissez-déposez votre fichier ici, ou importez le" at bounding box center [58, 223] width 1 height 1
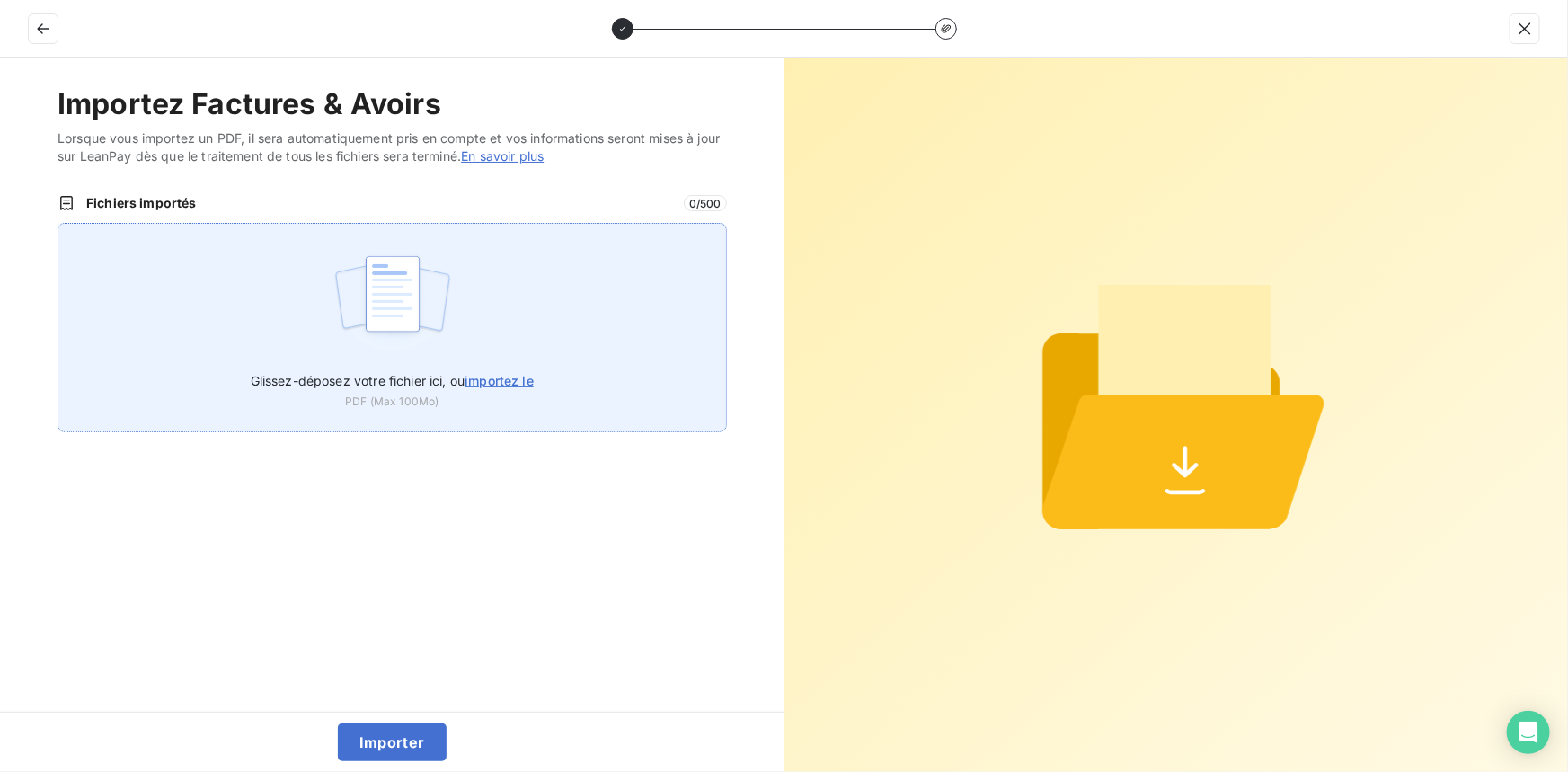
type input "C:\fakepath\FC38561.pdf"
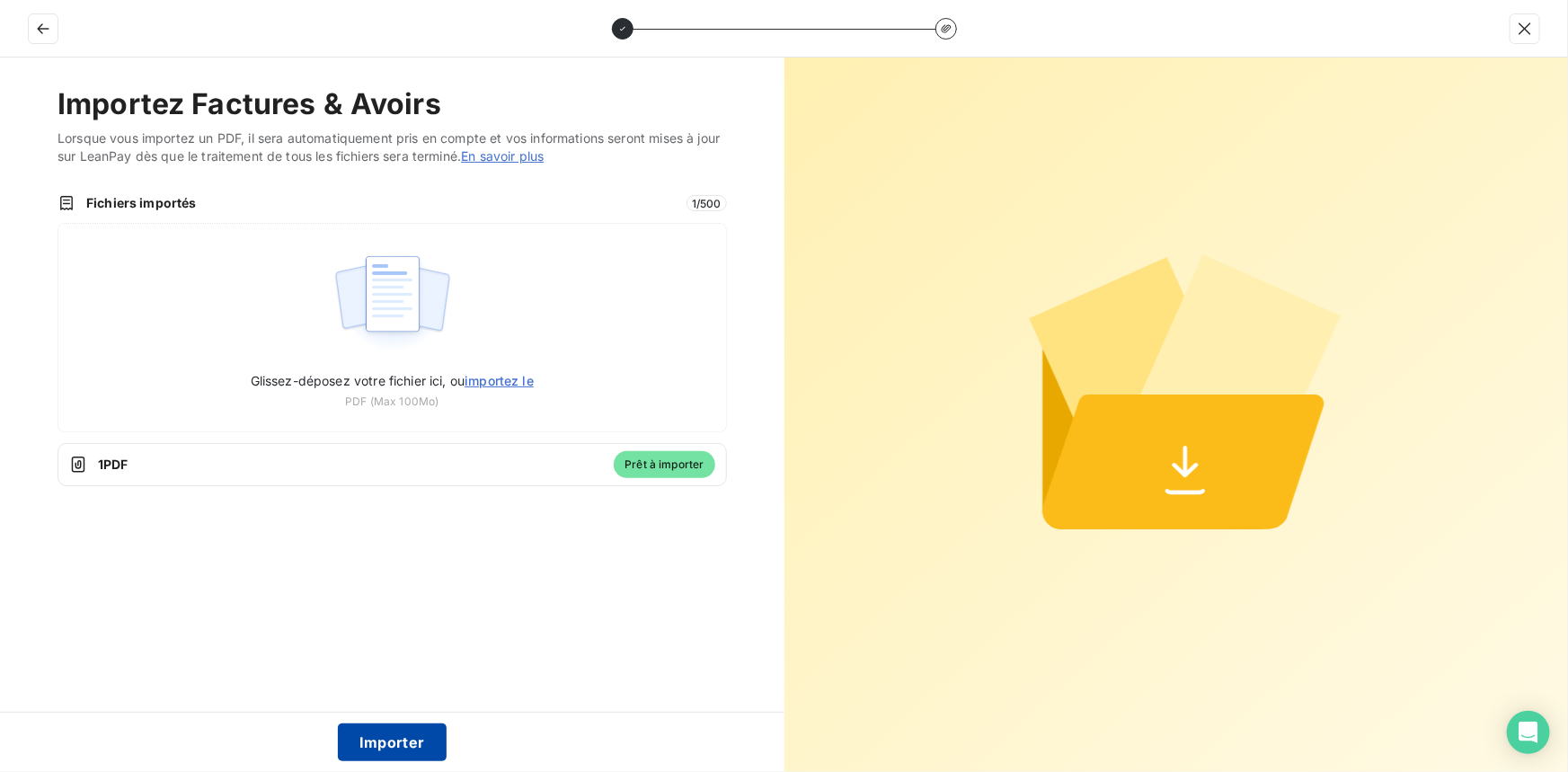
click at [398, 747] on button "Importer" at bounding box center [392, 742] width 108 height 38
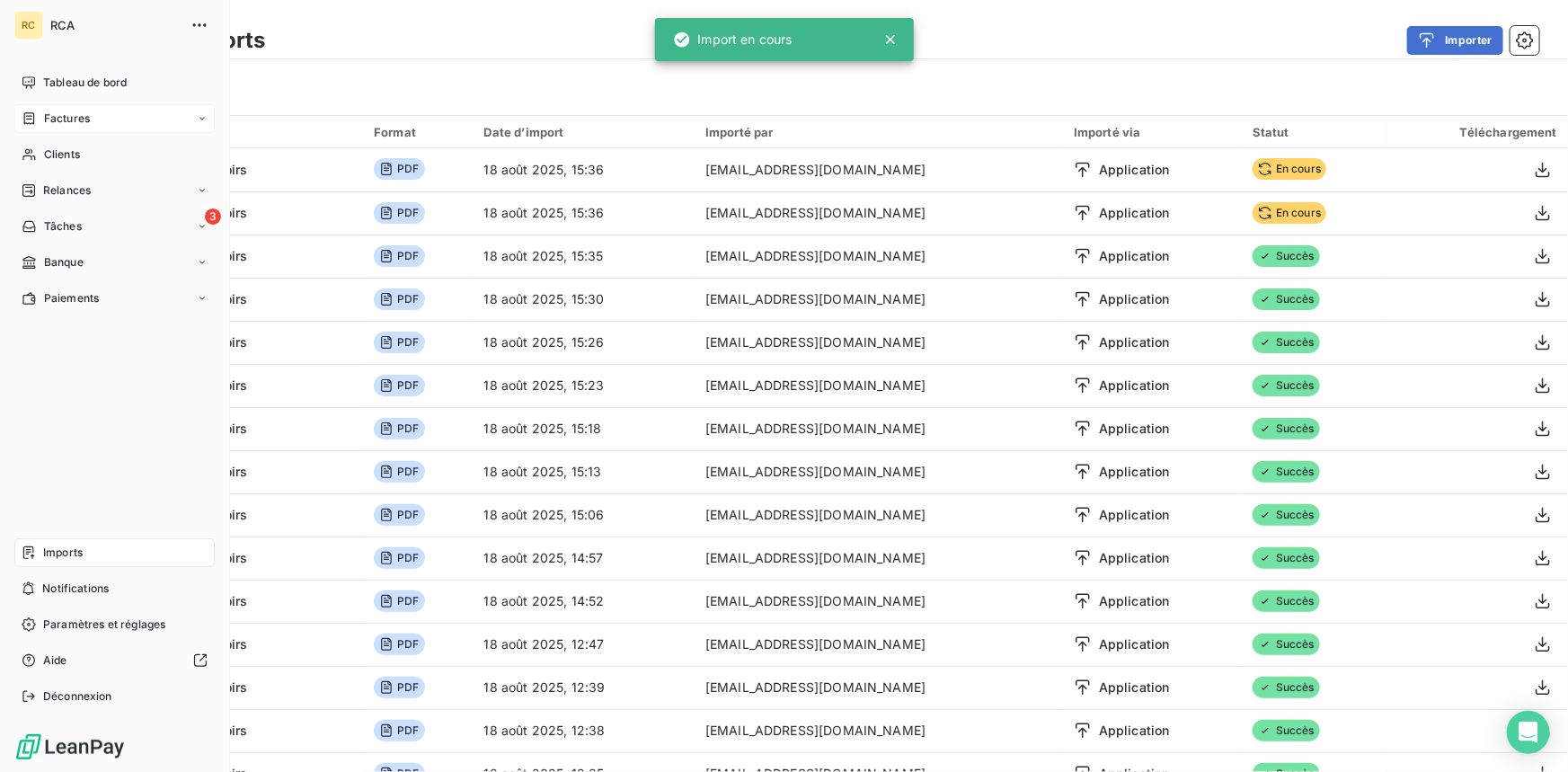
click at [45, 116] on span "Factures" at bounding box center [67, 118] width 46 height 16
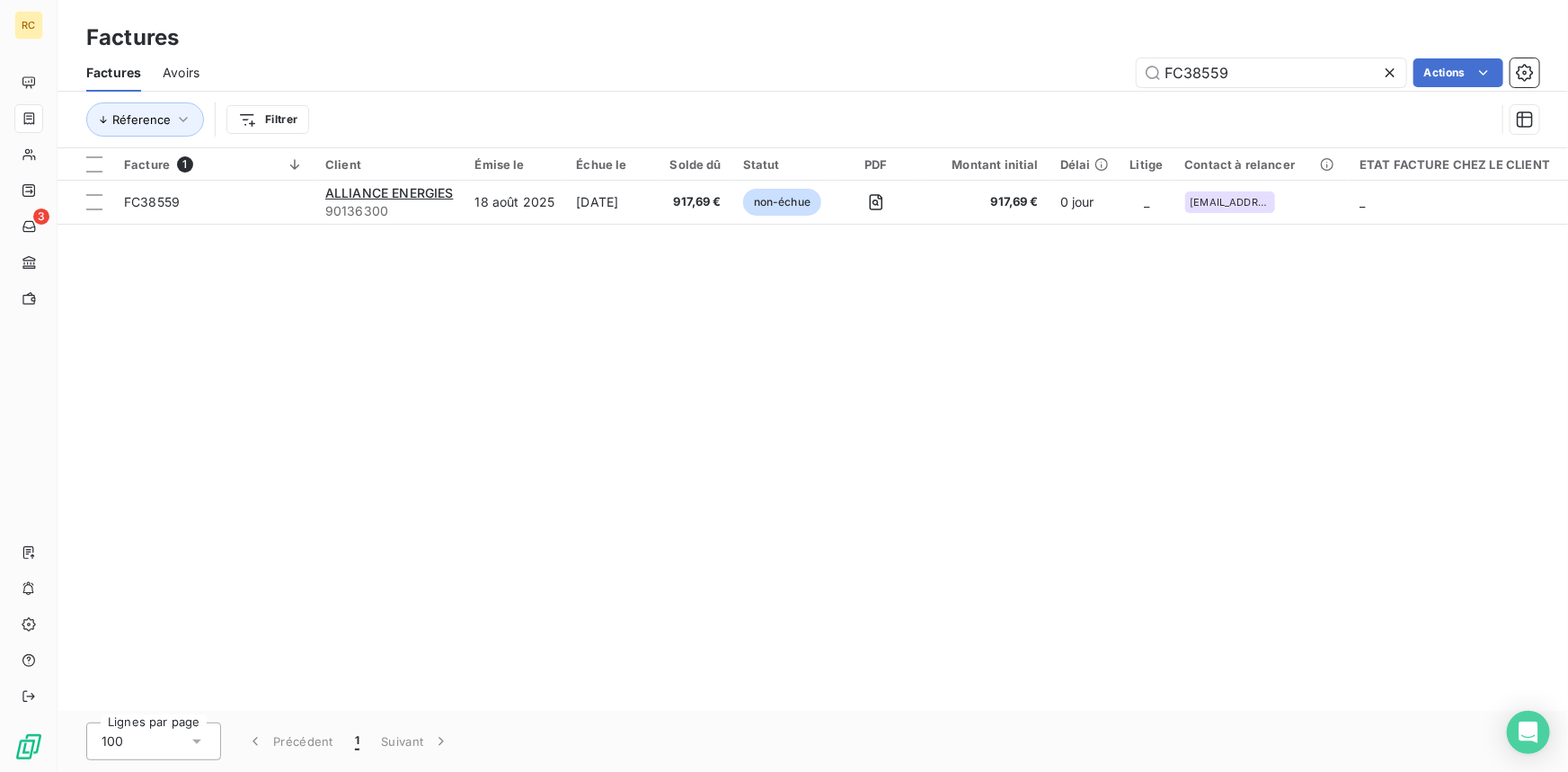
drag, startPoint x: 1240, startPoint y: 77, endPoint x: 1123, endPoint y: 71, distance: 117.2
click at [1123, 71] on div "FC38559 Actions" at bounding box center [880, 73] width 1318 height 29
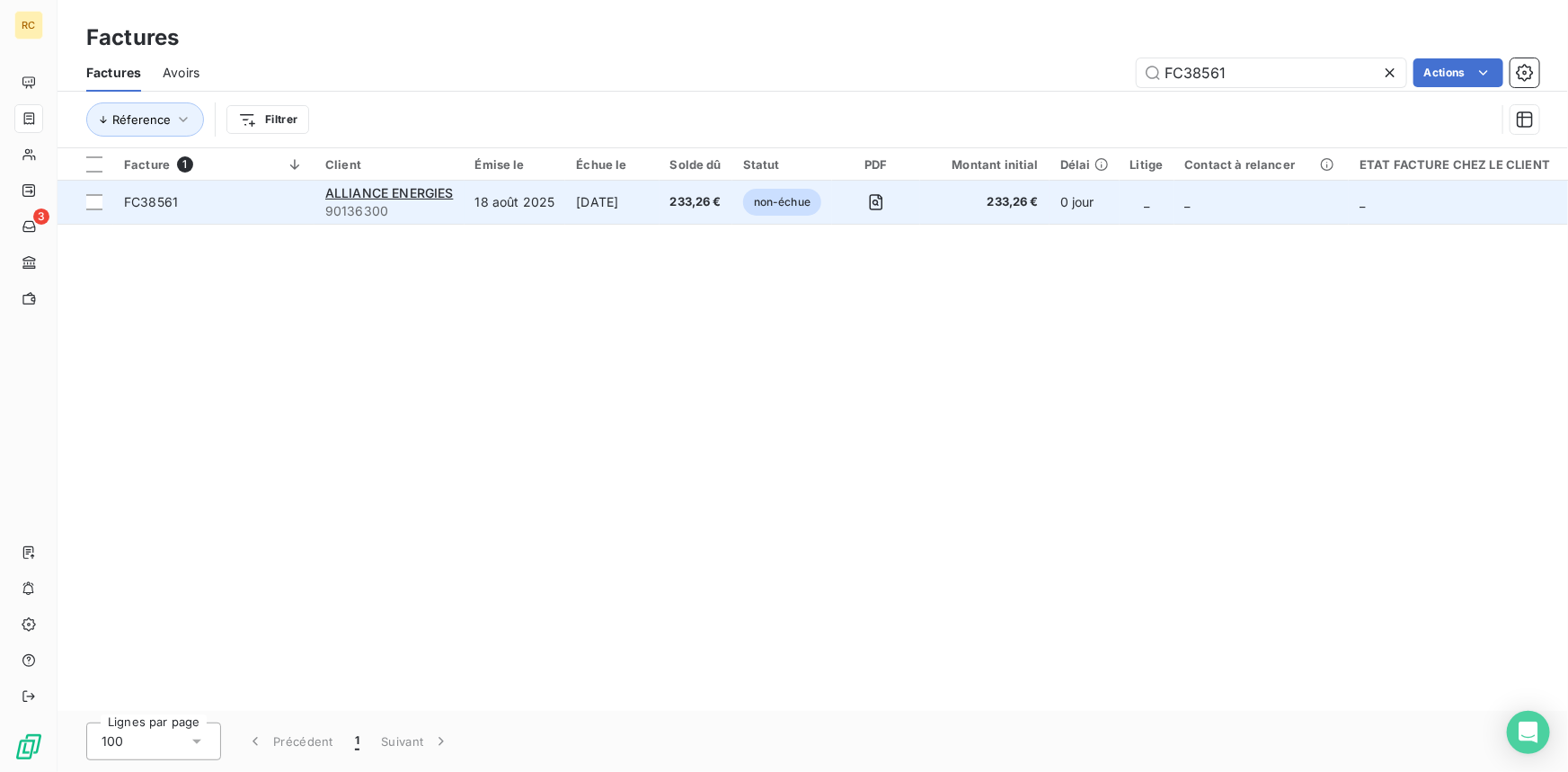
type input "FC38561"
click at [180, 205] on span "FC38561" at bounding box center [214, 202] width 180 height 18
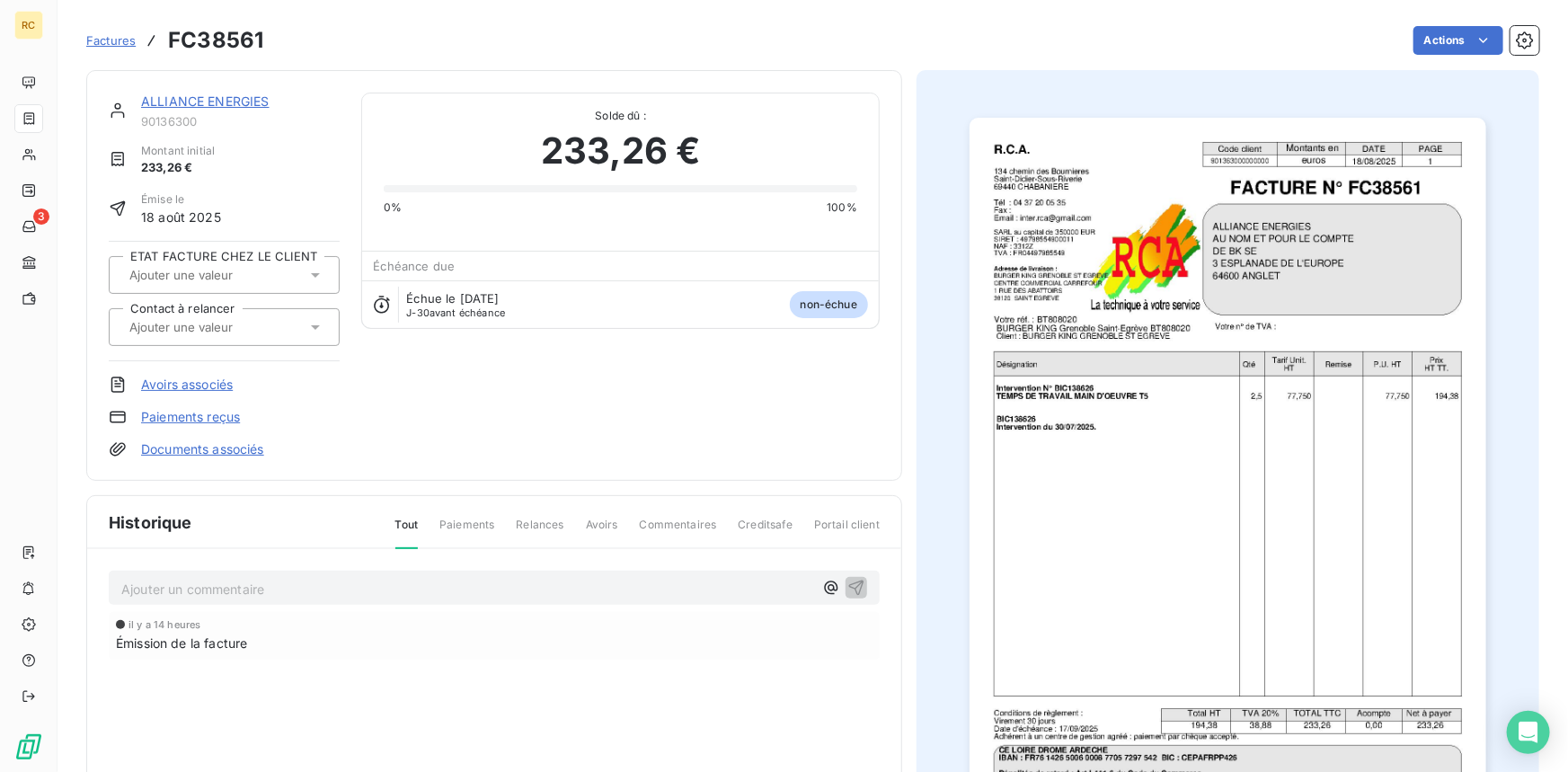
click at [215, 447] on link "Documents associés" at bounding box center [203, 450] width 123 height 18
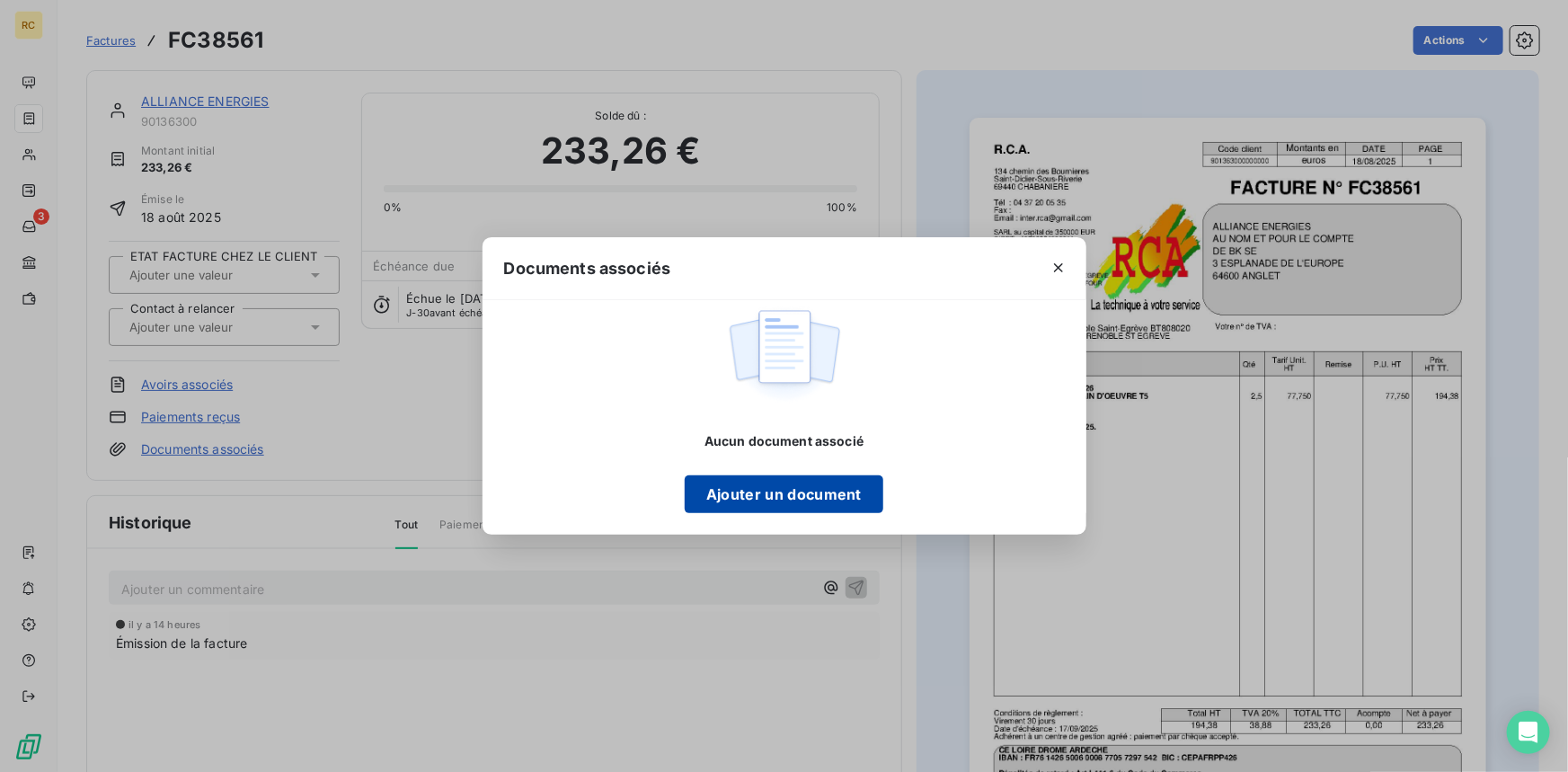
click at [713, 494] on button "Ajouter un document" at bounding box center [784, 494] width 199 height 38
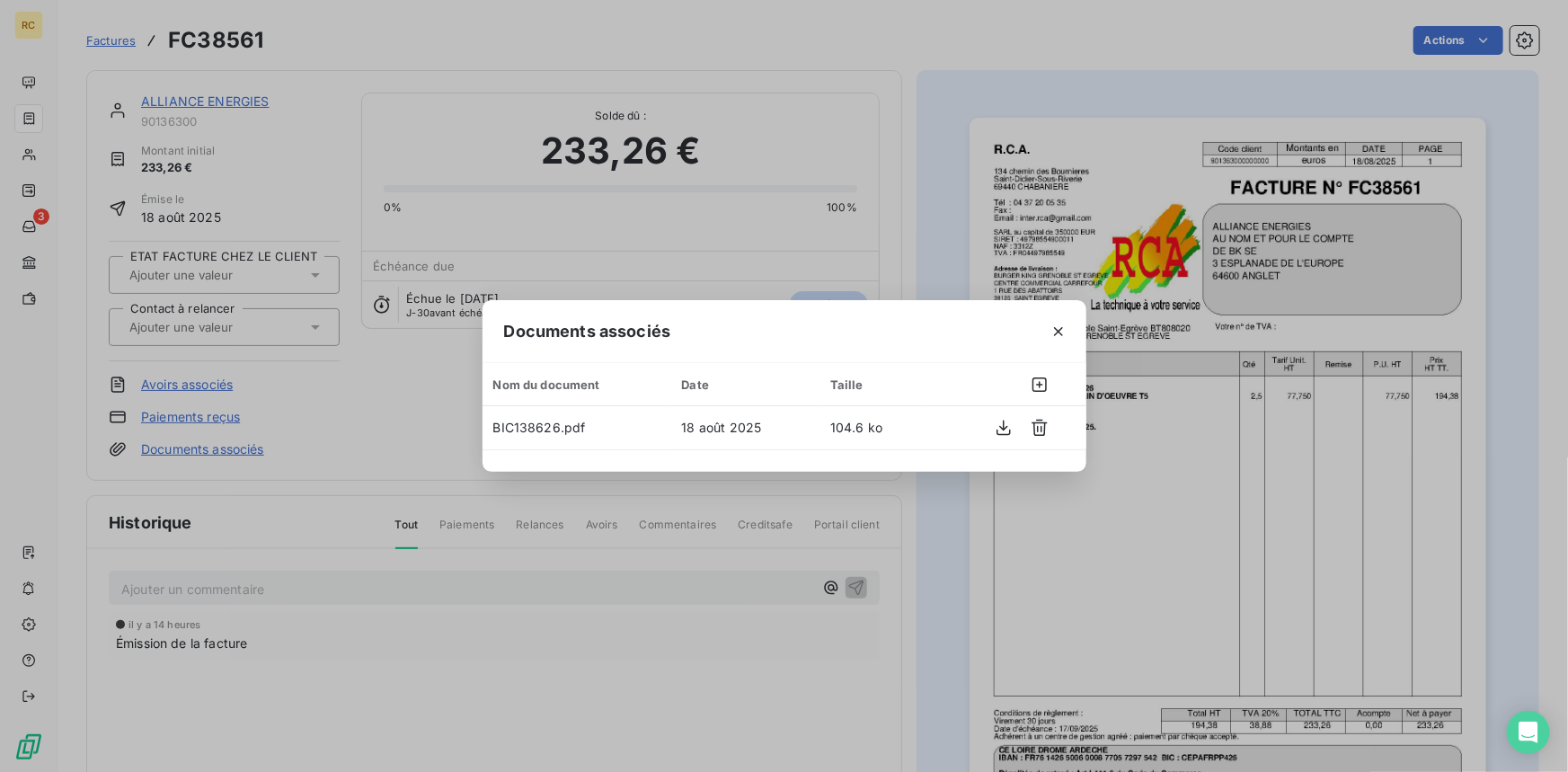
click at [929, 193] on div "Documents associés Nom du document Date Taille BIC138626.pdf 18 août 2025 104.6…" at bounding box center [784, 386] width 1568 height 772
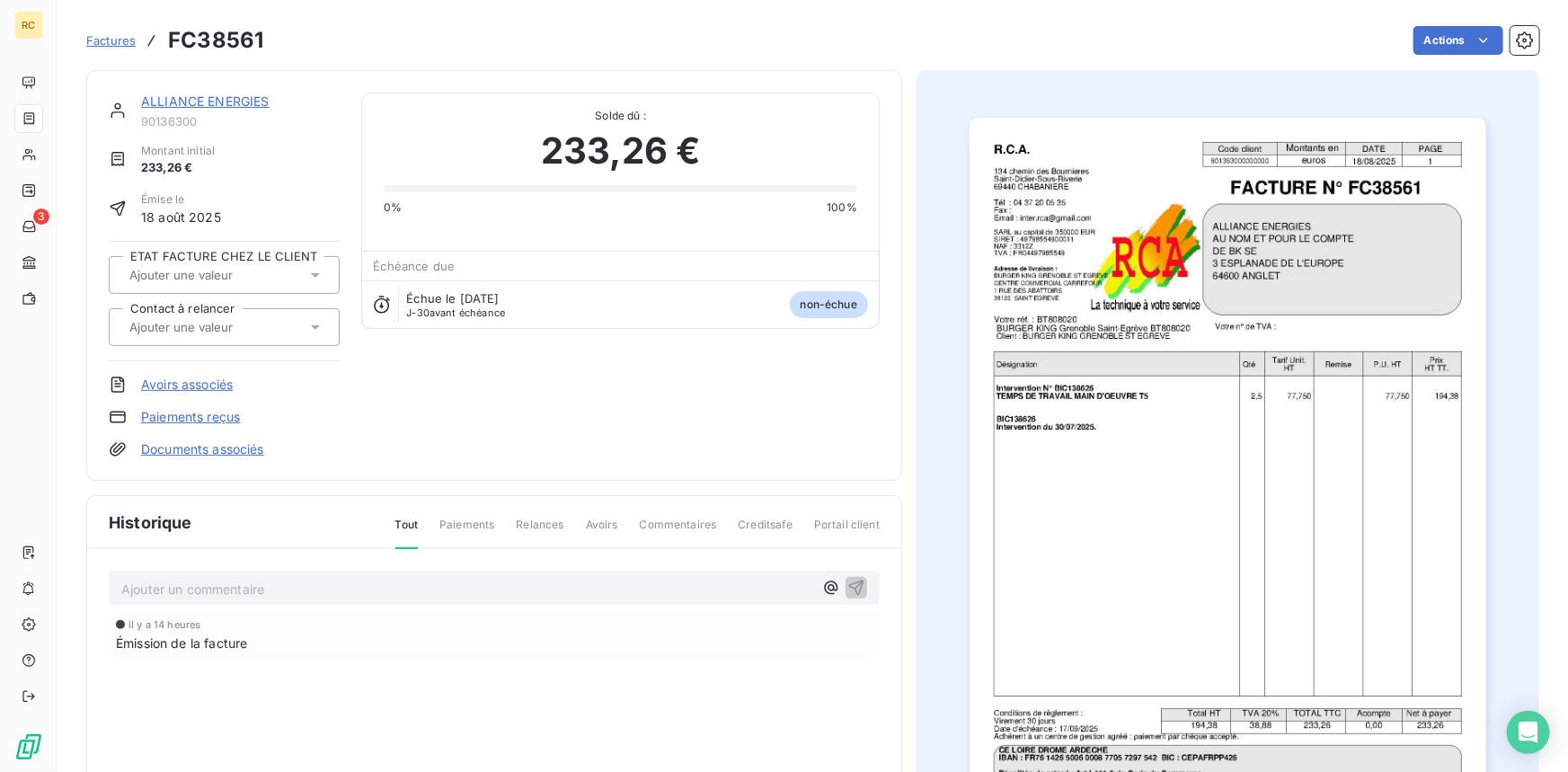
click at [314, 320] on icon at bounding box center [315, 327] width 18 height 18
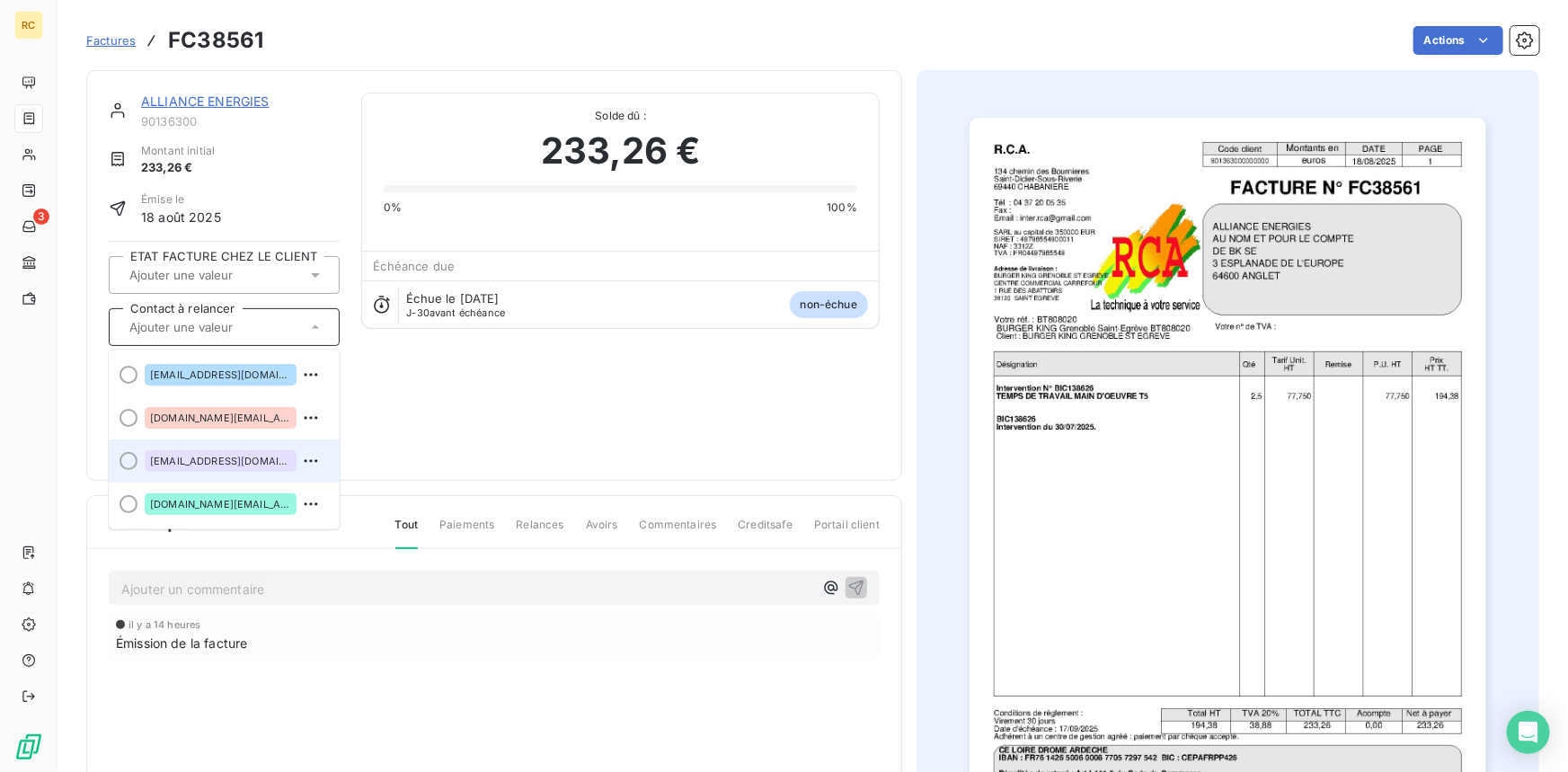
click at [271, 462] on span "[EMAIL_ADDRESS][DOMAIN_NAME]" at bounding box center [221, 461] width 141 height 11
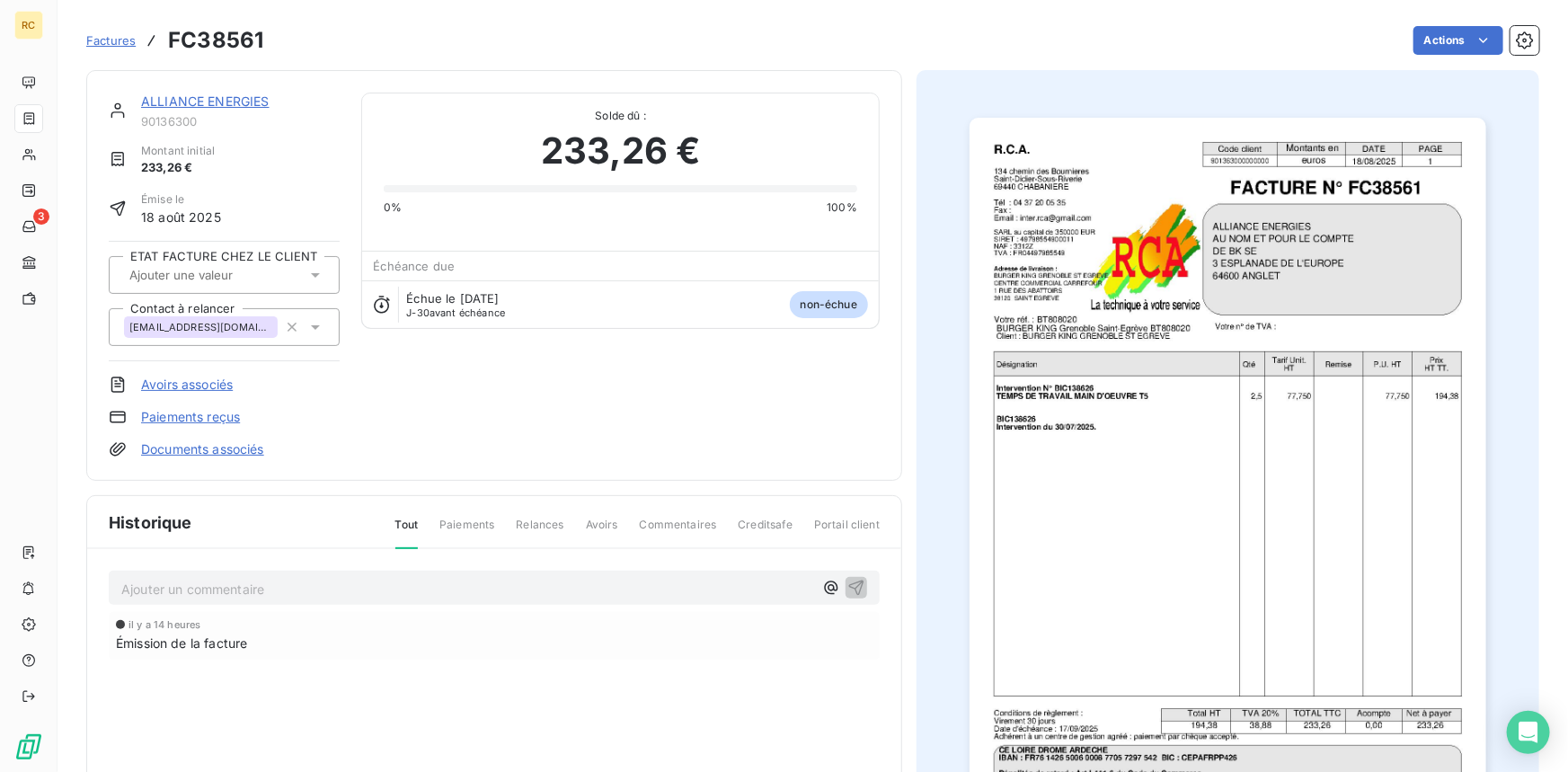
click at [224, 459] on div "ALLIANCE ENERGIES 90136300 Montant initial 233,26 € Émise le 18 août 2025 ETAT …" at bounding box center [494, 275] width 815 height 411
click at [230, 453] on link "Documents associés" at bounding box center [203, 450] width 123 height 18
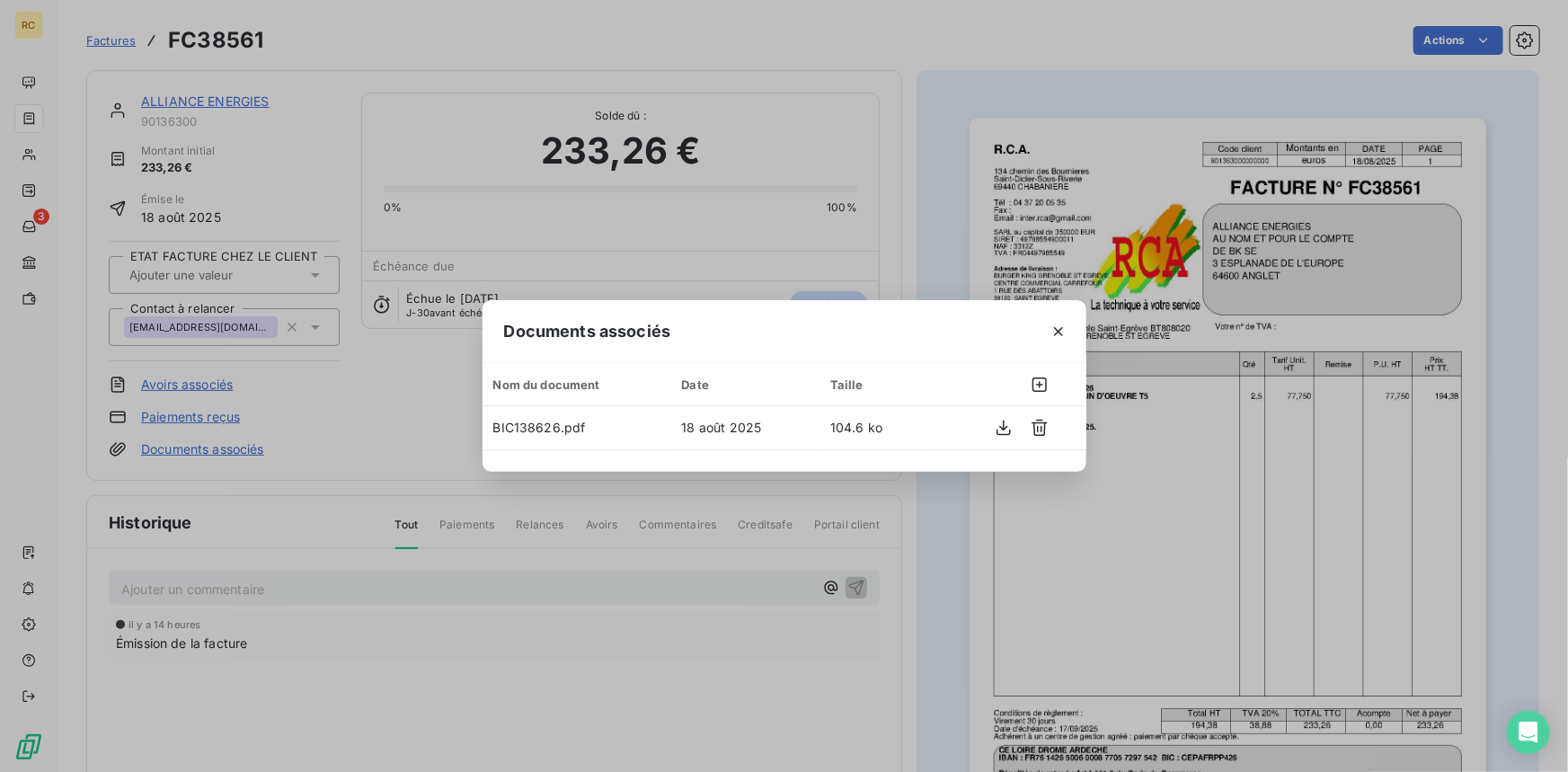
click at [953, 69] on div "Documents associés Nom du document Date Taille BIC138626.pdf 18 août 2025 104.6…" at bounding box center [784, 386] width 1568 height 772
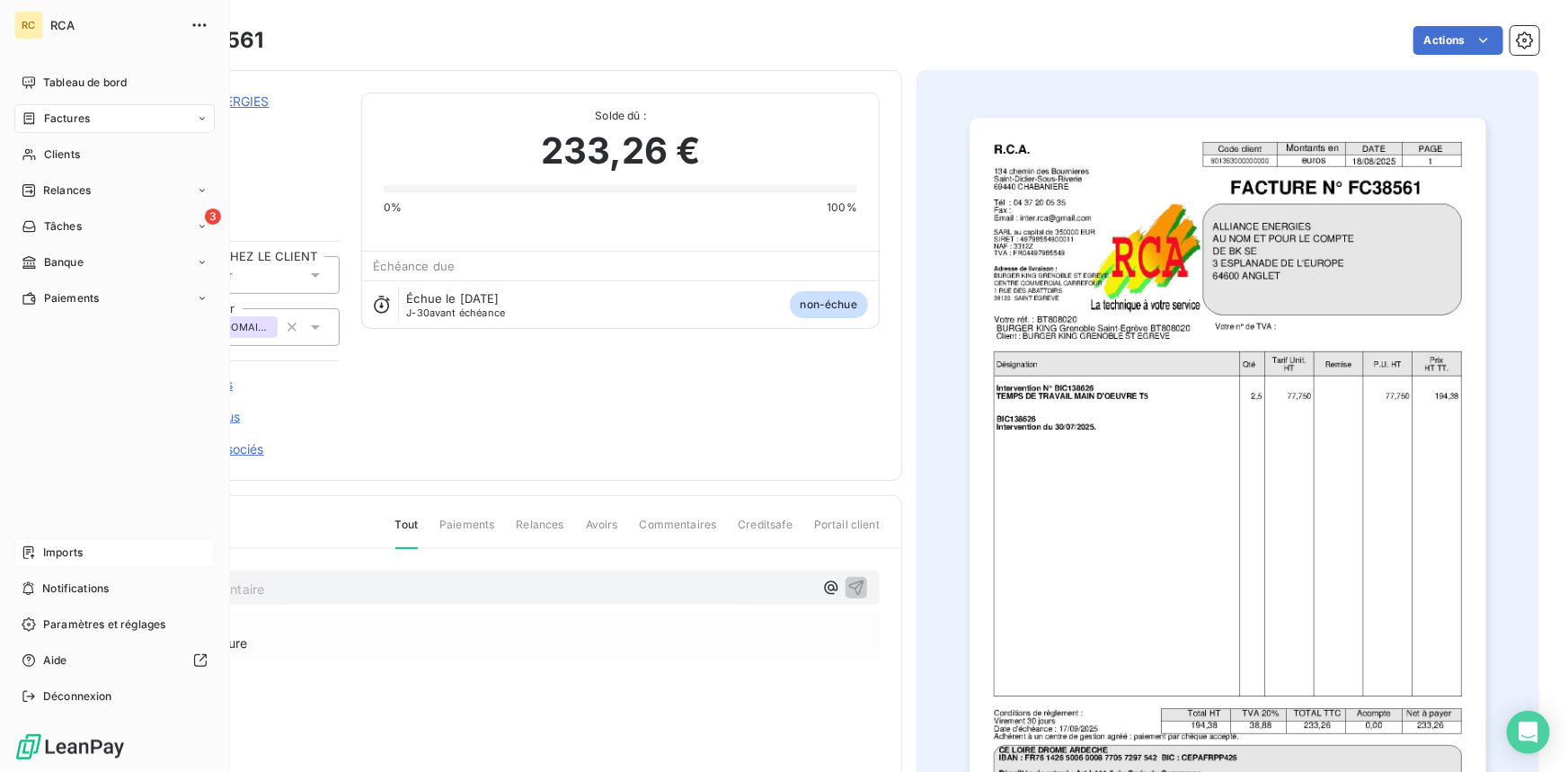
click at [44, 550] on span "Imports" at bounding box center [63, 553] width 40 height 16
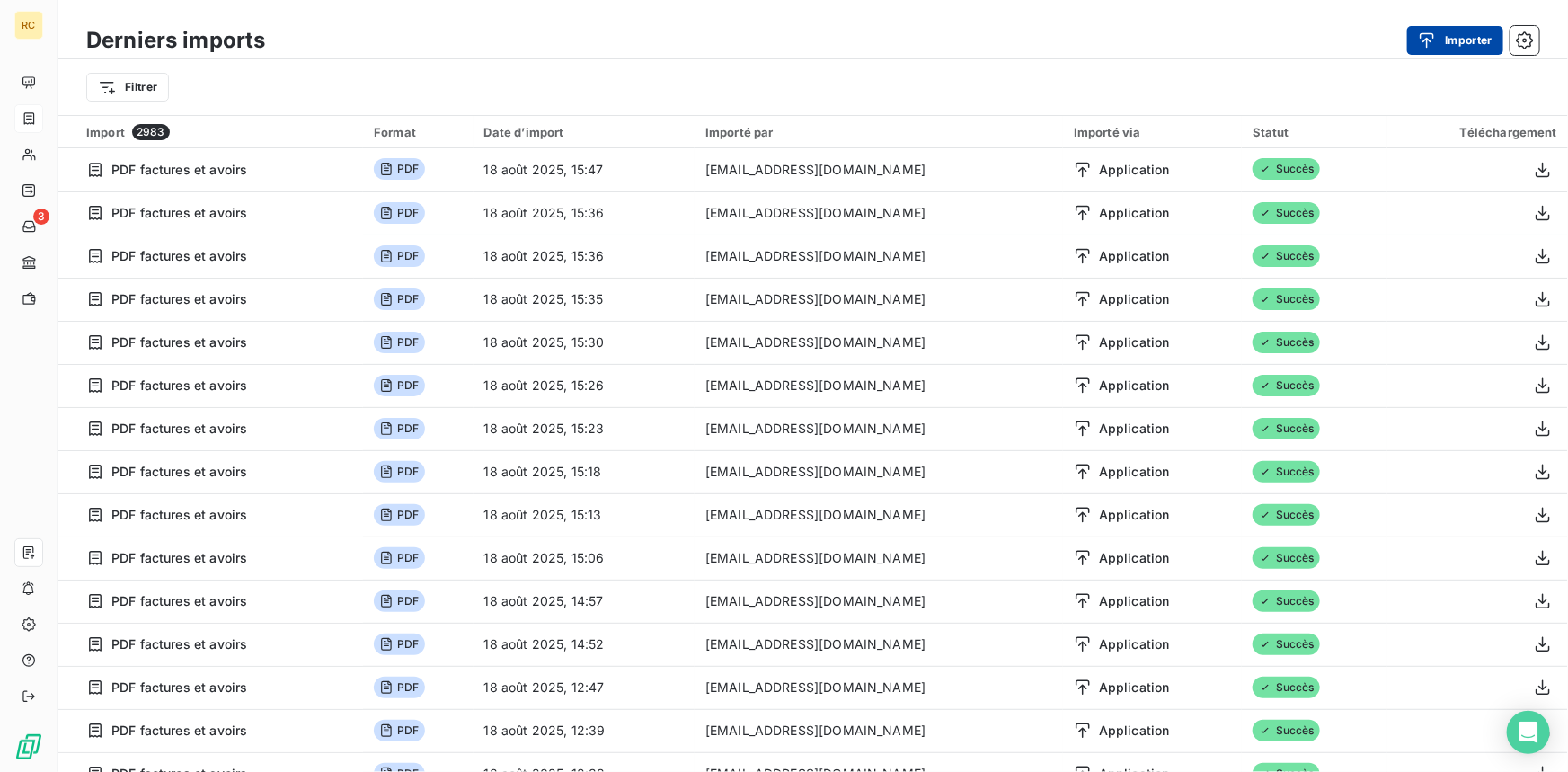
click at [1468, 31] on button "Importer" at bounding box center [1455, 40] width 96 height 29
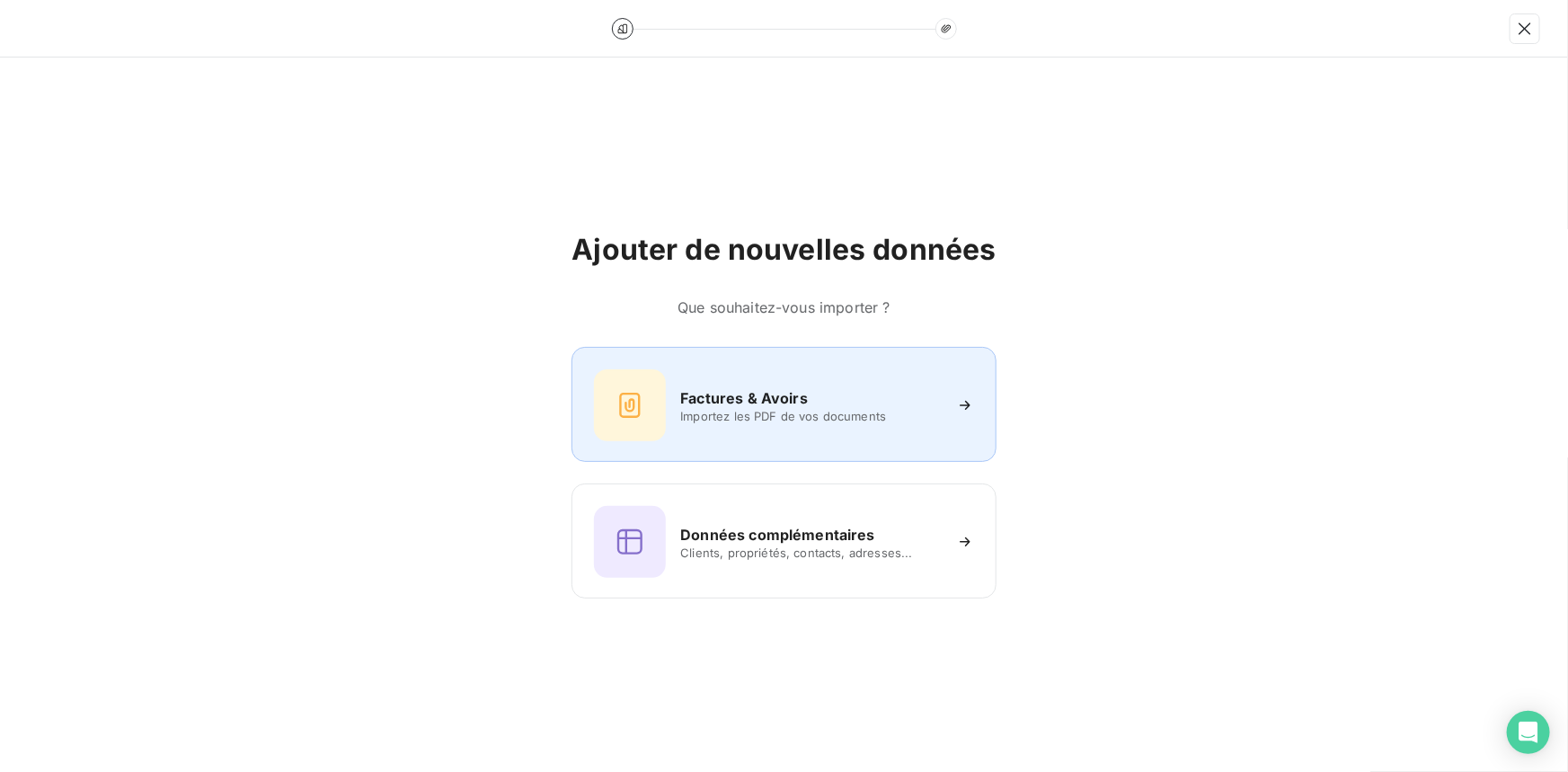
click at [776, 403] on h6 "Factures & Avoirs" at bounding box center [744, 398] width 127 height 22
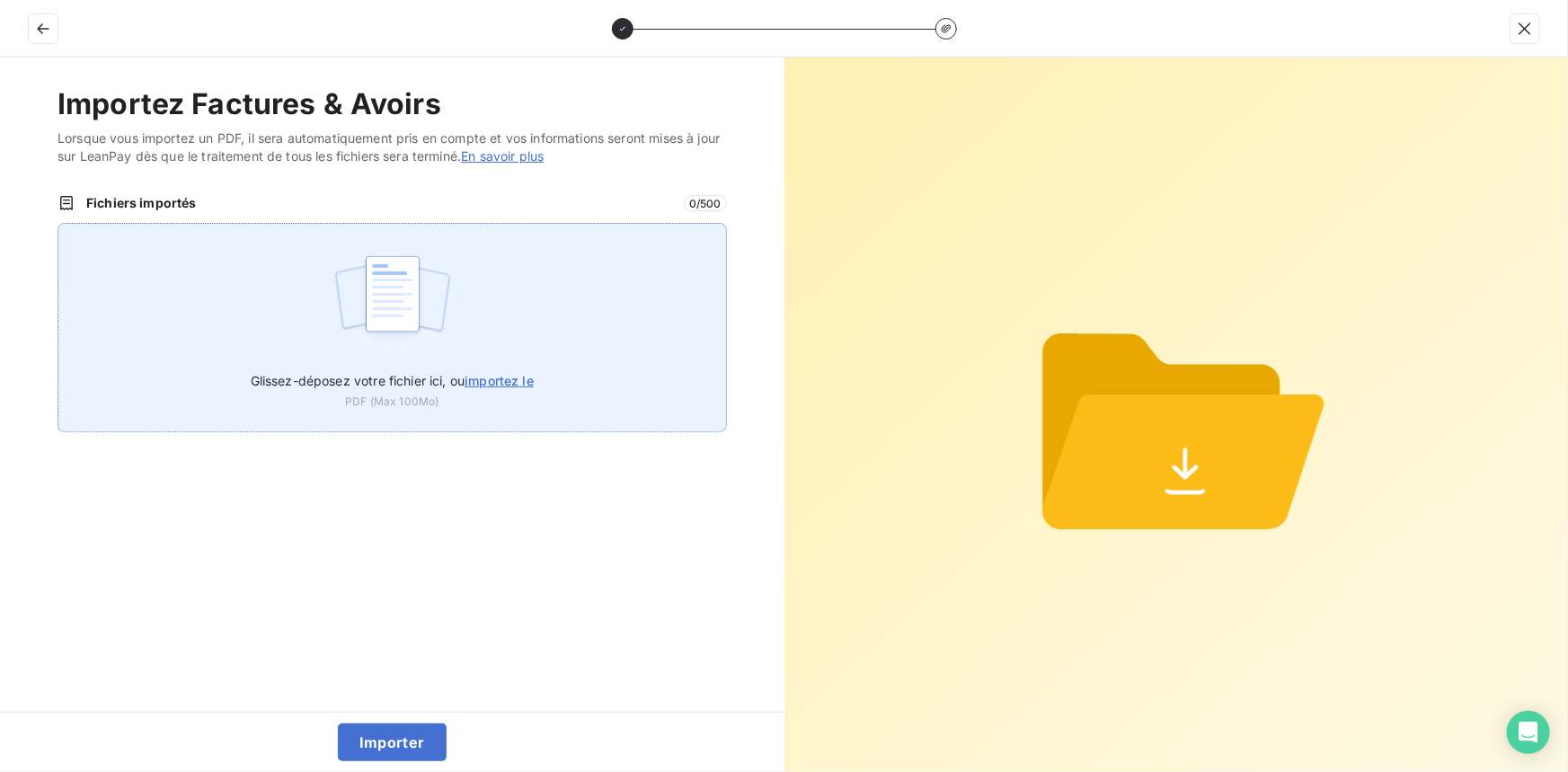
click at [503, 377] on span "importez le" at bounding box center [499, 380] width 70 height 15
click at [59, 224] on input "Glissez-déposez votre fichier ici, ou importez le" at bounding box center [58, 223] width 1 height 1
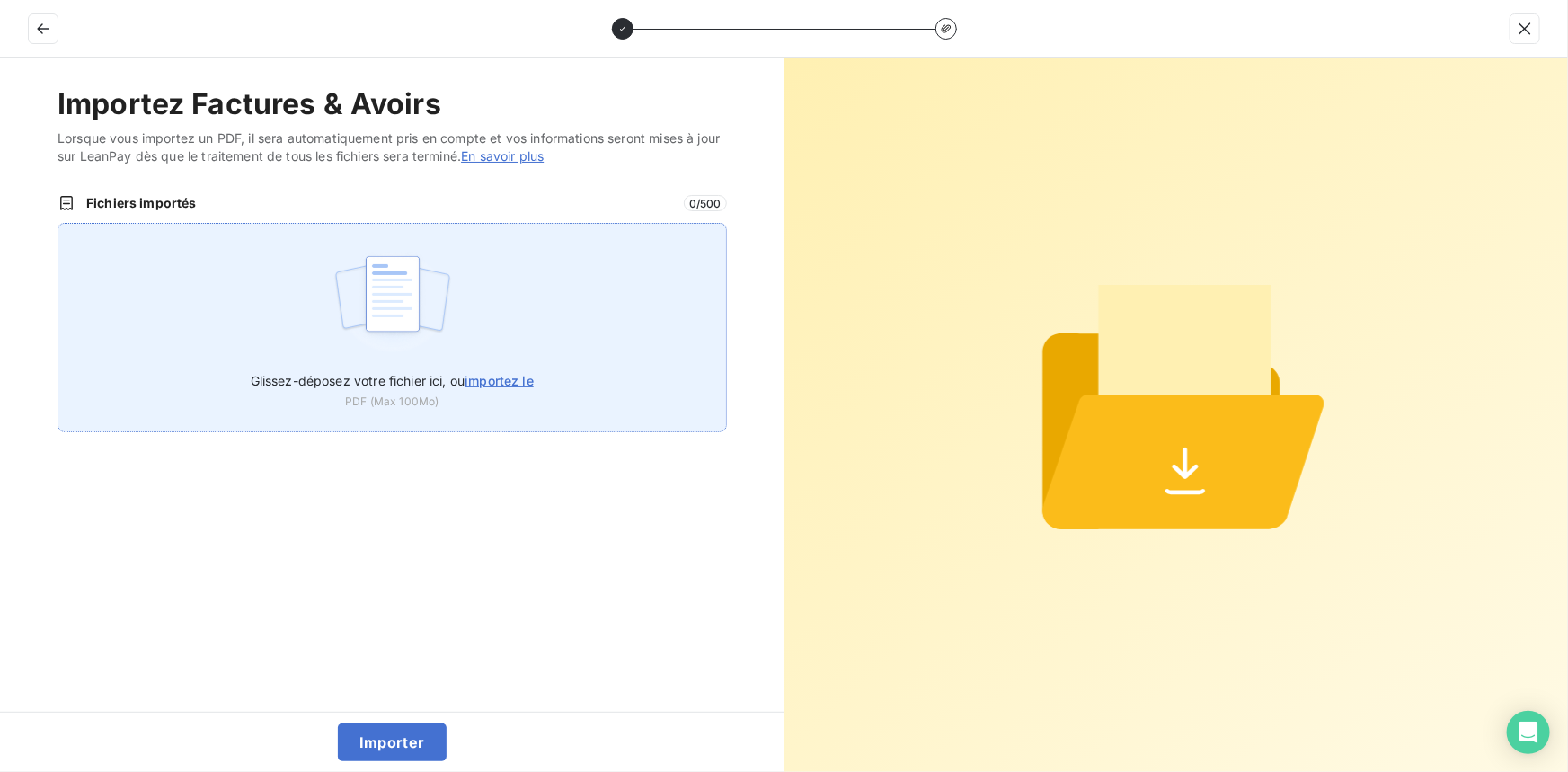
type input "C:\fakepath\FC38562.pdf"
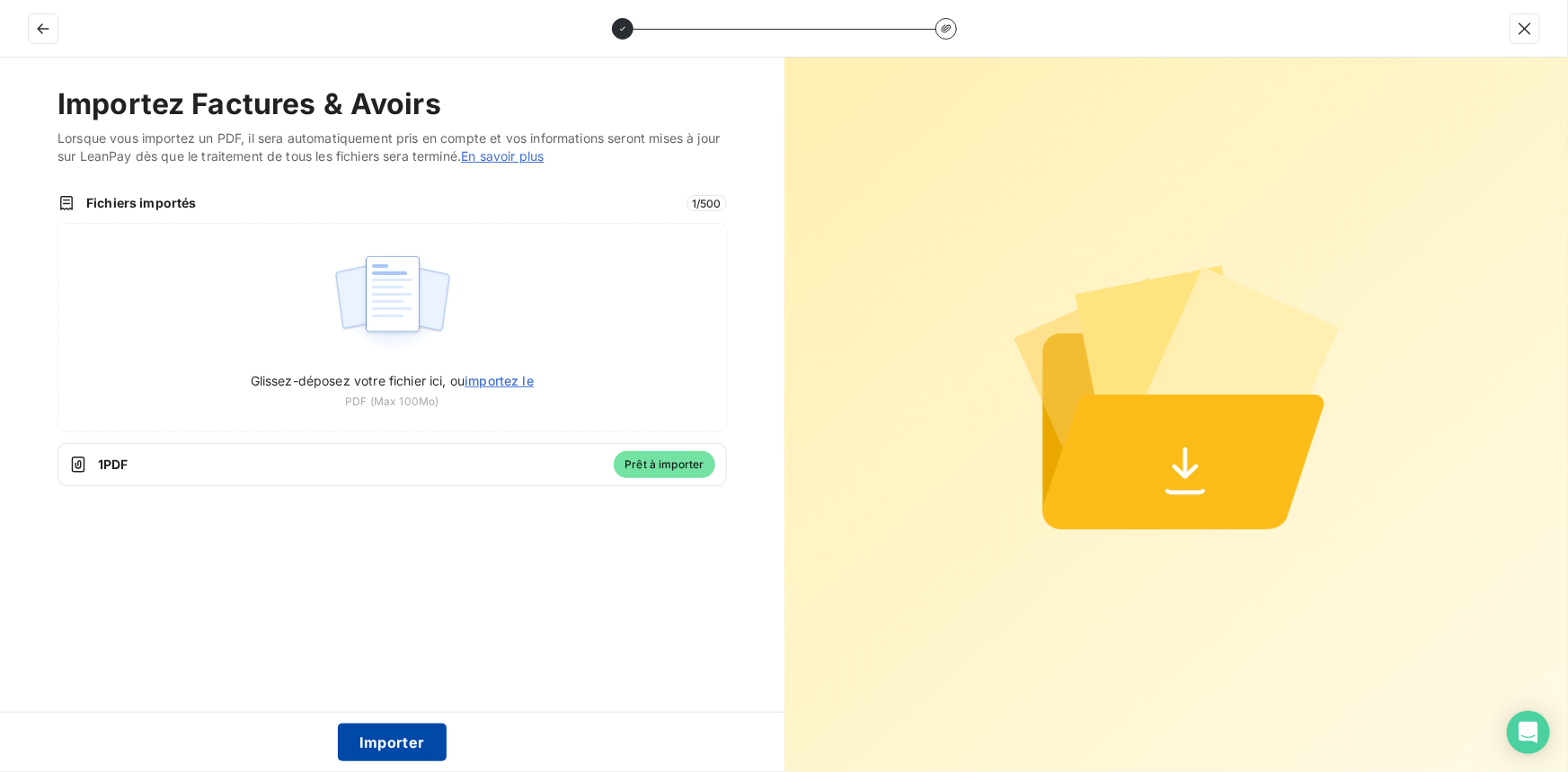
click at [428, 747] on button "Importer" at bounding box center [392, 742] width 108 height 38
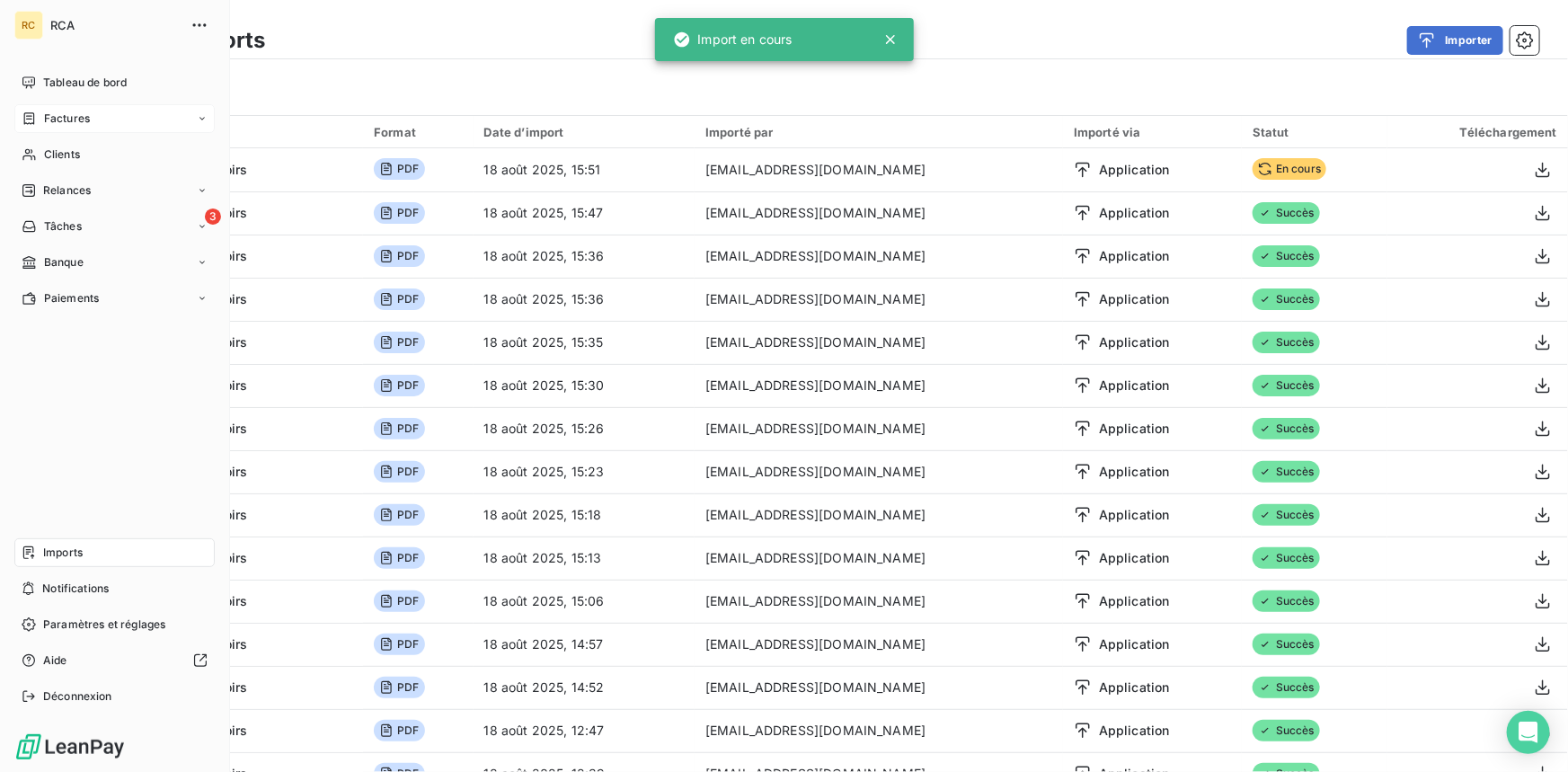
click at [52, 115] on span "Factures" at bounding box center [67, 118] width 46 height 16
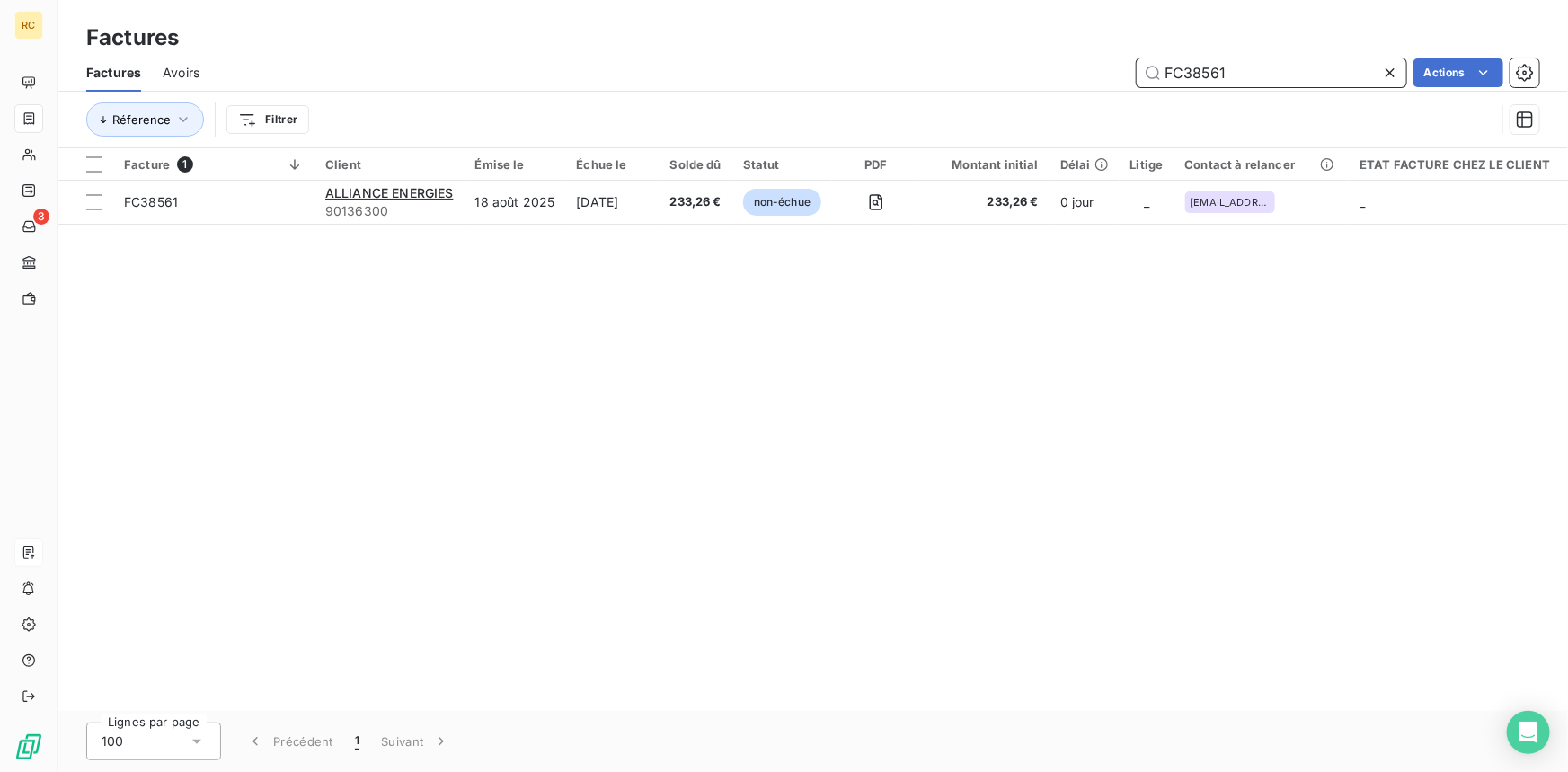
drag, startPoint x: 1232, startPoint y: 72, endPoint x: 1216, endPoint y: 72, distance: 16.0
click at [1216, 72] on input "FC38561" at bounding box center [1271, 73] width 269 height 29
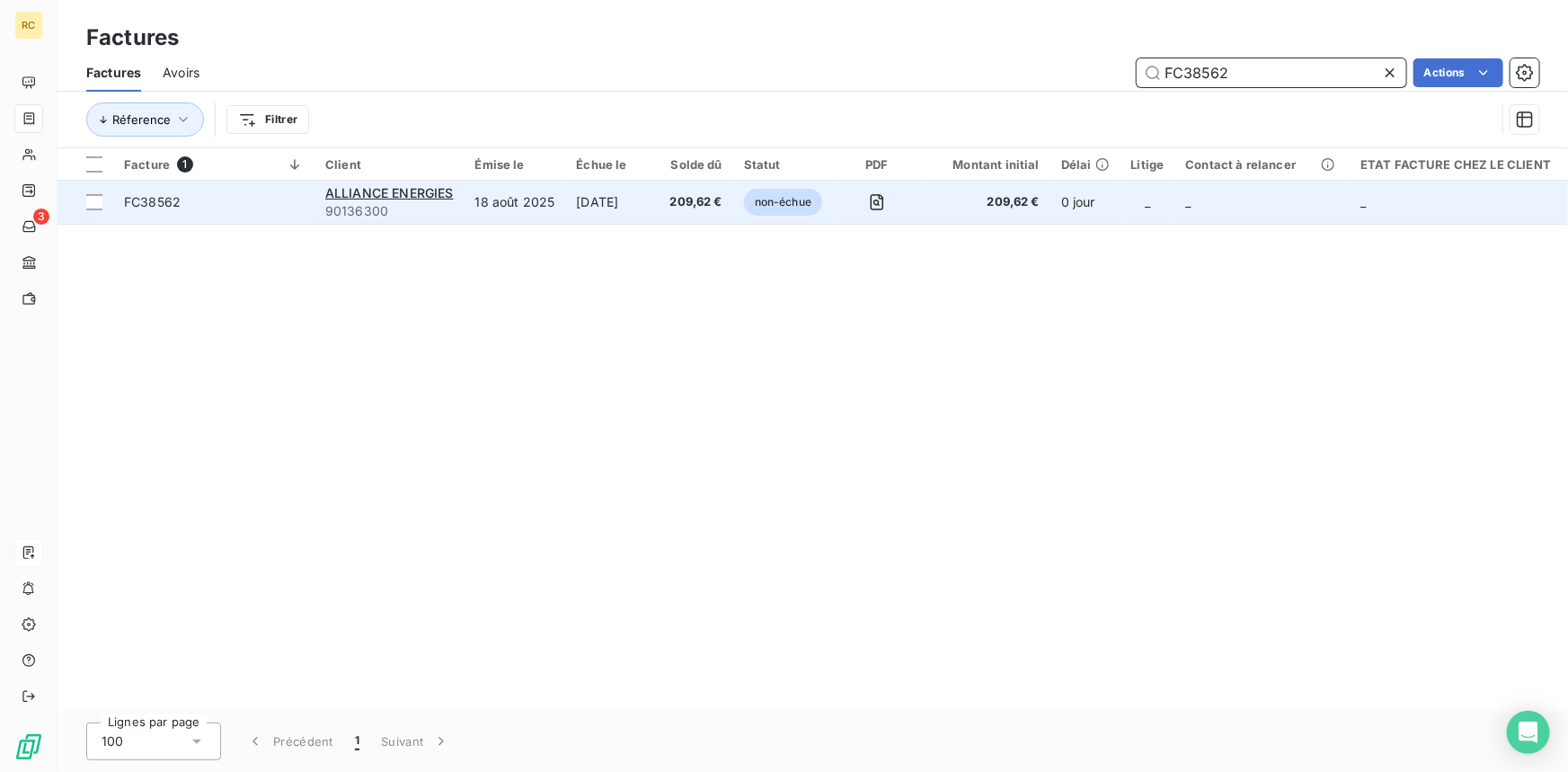
type input "FC38562"
click at [135, 202] on span "FC38562" at bounding box center [152, 201] width 57 height 15
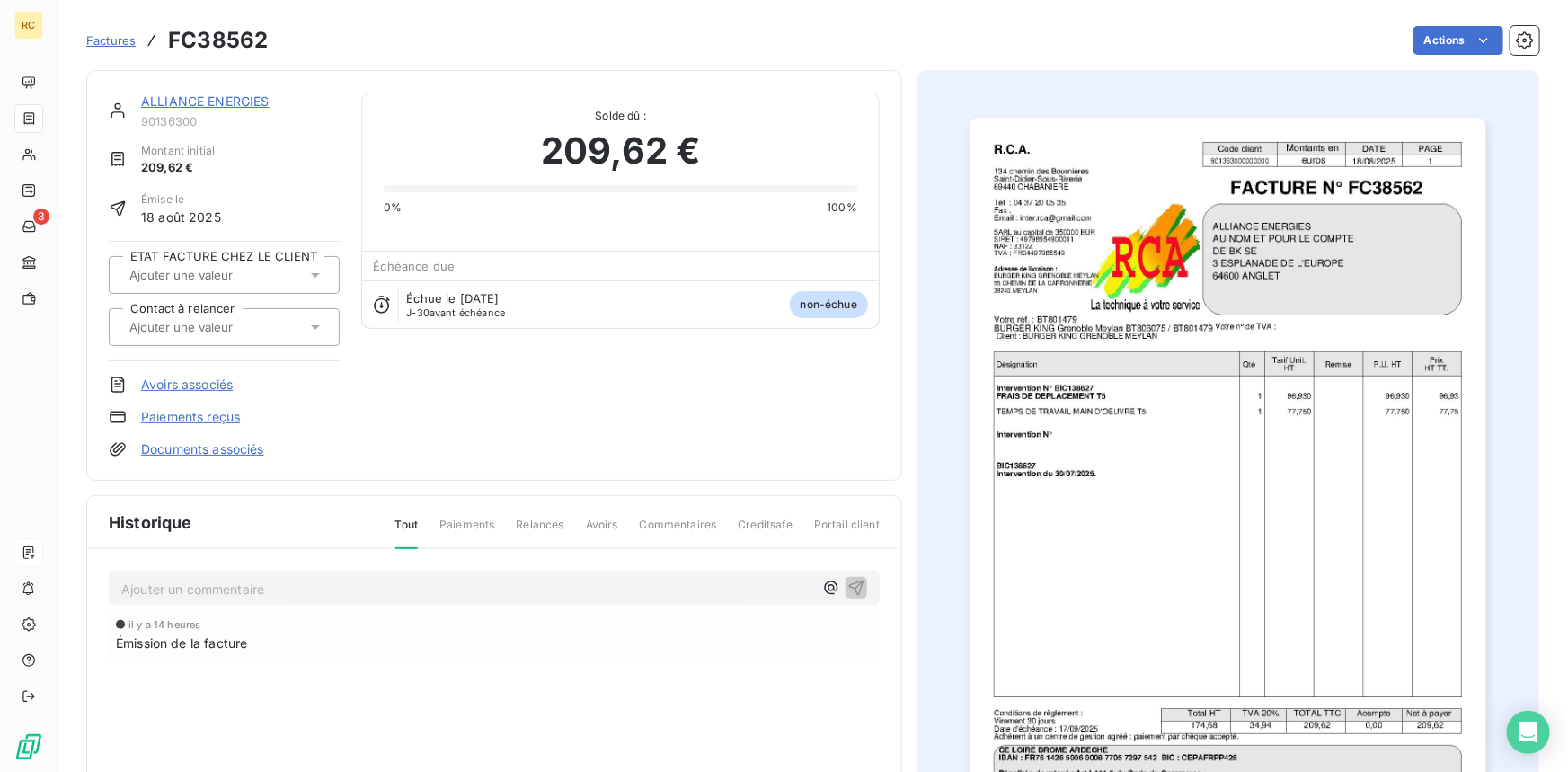
click at [190, 451] on link "Documents associés" at bounding box center [203, 450] width 123 height 18
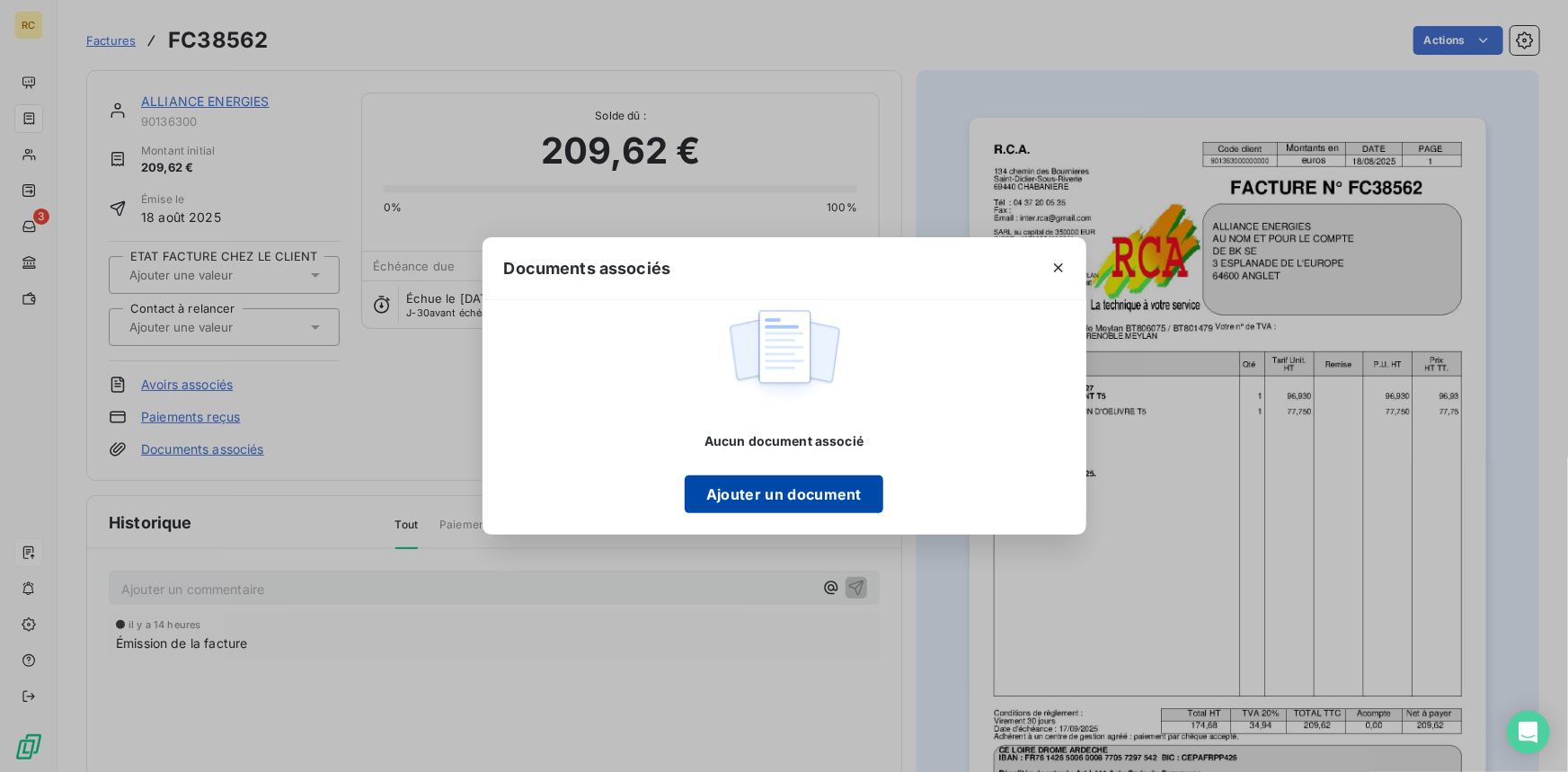
click at [785, 489] on button "Ajouter un document" at bounding box center [784, 494] width 199 height 38
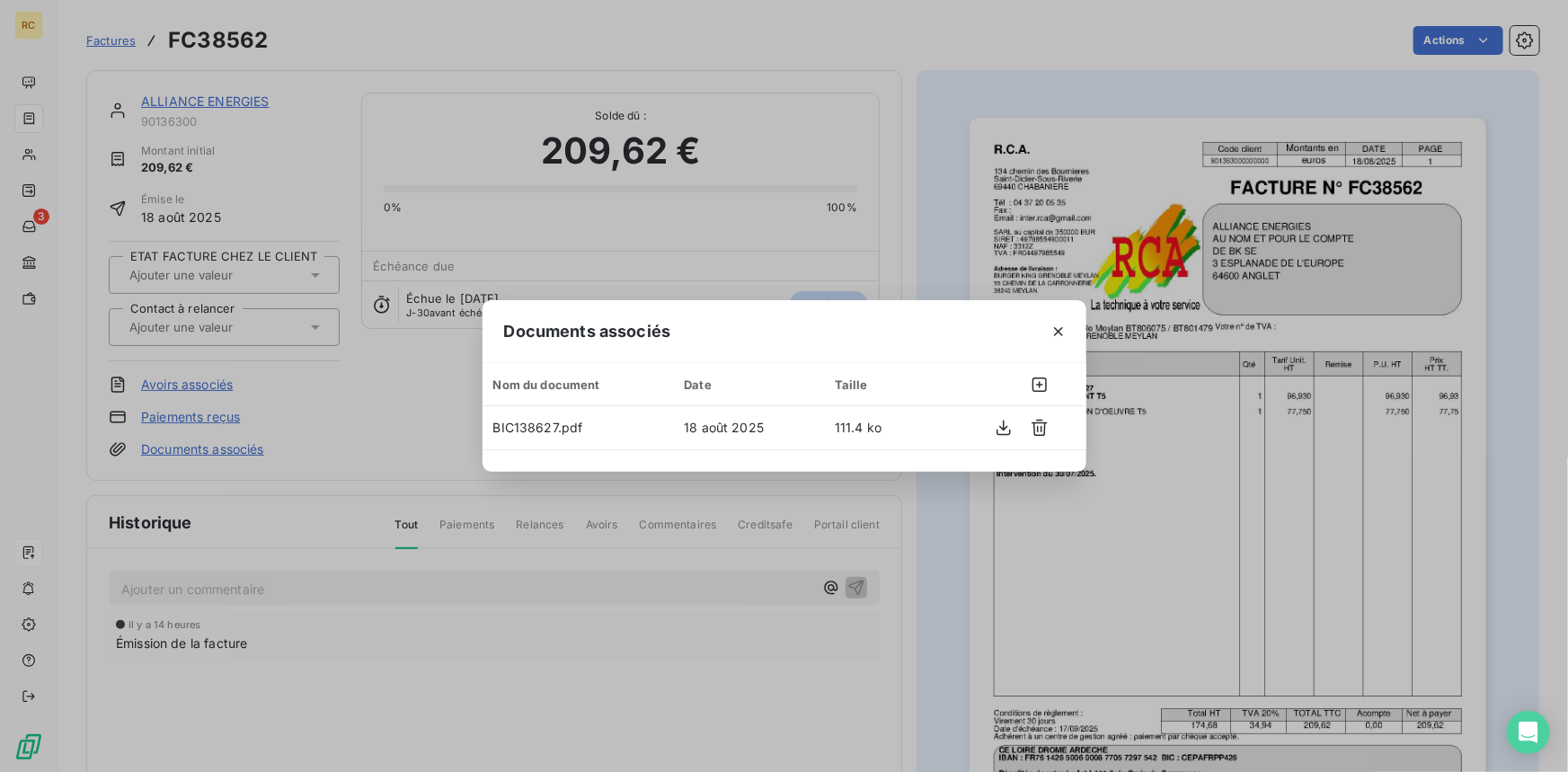
click at [312, 331] on div "Documents associés Nom du document Date Taille BIC138627.pdf 18 août 2025 111.4…" at bounding box center [784, 386] width 1568 height 772
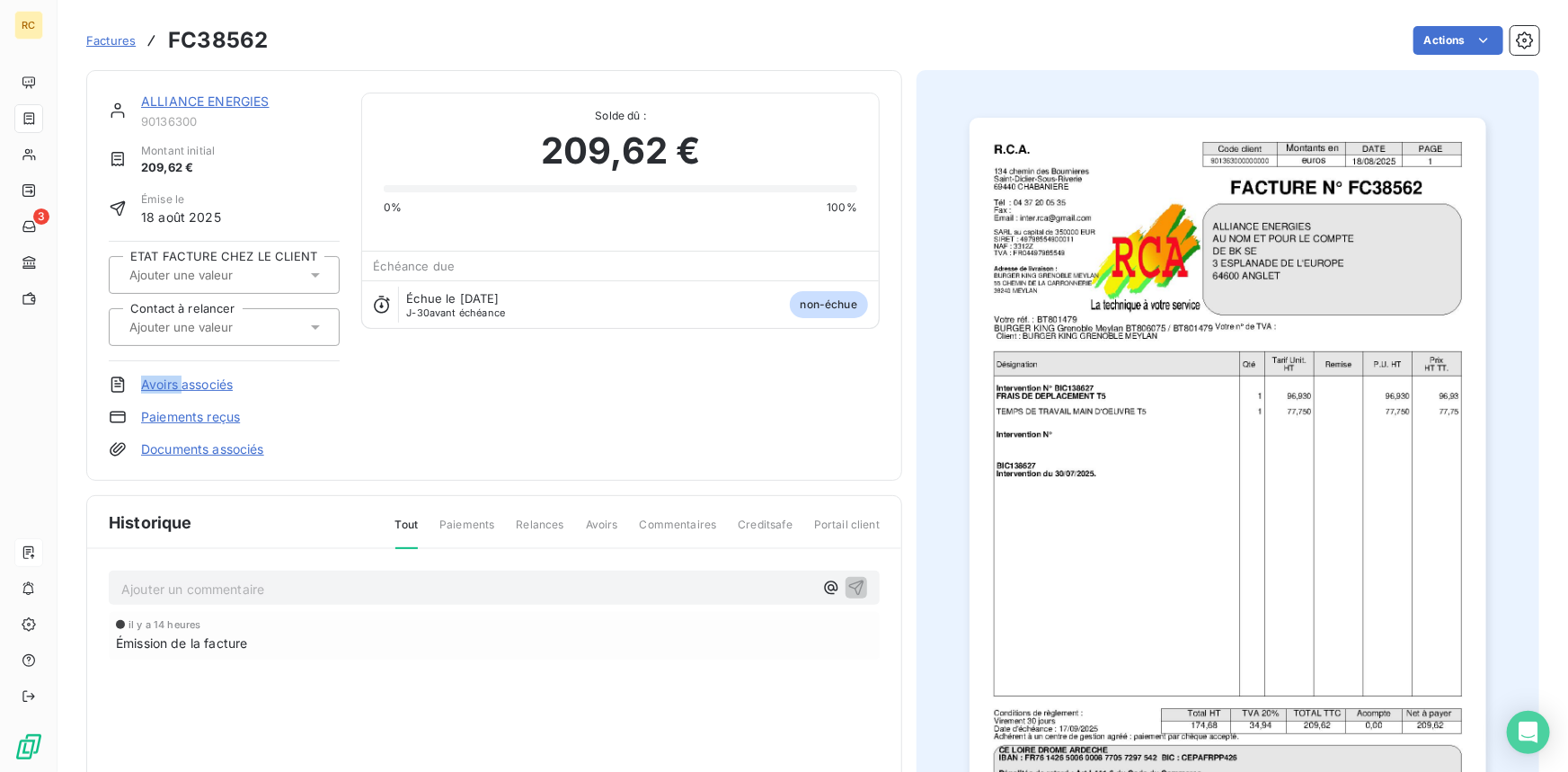
click at [311, 332] on icon at bounding box center [315, 327] width 18 height 18
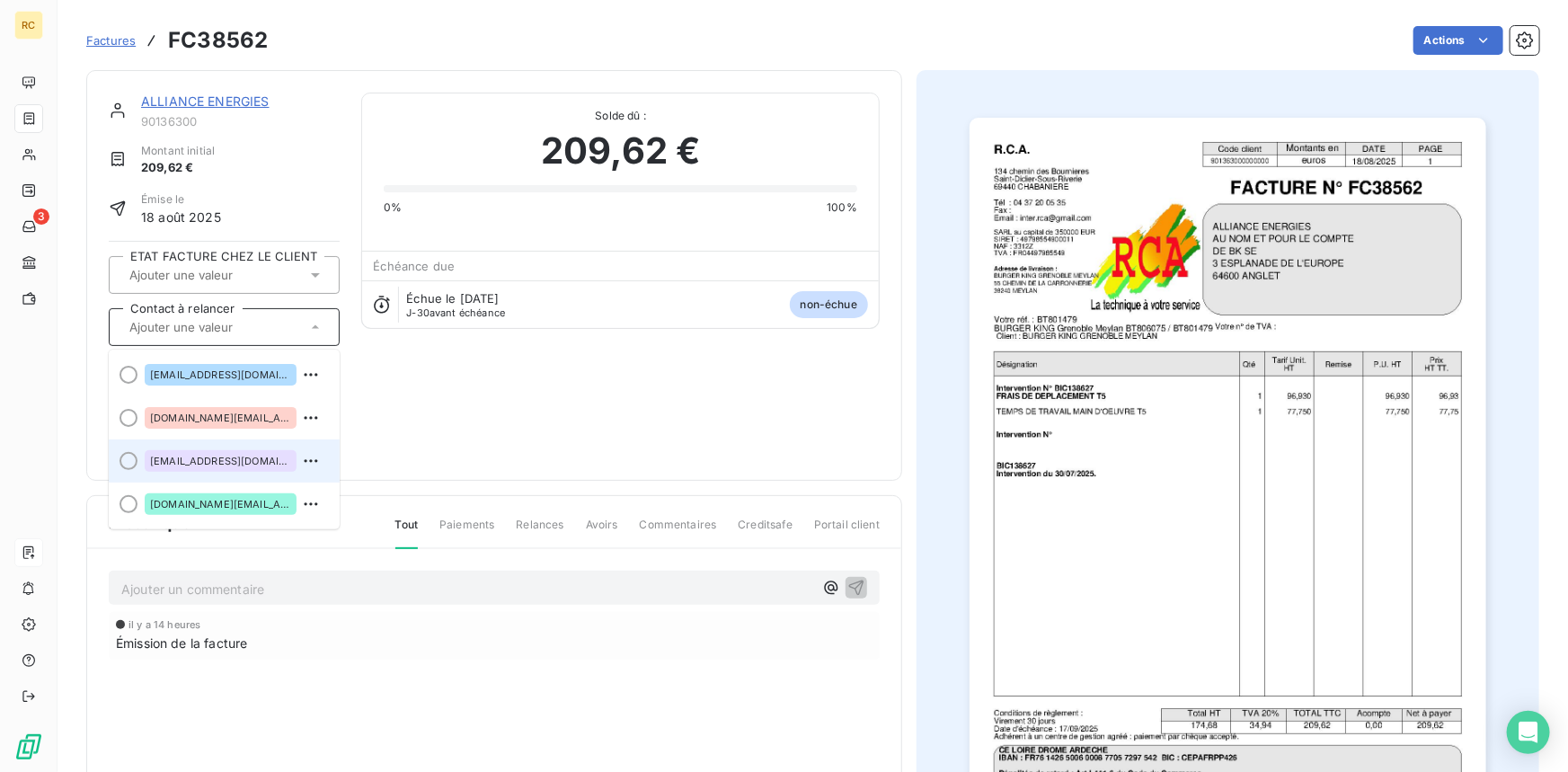
click at [244, 458] on span "[EMAIL_ADDRESS][DOMAIN_NAME]" at bounding box center [221, 461] width 141 height 11
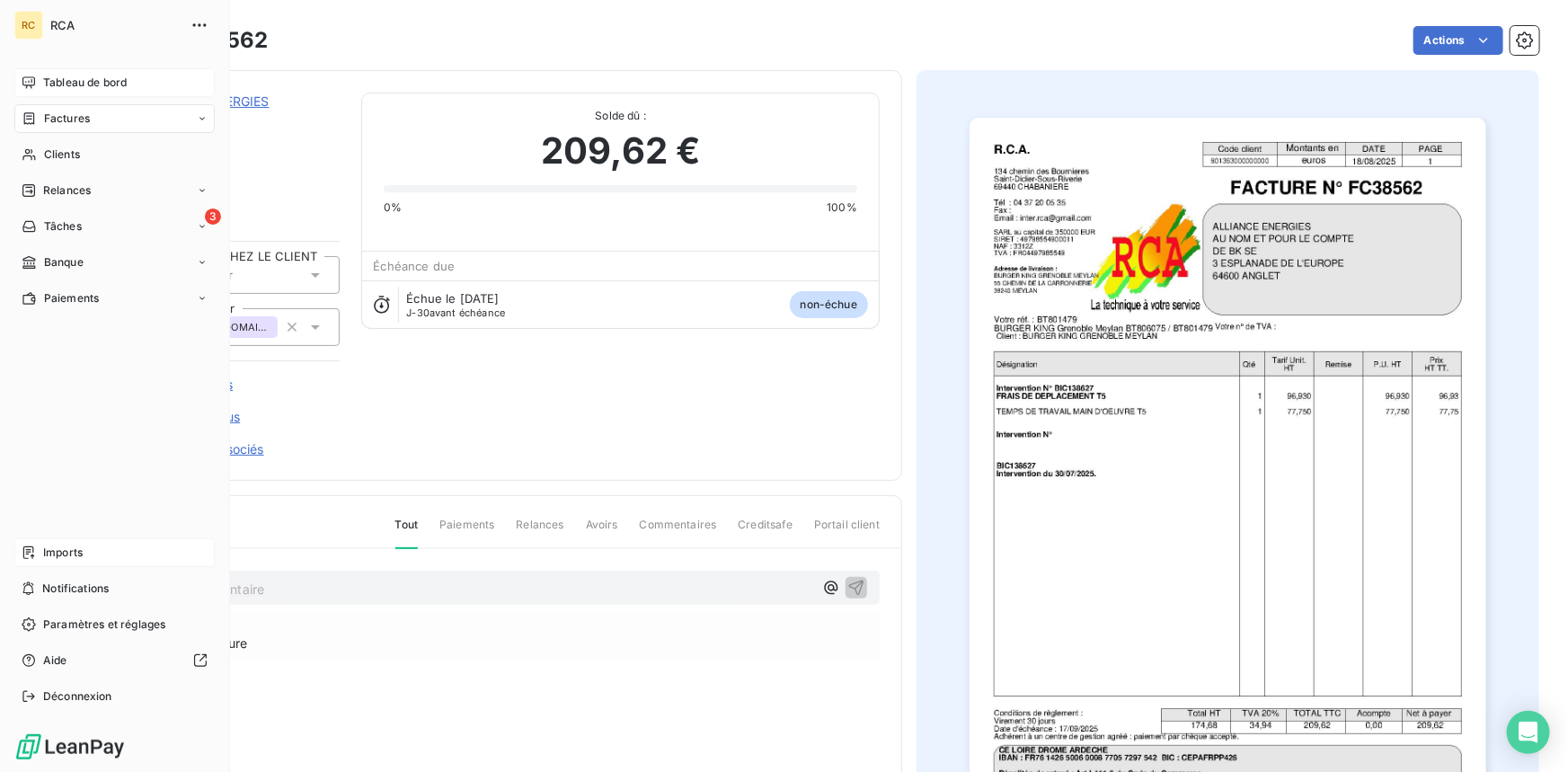
click at [36, 79] on div "Tableau de bord" at bounding box center [113, 83] width 200 height 29
